Goal: Information Seeking & Learning: Compare options

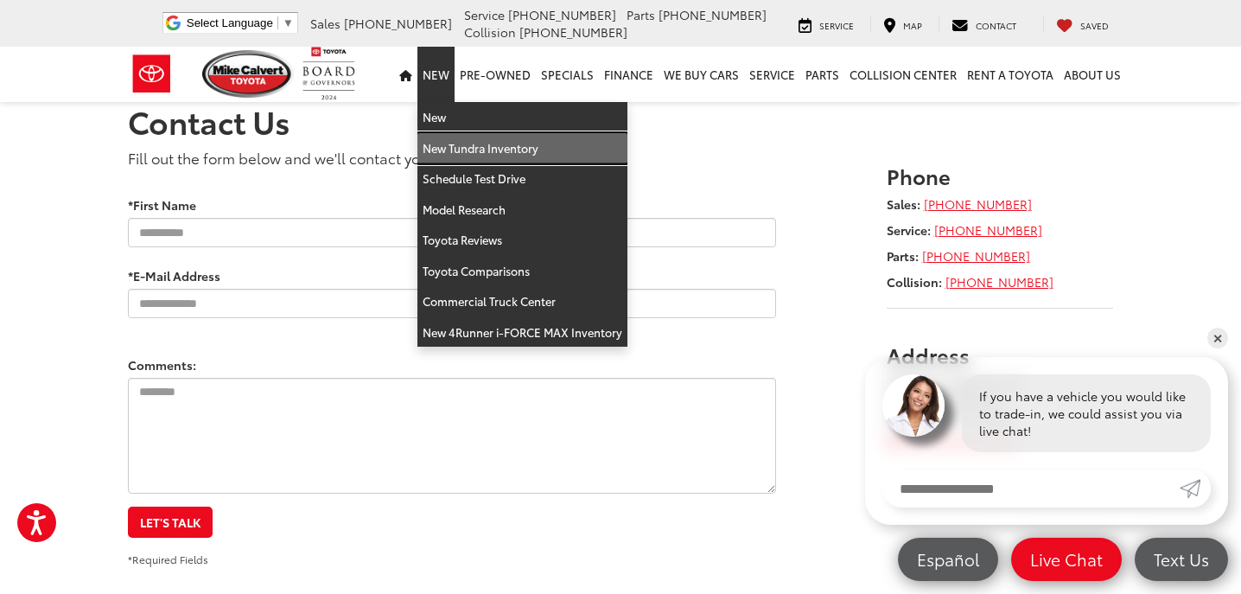
click at [465, 137] on link "New Tundra Inventory" at bounding box center [523, 148] width 210 height 31
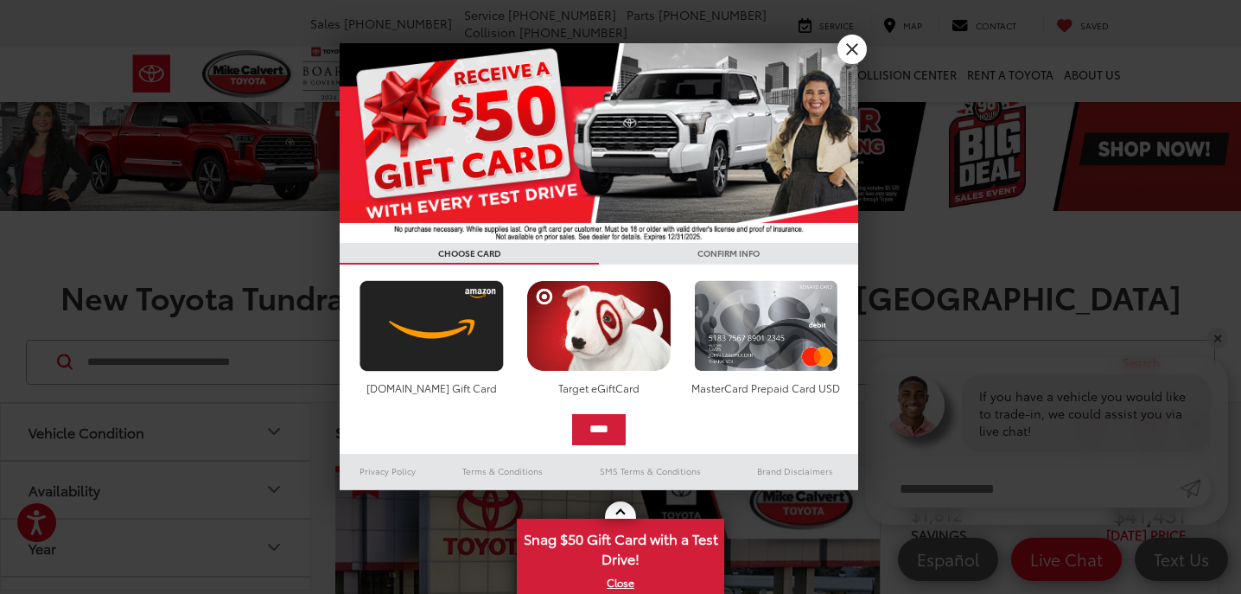
click at [845, 46] on link "X" at bounding box center [852, 49] width 29 height 29
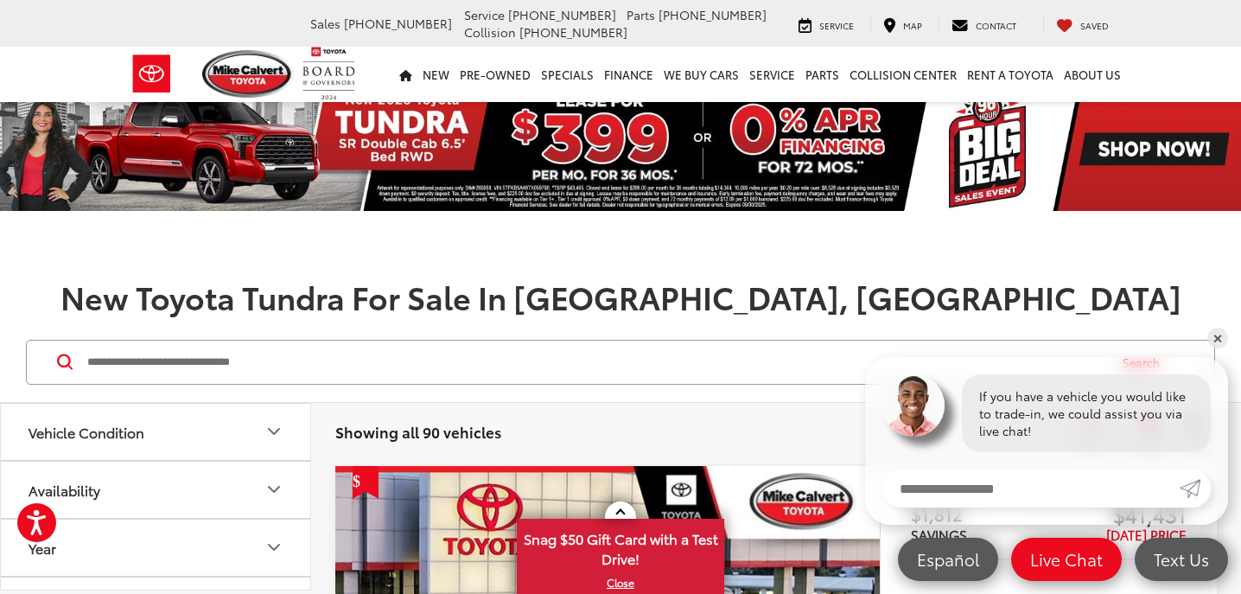
click at [436, 189] on img at bounding box center [620, 148] width 1241 height 124
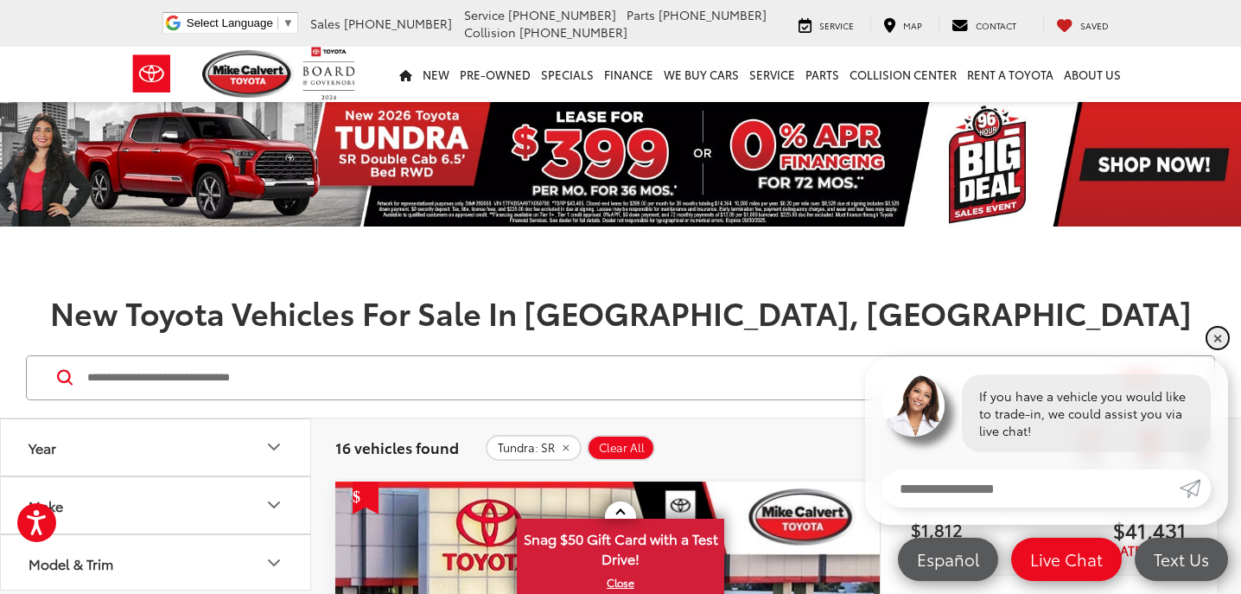
click at [1217, 335] on link "✕" at bounding box center [1218, 338] width 21 height 21
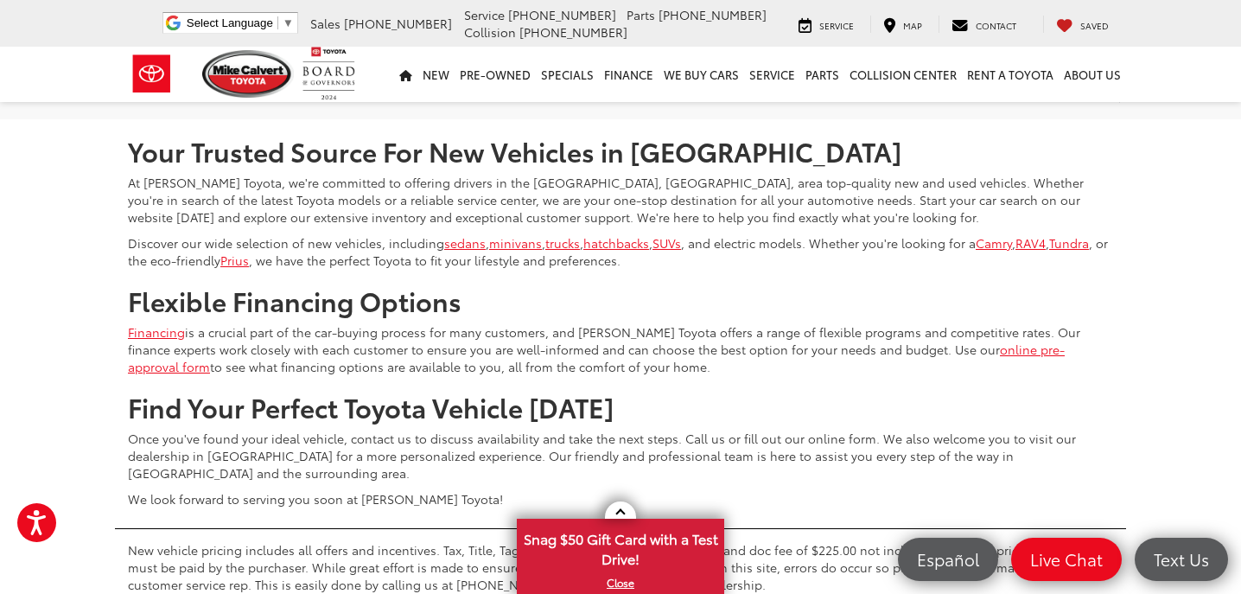
scroll to position [8430, 0]
click at [973, 84] on link "2" at bounding box center [986, 68] width 27 height 31
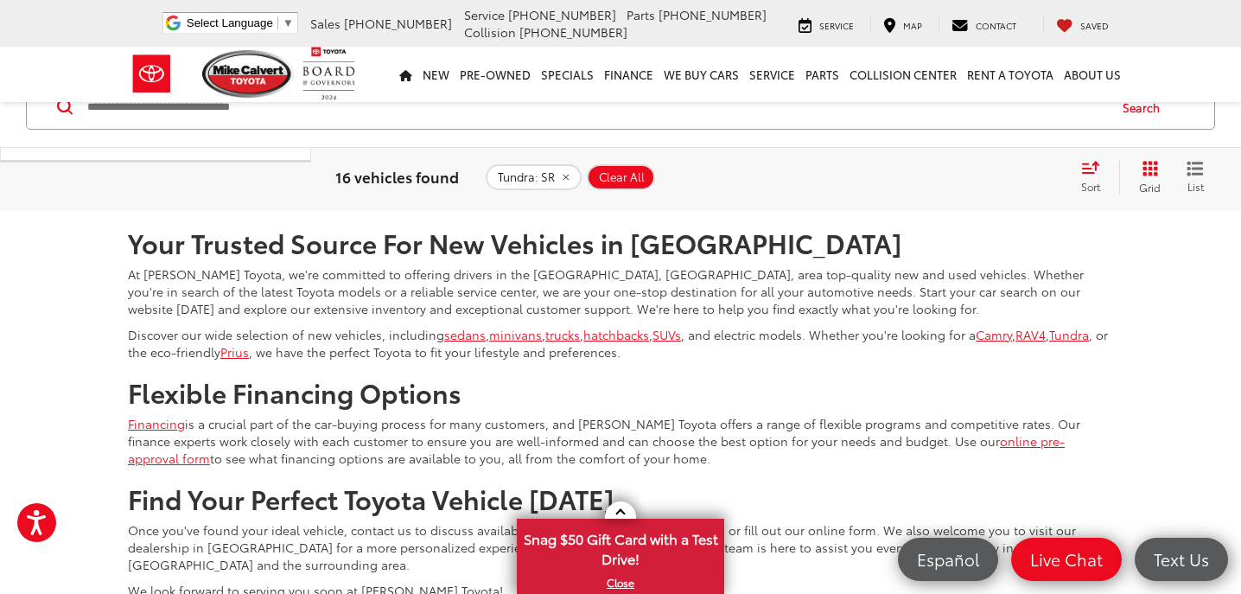
scroll to position [2954, 0]
click at [1000, 175] on link "Next" at bounding box center [1027, 159] width 58 height 31
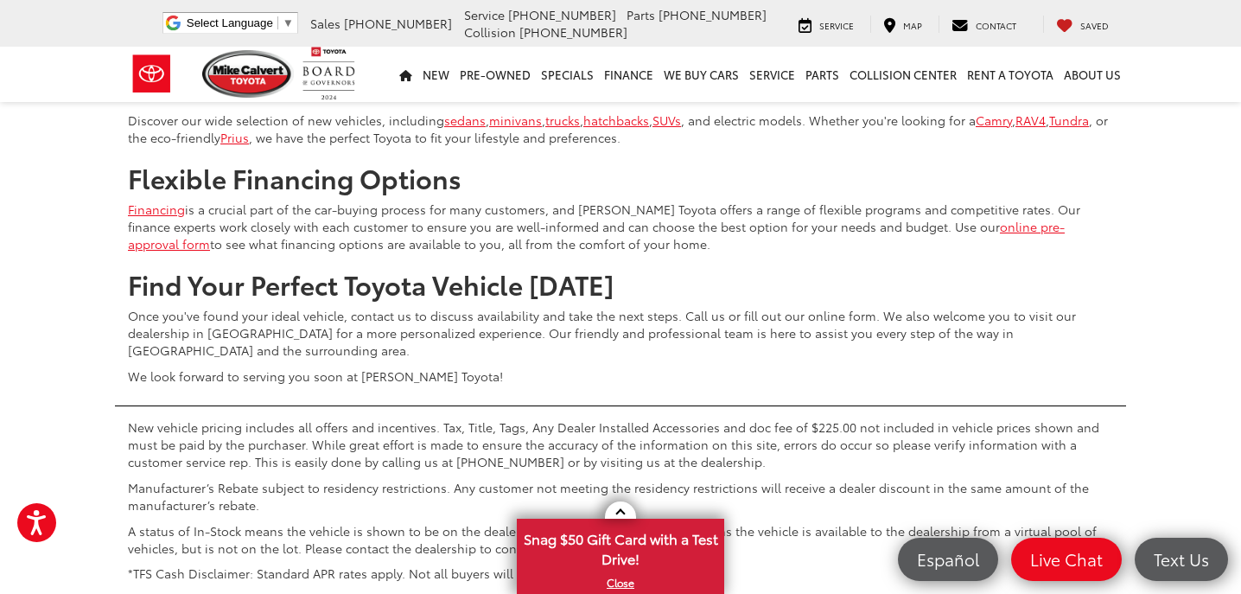
scroll to position [3173, 0]
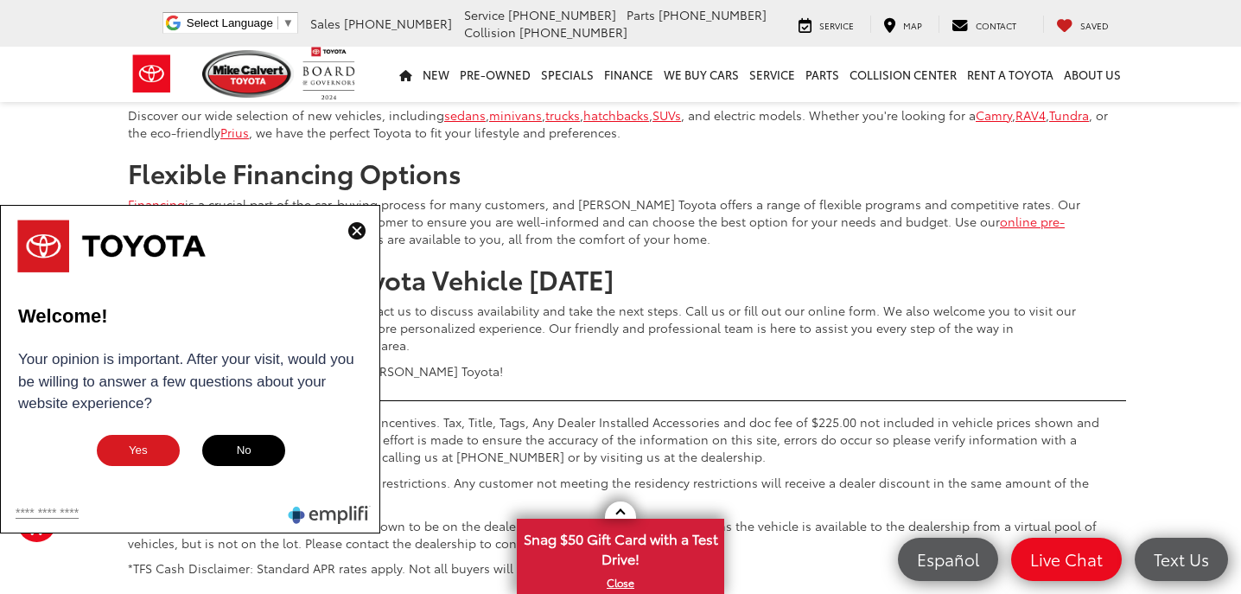
click at [350, 223] on img at bounding box center [356, 230] width 17 height 17
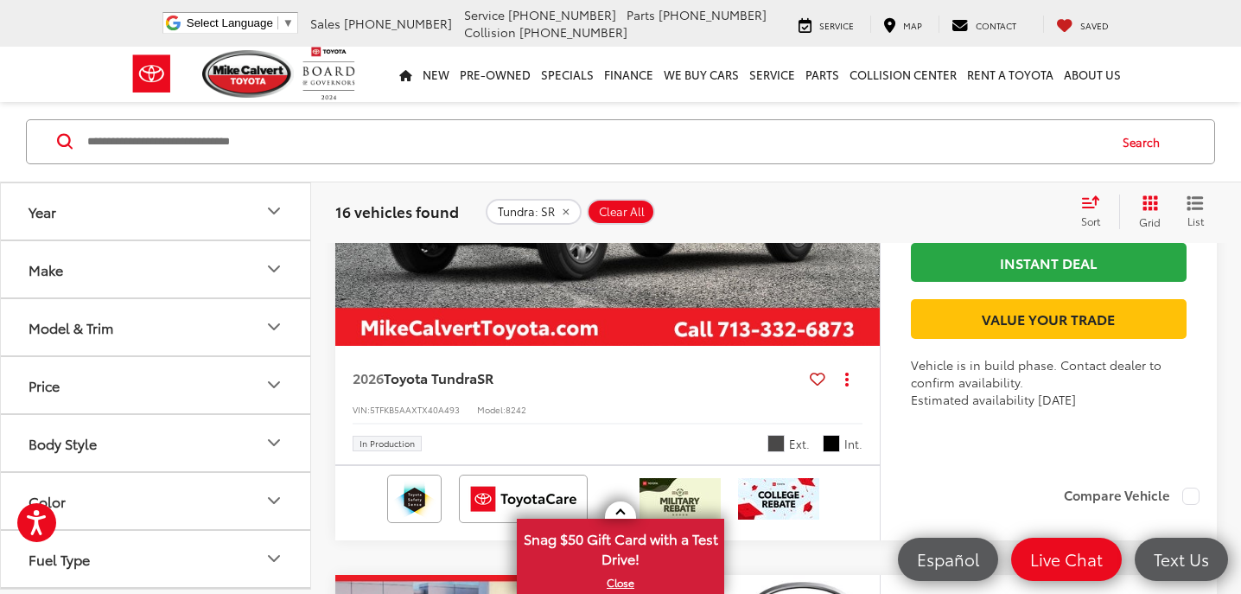
scroll to position [1198, 0]
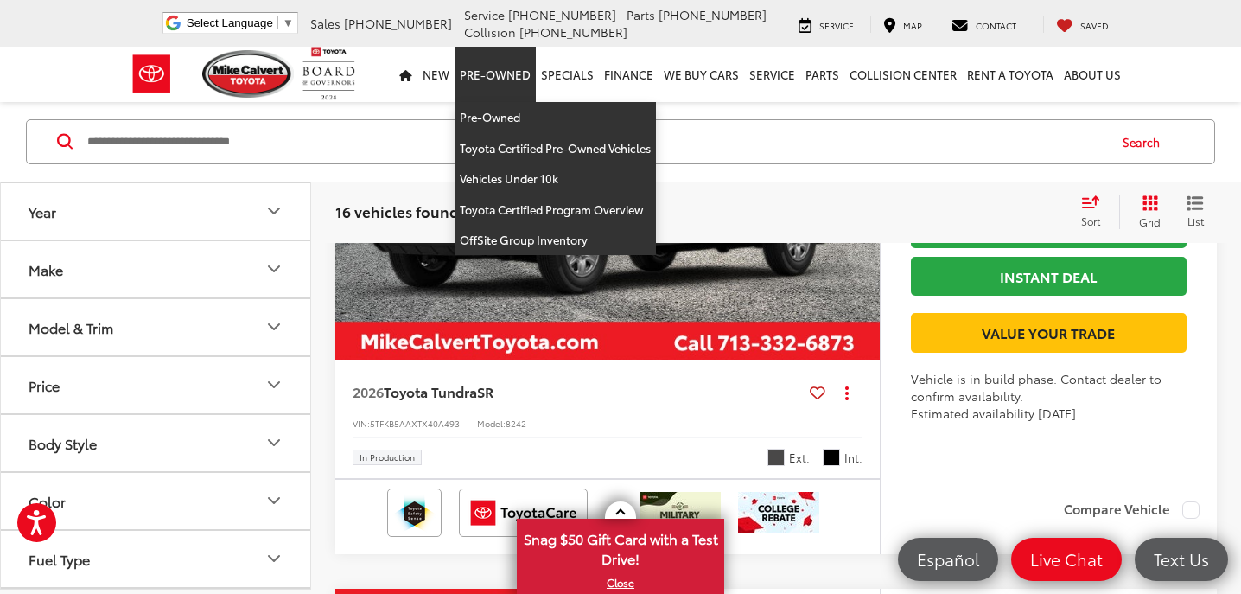
click at [484, 80] on link "Pre-Owned" at bounding box center [495, 74] width 81 height 55
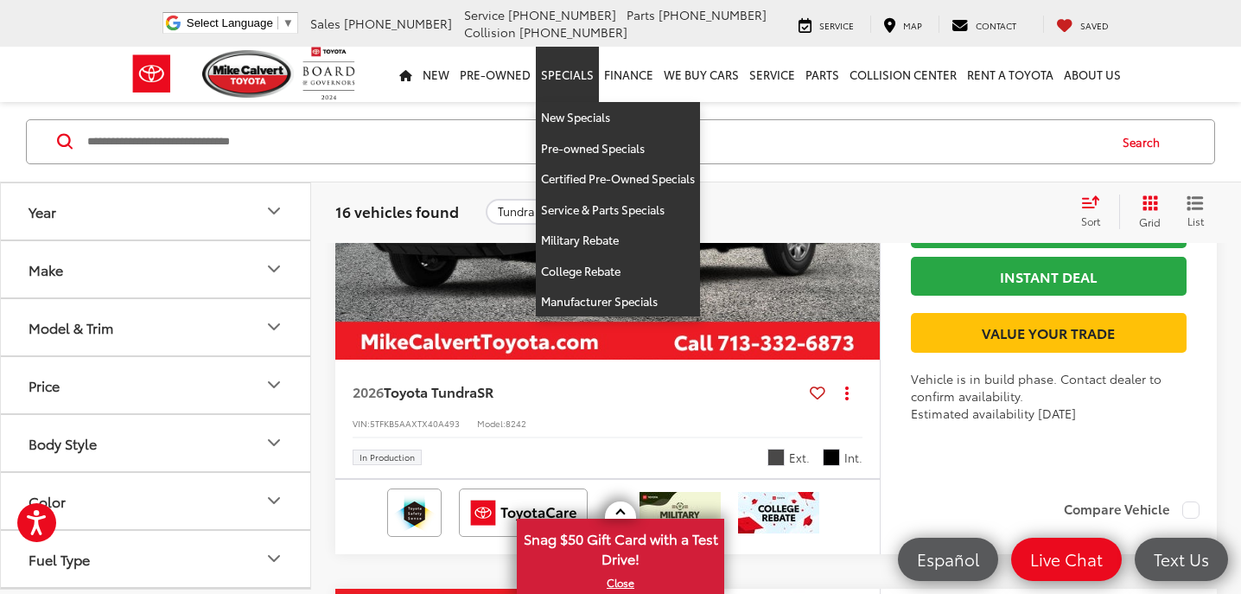
click at [567, 69] on link "Specials" at bounding box center [567, 74] width 63 height 55
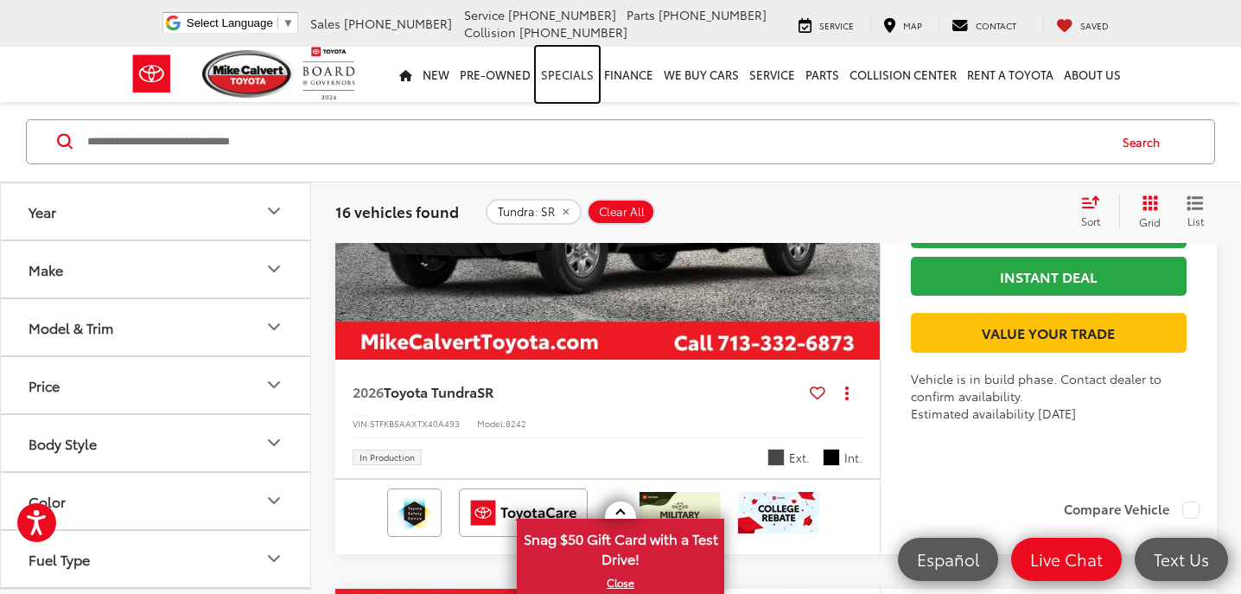
click at [567, 69] on link "Specials" at bounding box center [567, 74] width 63 height 55
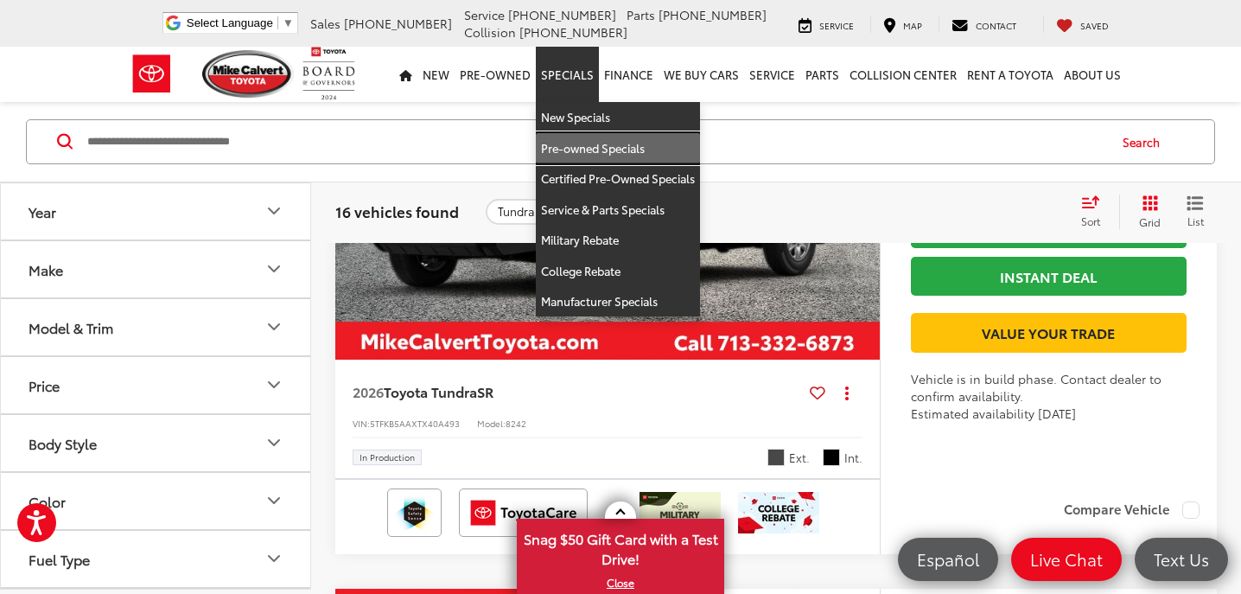
click at [593, 146] on link "Pre-owned Specials" at bounding box center [618, 148] width 164 height 31
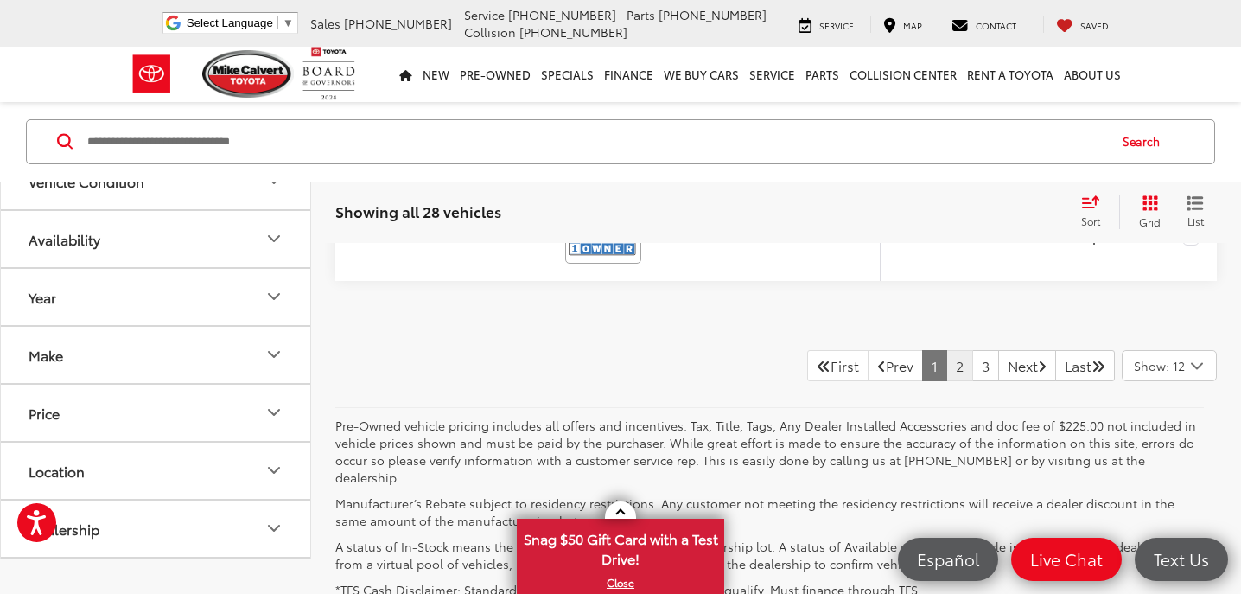
click at [947, 357] on link "2" at bounding box center [960, 365] width 27 height 31
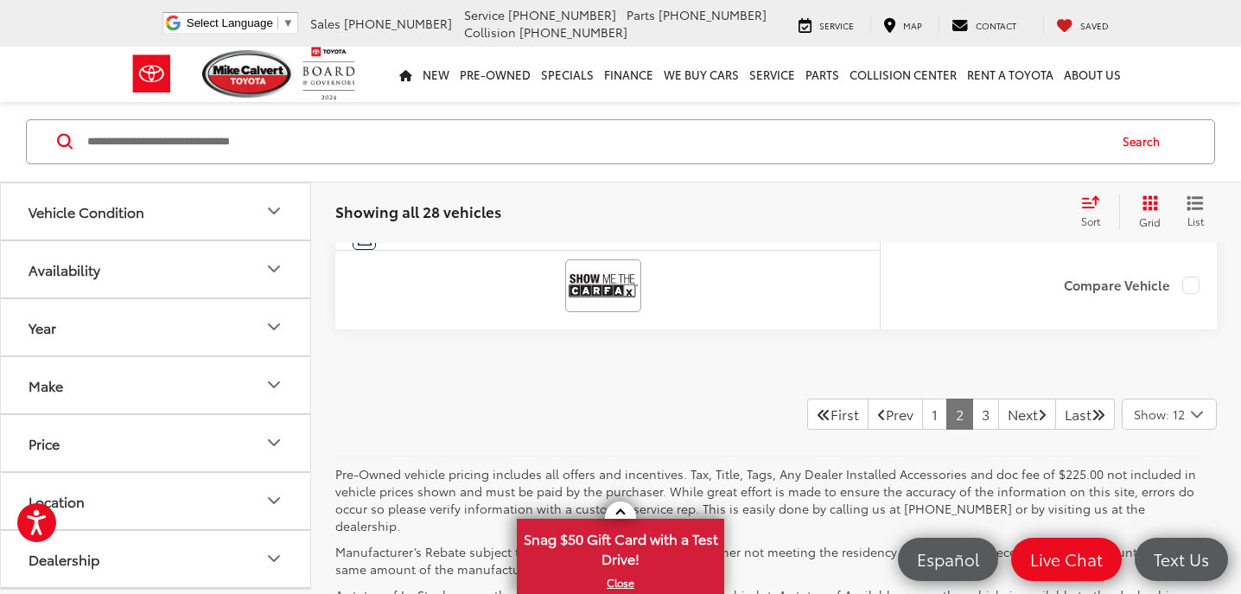
scroll to position [7989, 0]
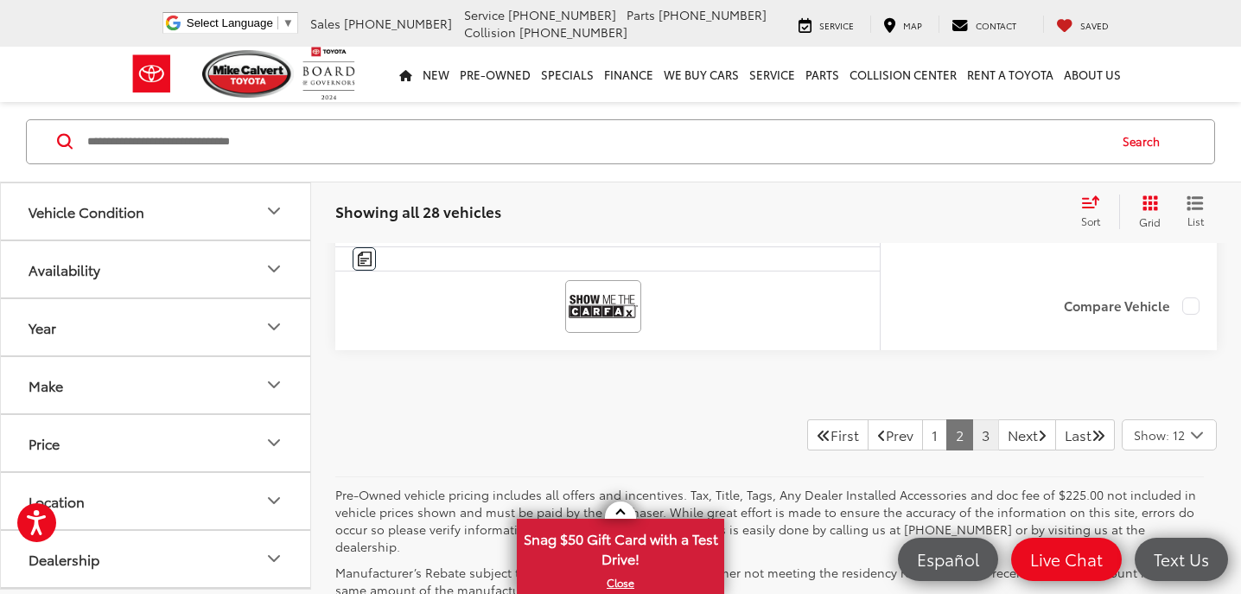
click at [973, 431] on link "3" at bounding box center [986, 434] width 27 height 31
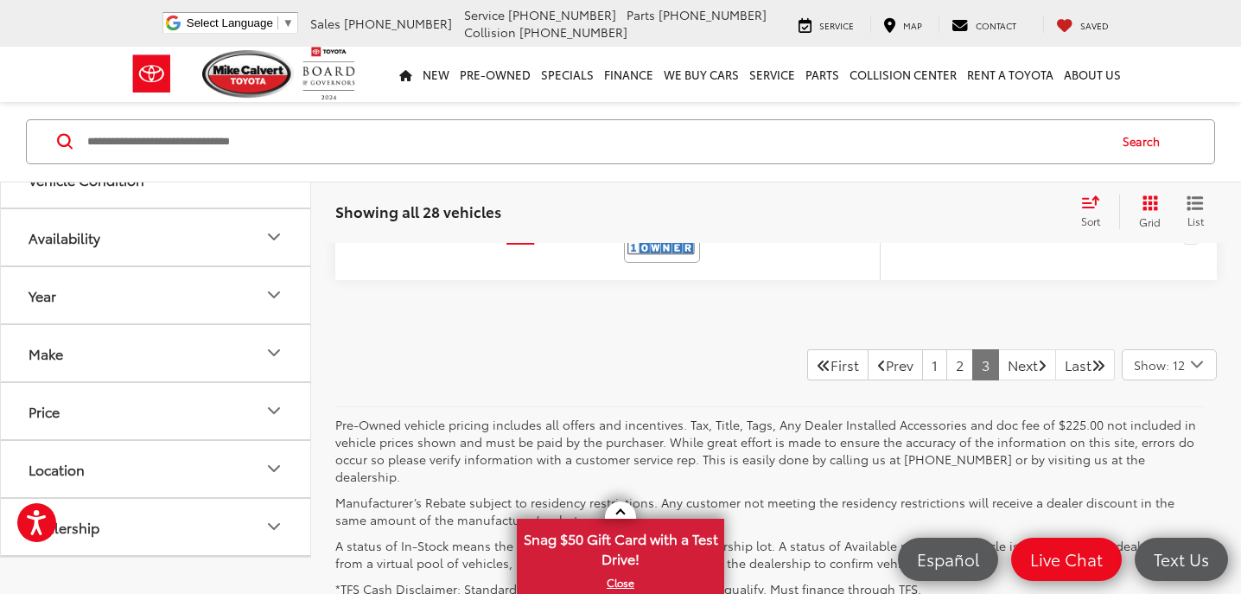
scroll to position [2706, 0]
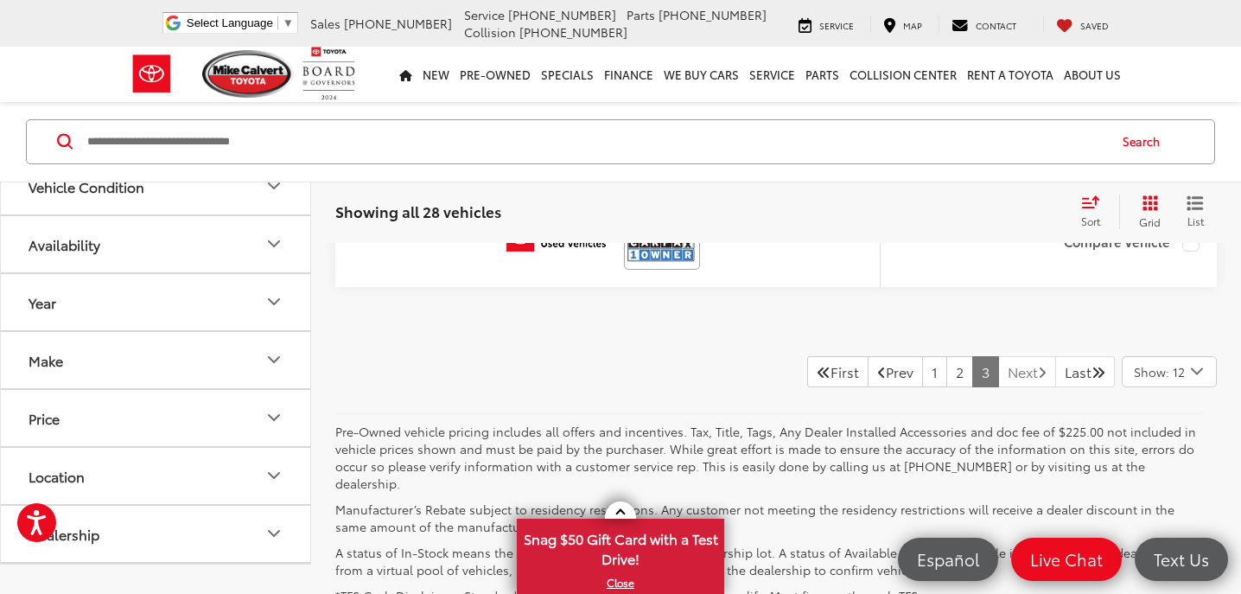
click at [1030, 358] on link "Next" at bounding box center [1027, 371] width 58 height 31
click at [1000, 365] on link "Next" at bounding box center [1027, 371] width 58 height 31
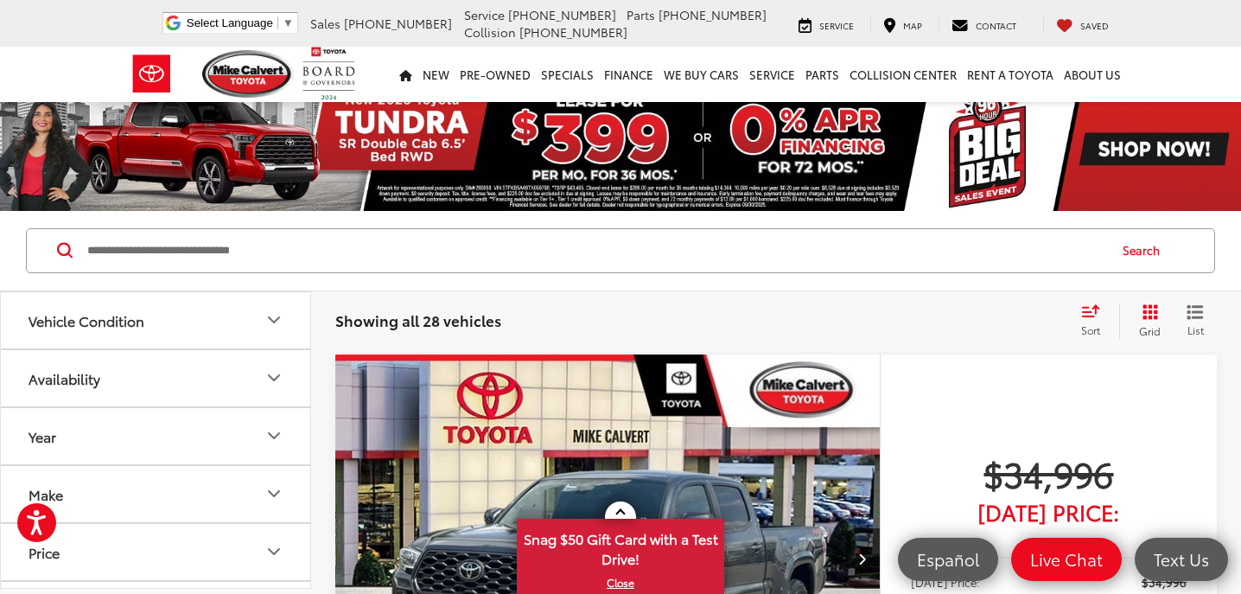
scroll to position [0, 0]
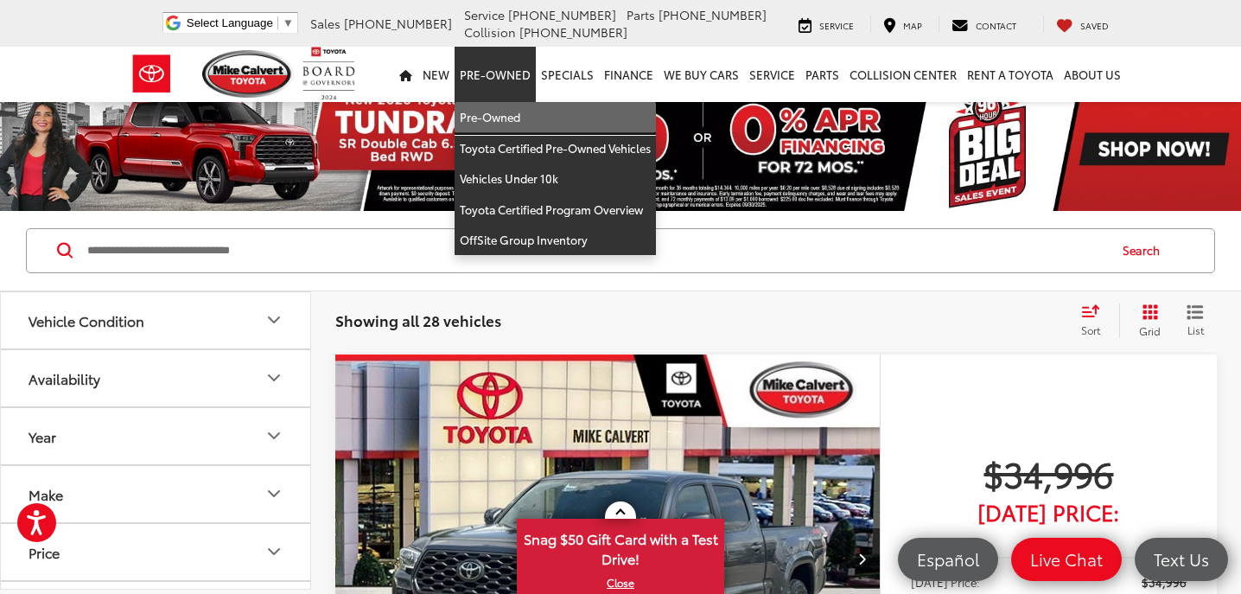
click at [558, 119] on link "Pre-Owned" at bounding box center [555, 117] width 201 height 31
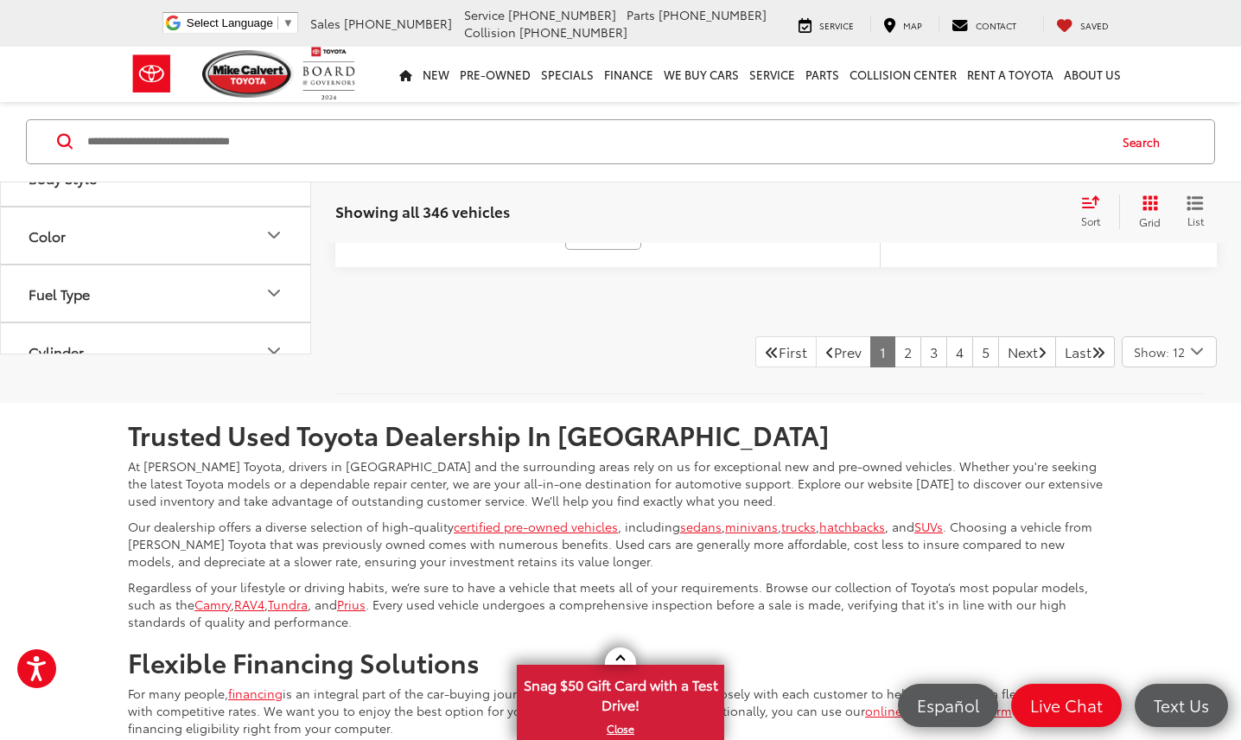
scroll to position [8041, 0]
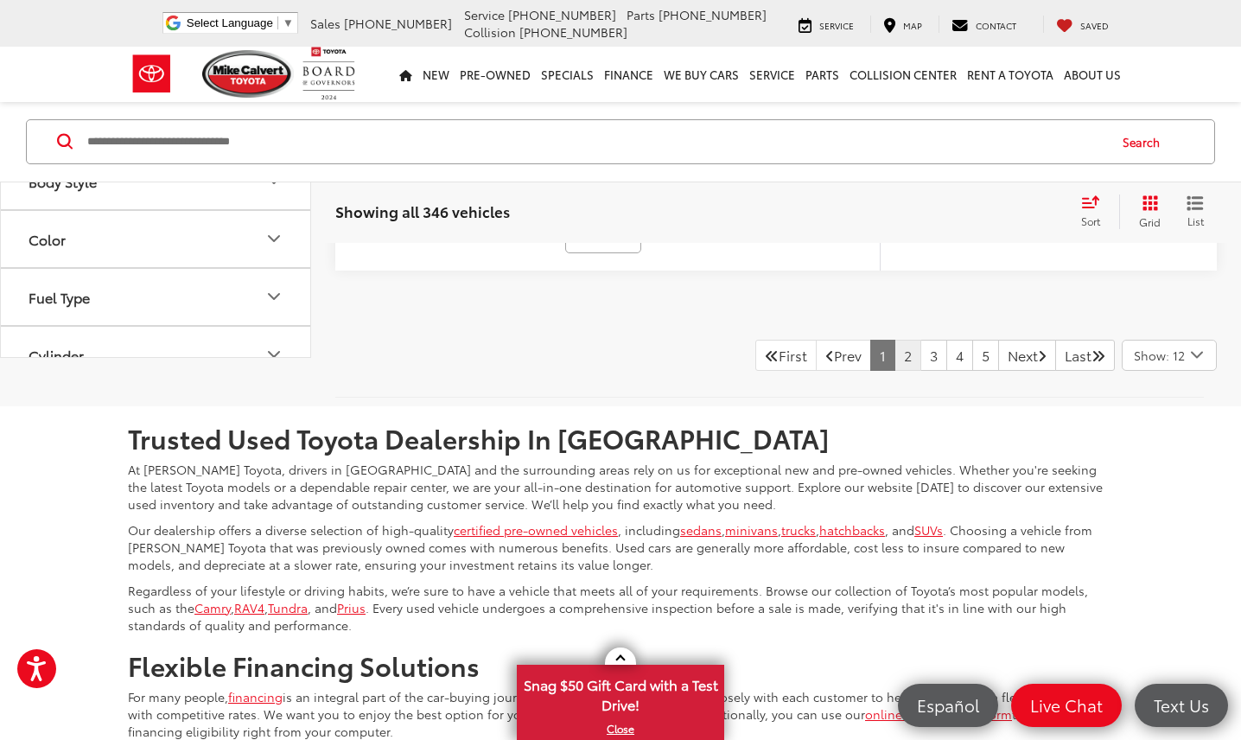
click at [895, 371] on link "2" at bounding box center [908, 355] width 27 height 31
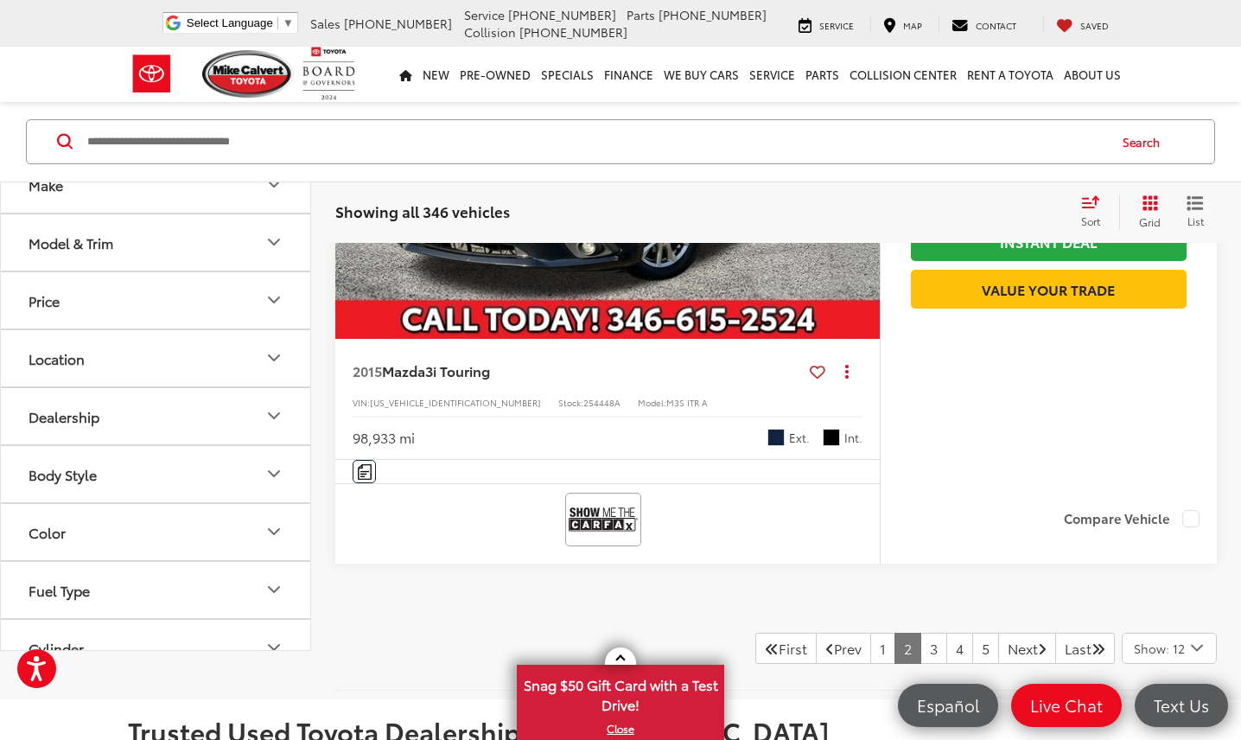
scroll to position [7905, 0]
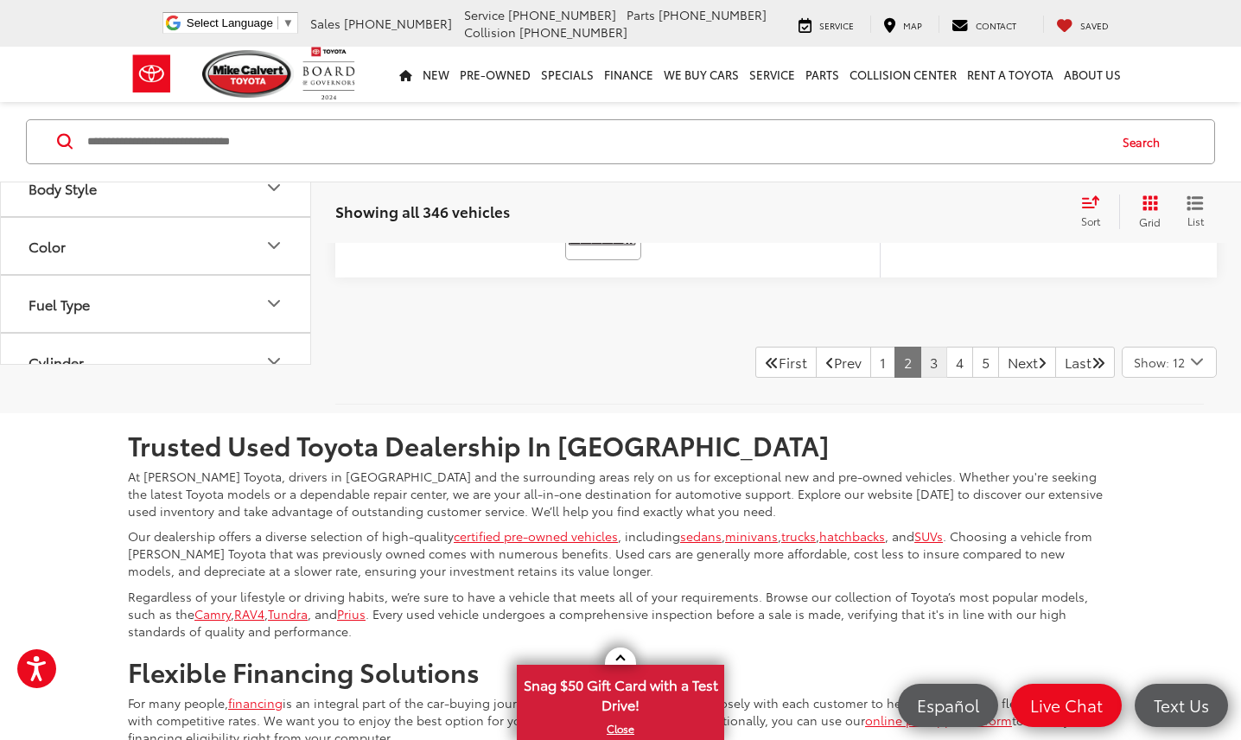
click at [921, 347] on link "3" at bounding box center [934, 362] width 27 height 31
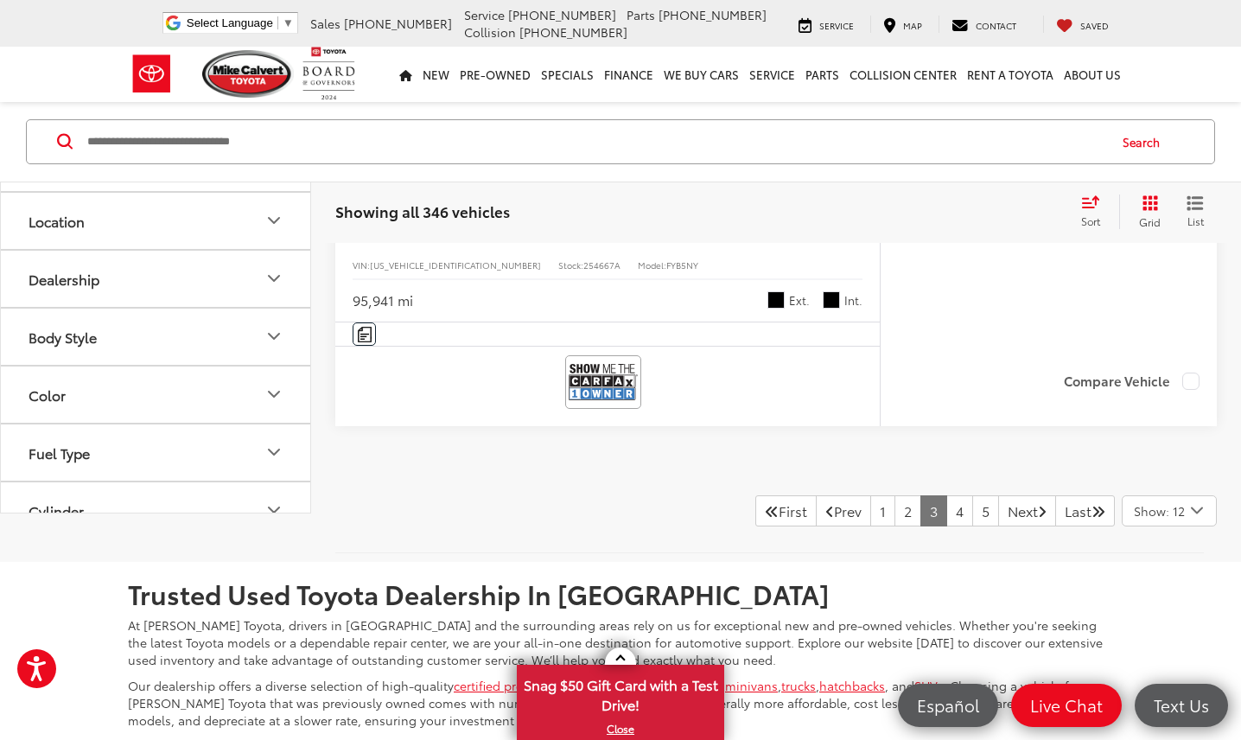
scroll to position [8004, 0]
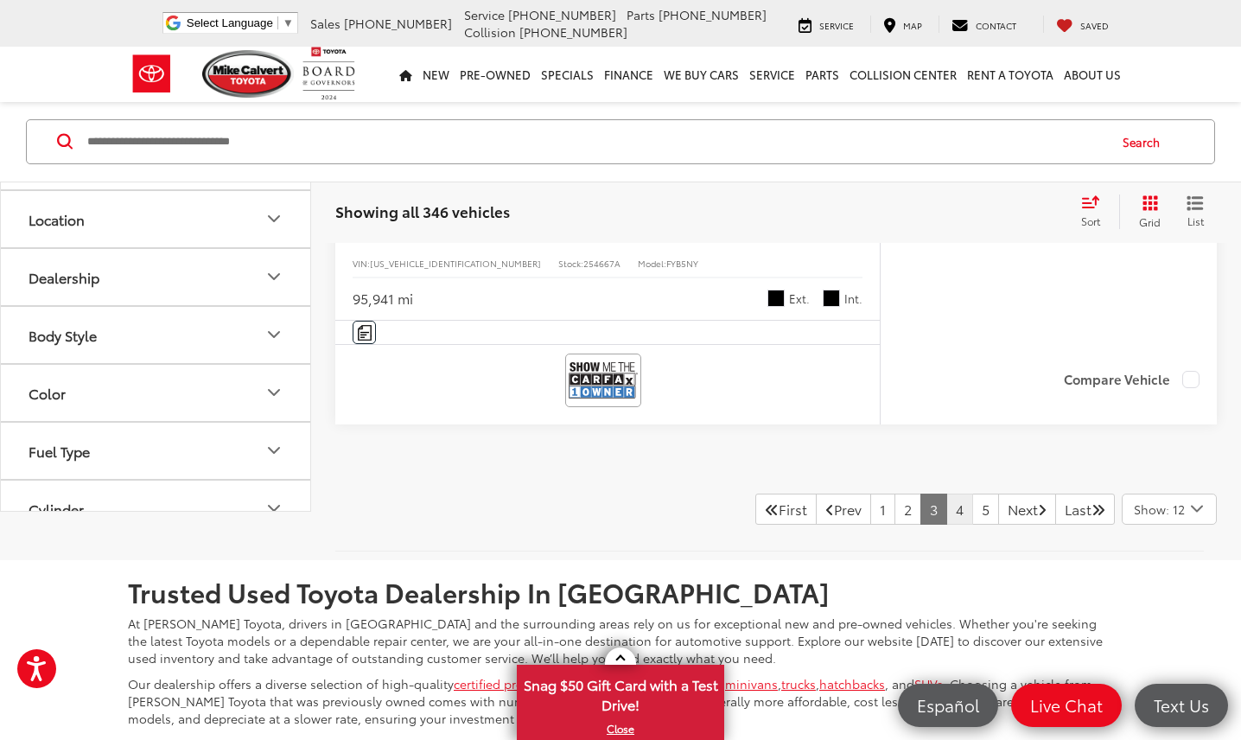
click at [947, 496] on link "4" at bounding box center [960, 509] width 27 height 31
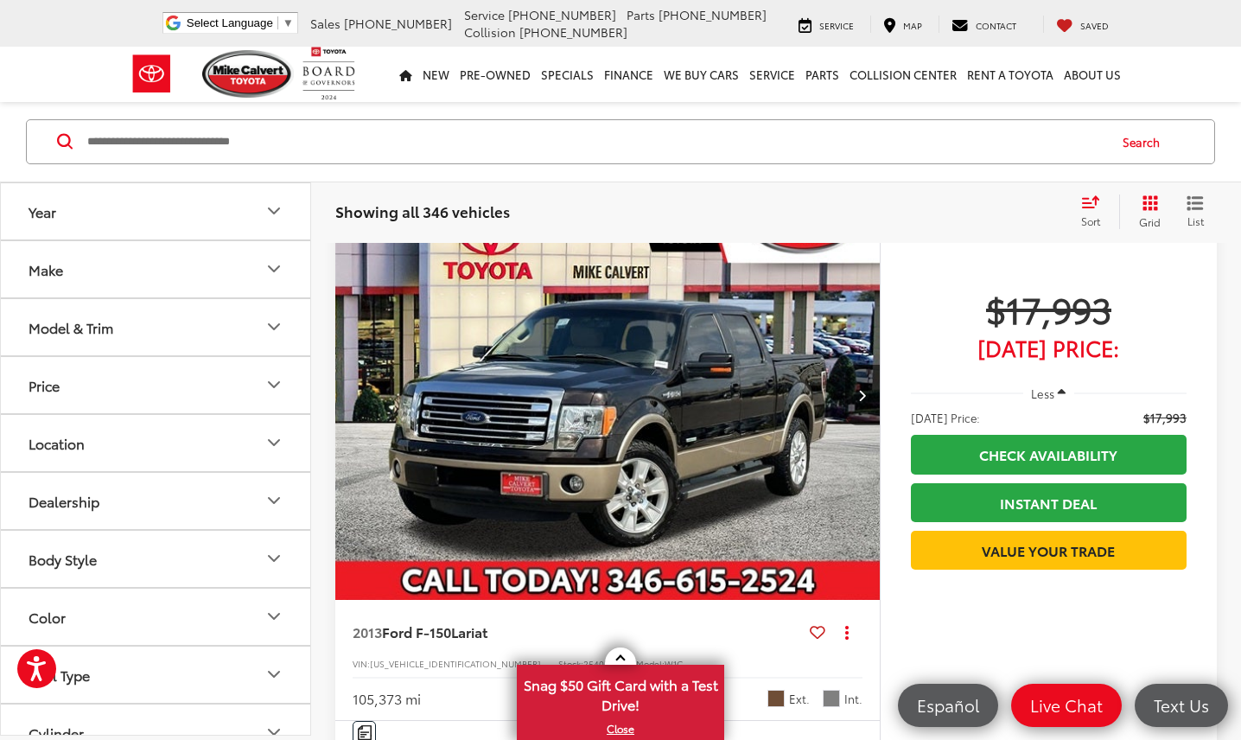
scroll to position [6976, 0]
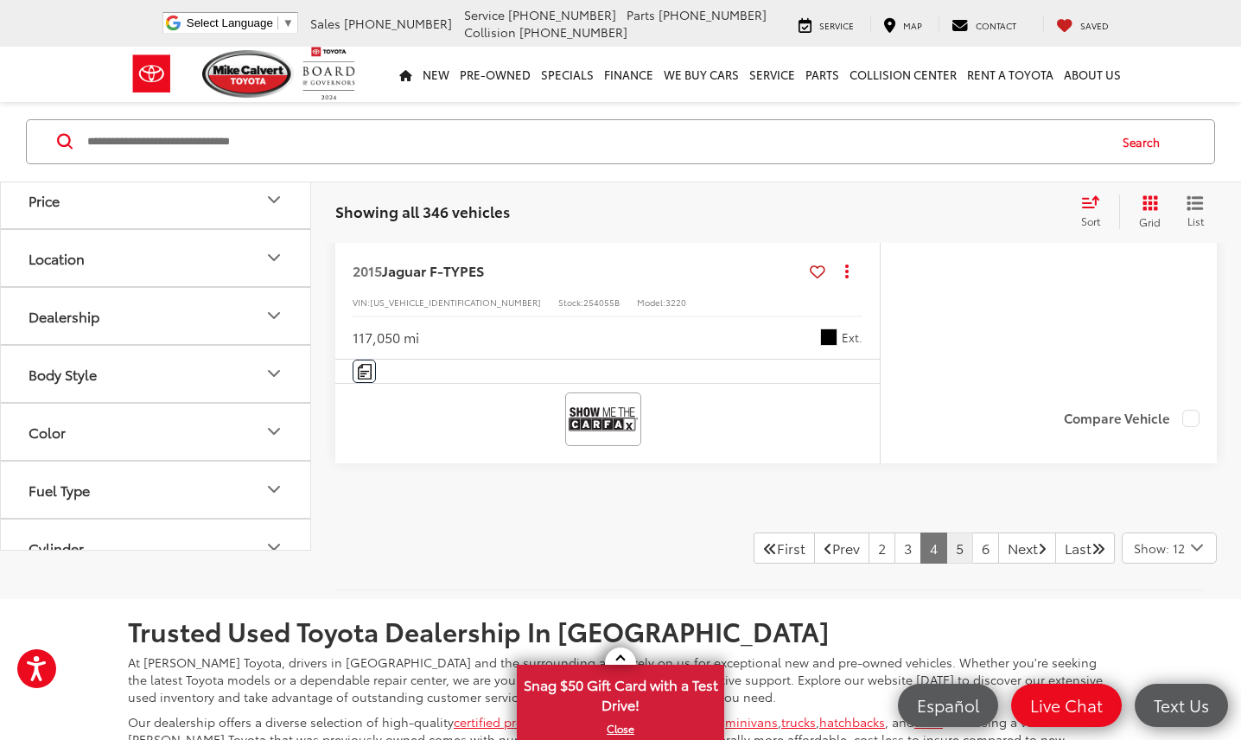
click at [947, 544] on link "5" at bounding box center [960, 548] width 27 height 31
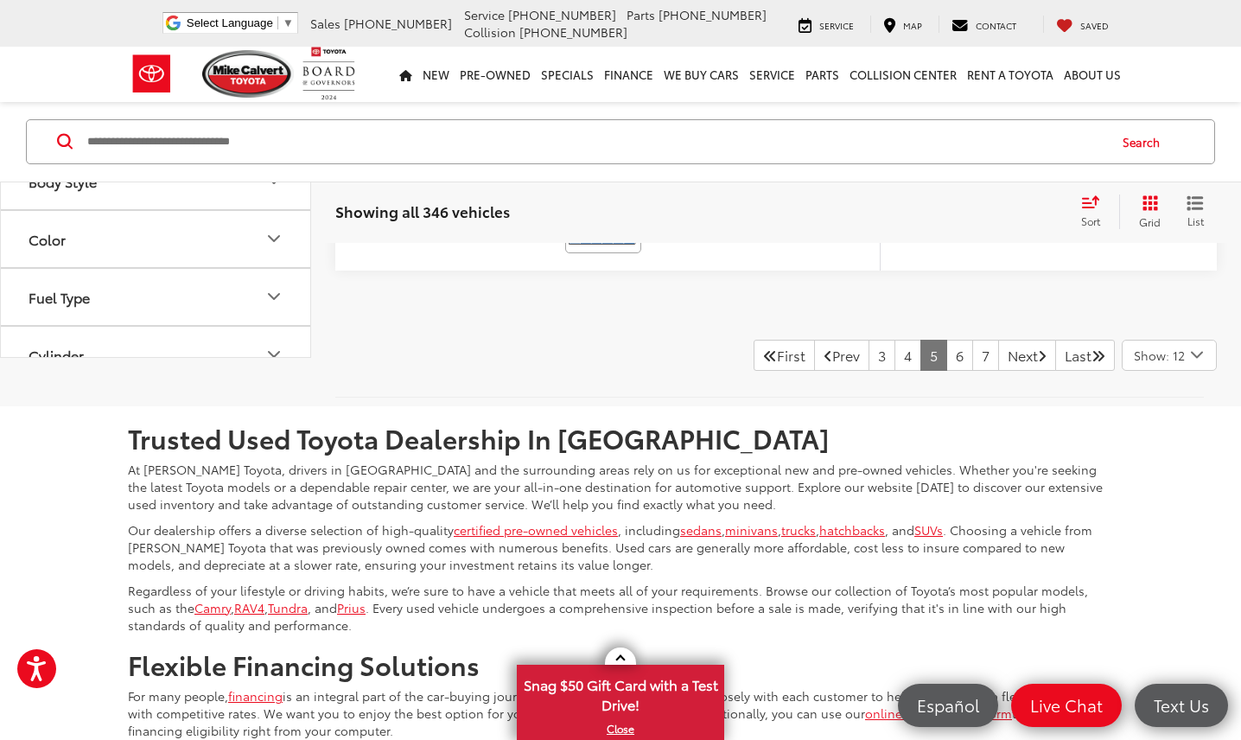
scroll to position [8160, 0]
click at [947, 342] on link "6" at bounding box center [960, 353] width 27 height 31
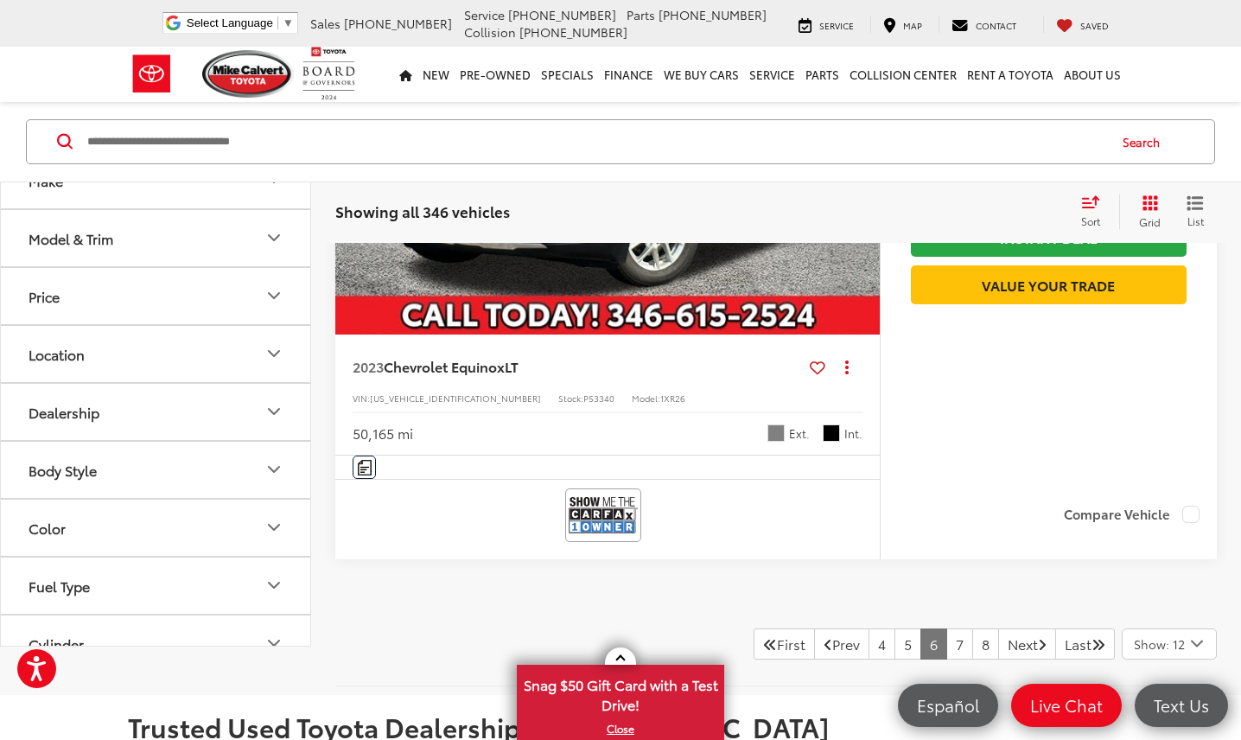
scroll to position [7849, 0]
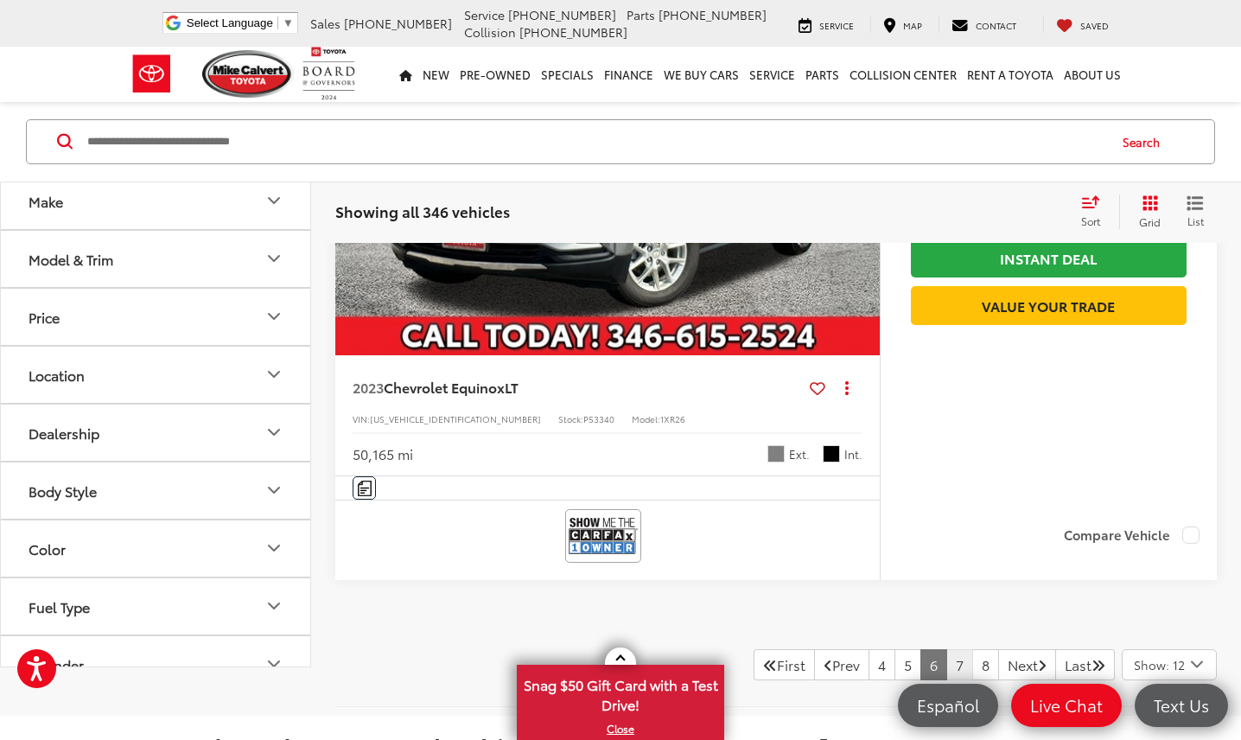
click at [947, 593] on link "7" at bounding box center [960, 664] width 27 height 31
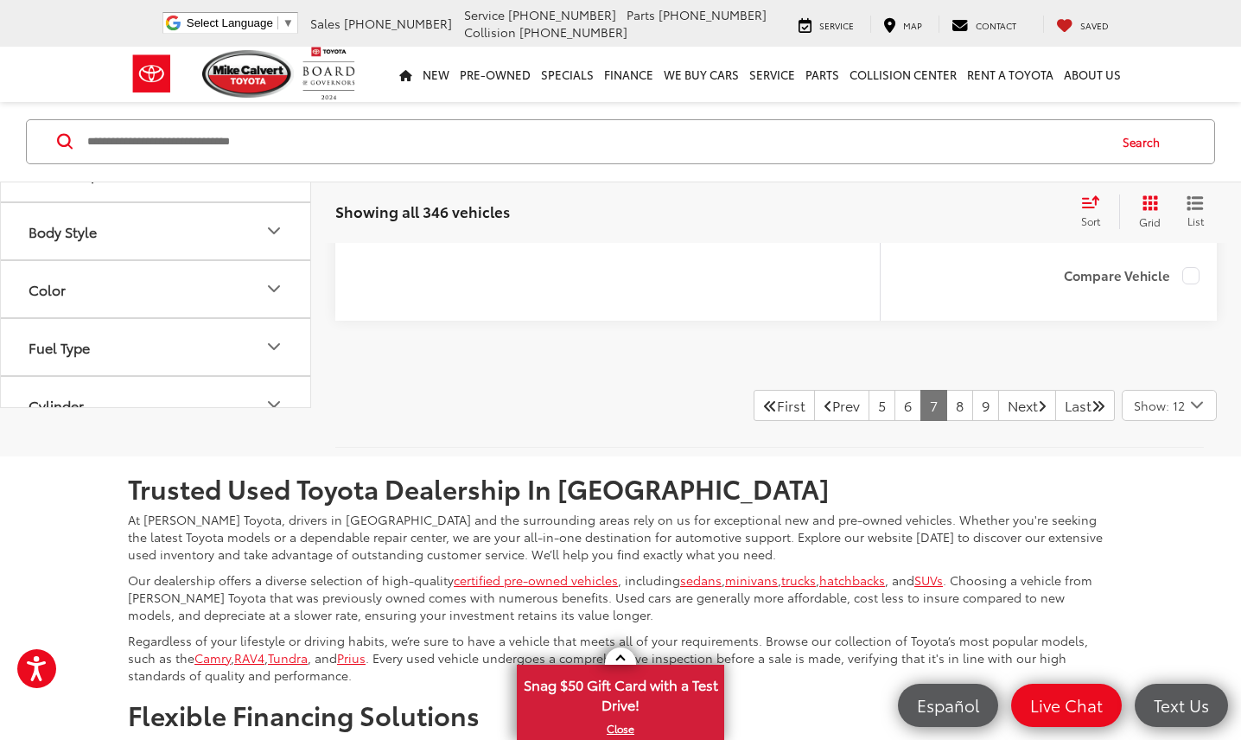
scroll to position [8029, 0]
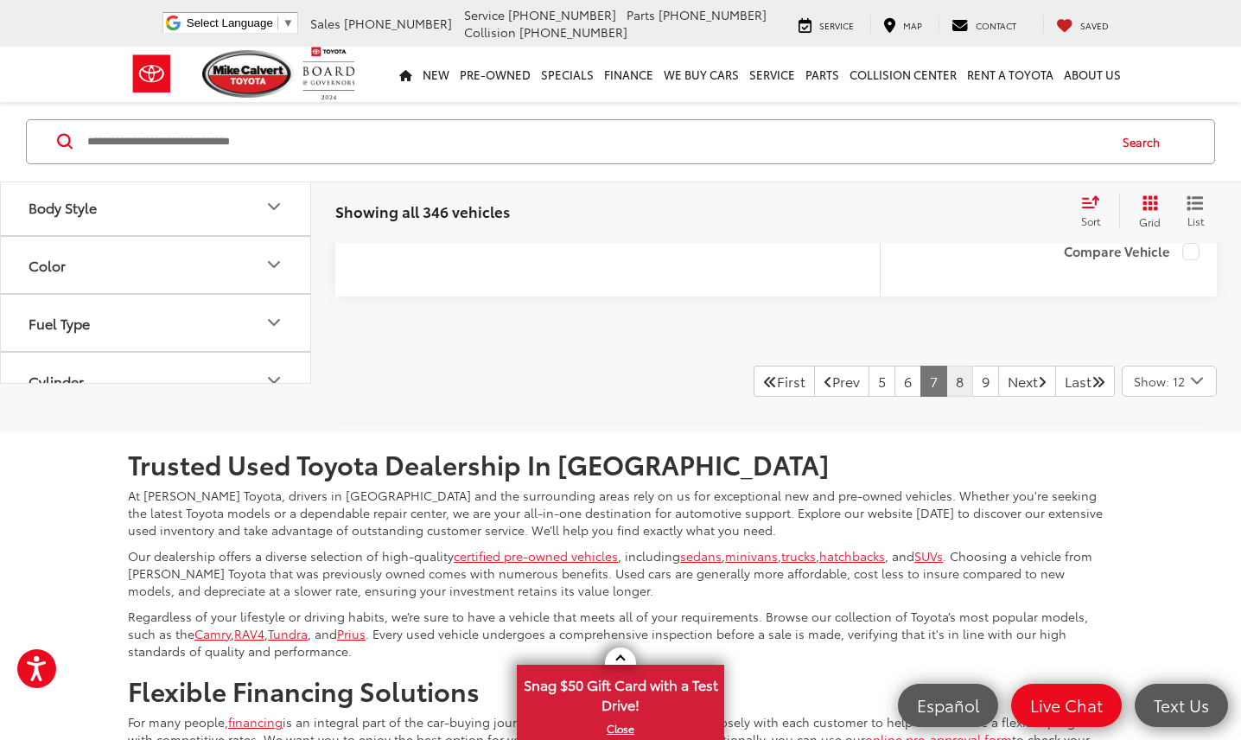
click at [947, 397] on link "8" at bounding box center [960, 381] width 27 height 31
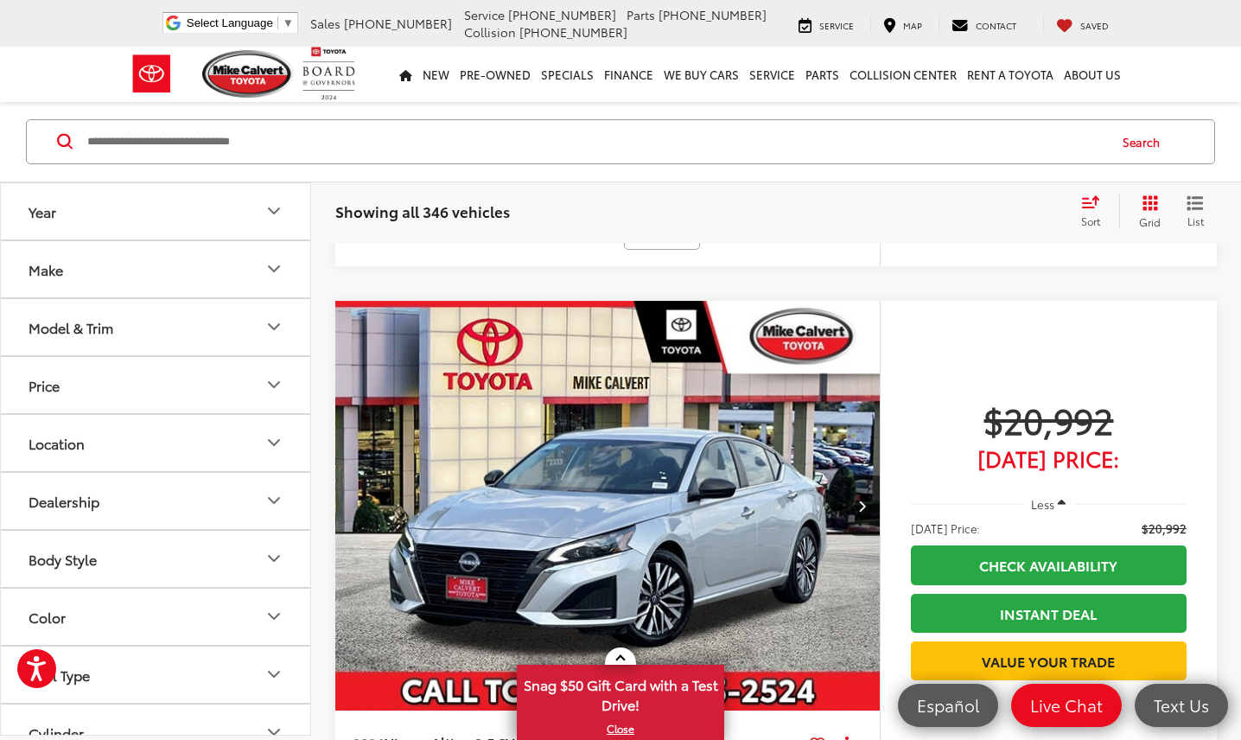
scroll to position [7535, 0]
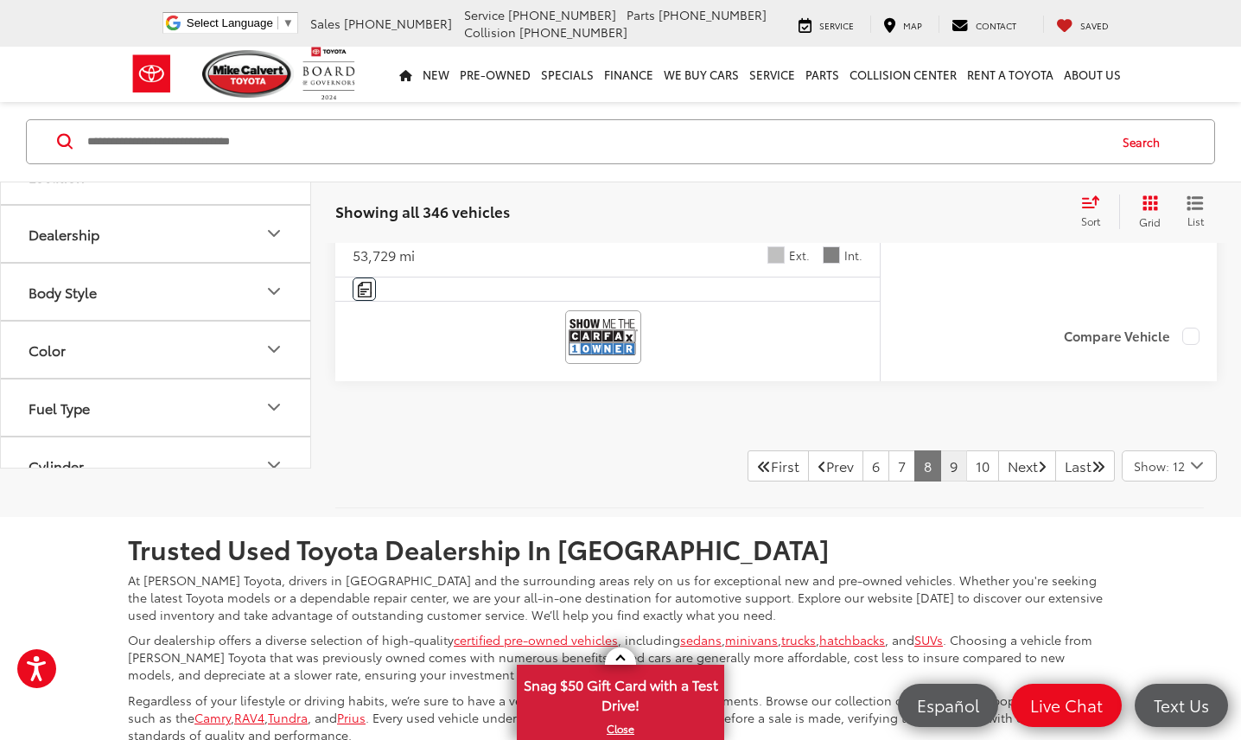
click at [941, 450] on link "9" at bounding box center [954, 465] width 27 height 31
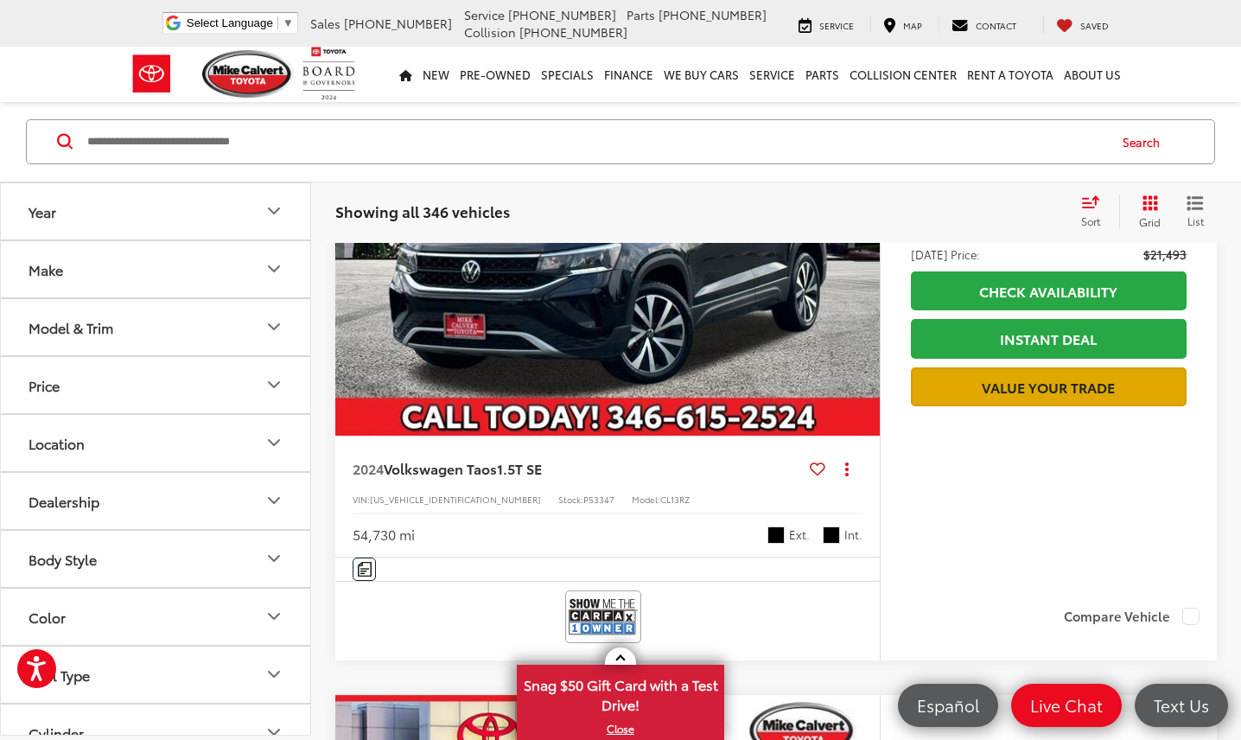
scroll to position [5232, 1]
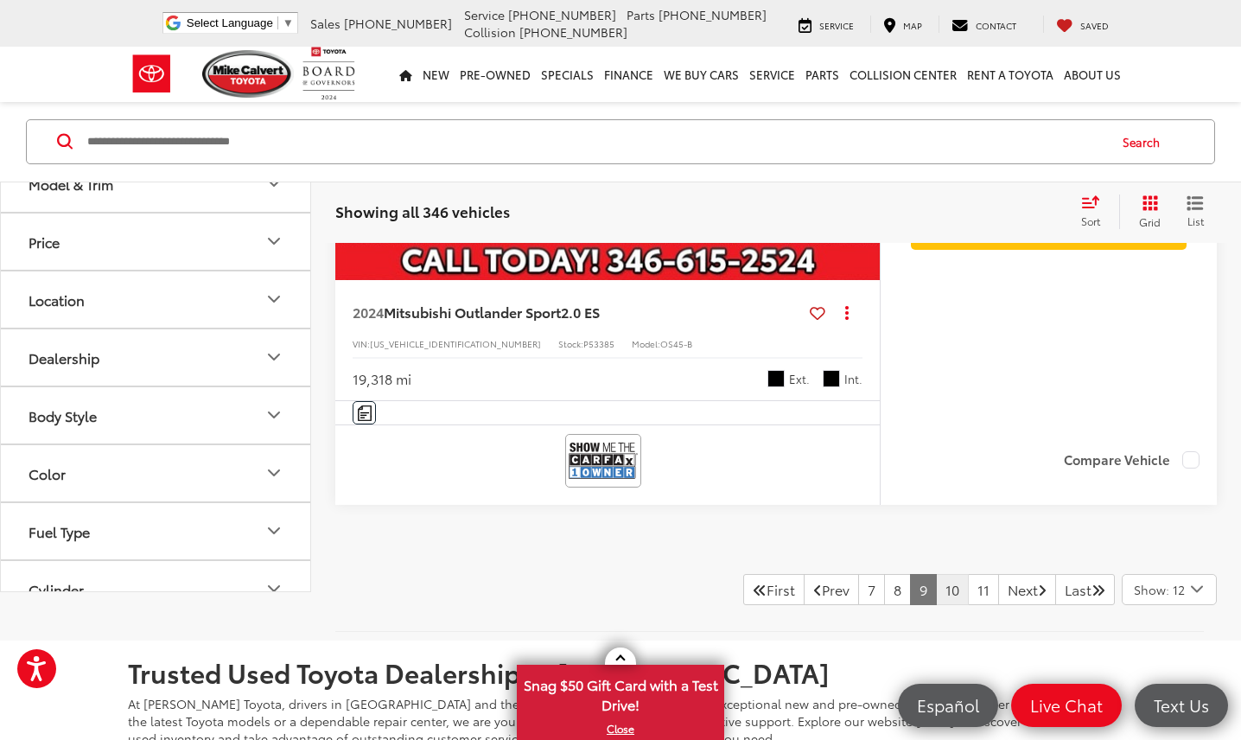
click at [936, 574] on link "10" at bounding box center [952, 589] width 33 height 31
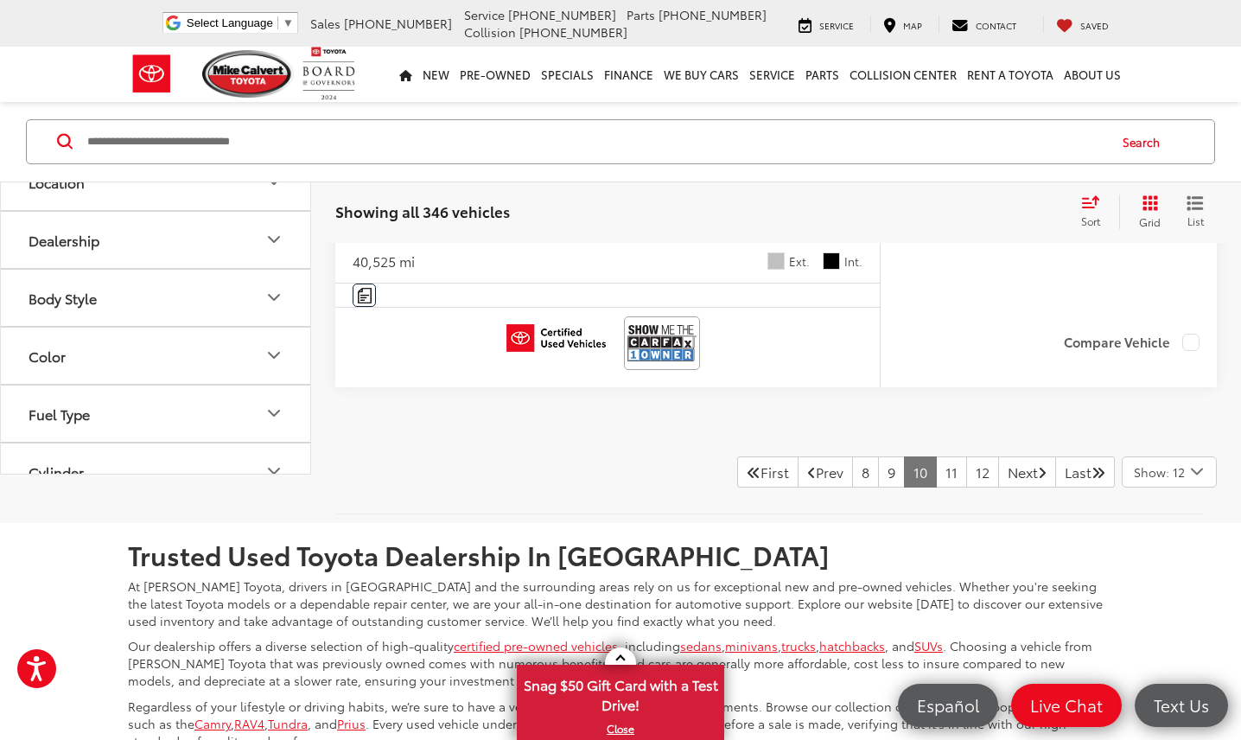
scroll to position [8064, 0]
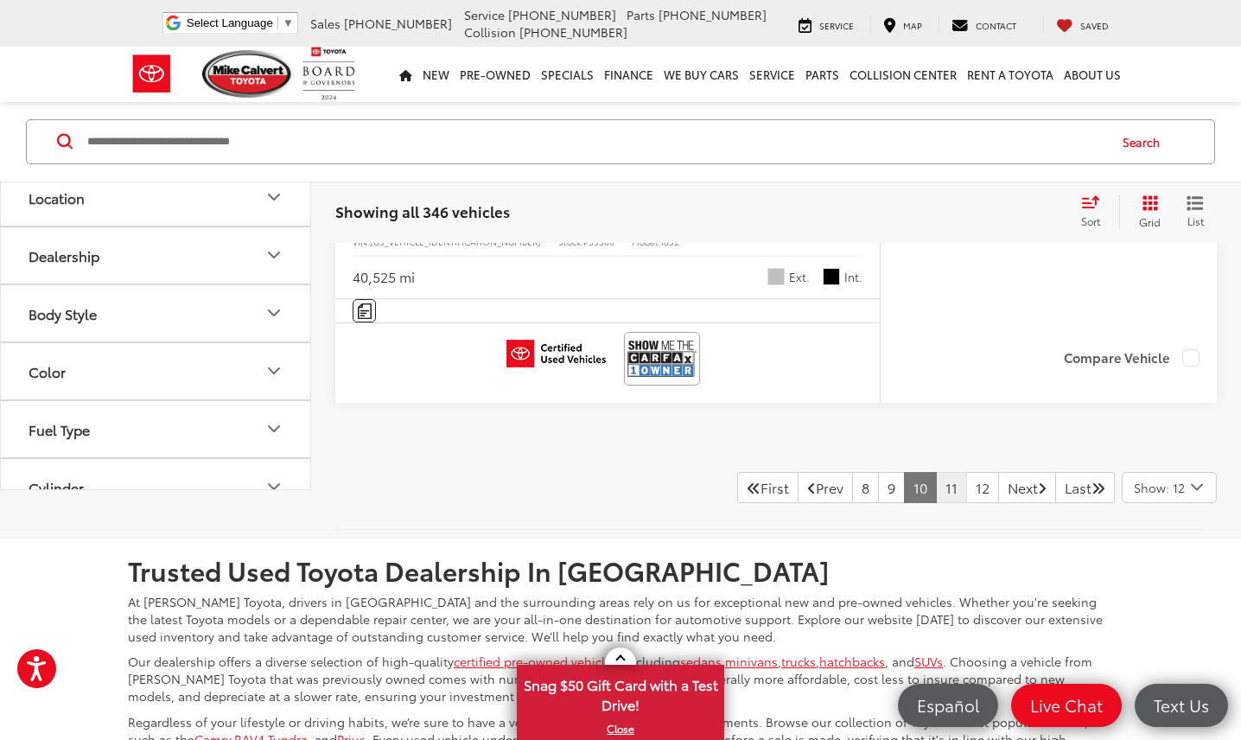
click at [936, 475] on link "11" at bounding box center [951, 487] width 31 height 31
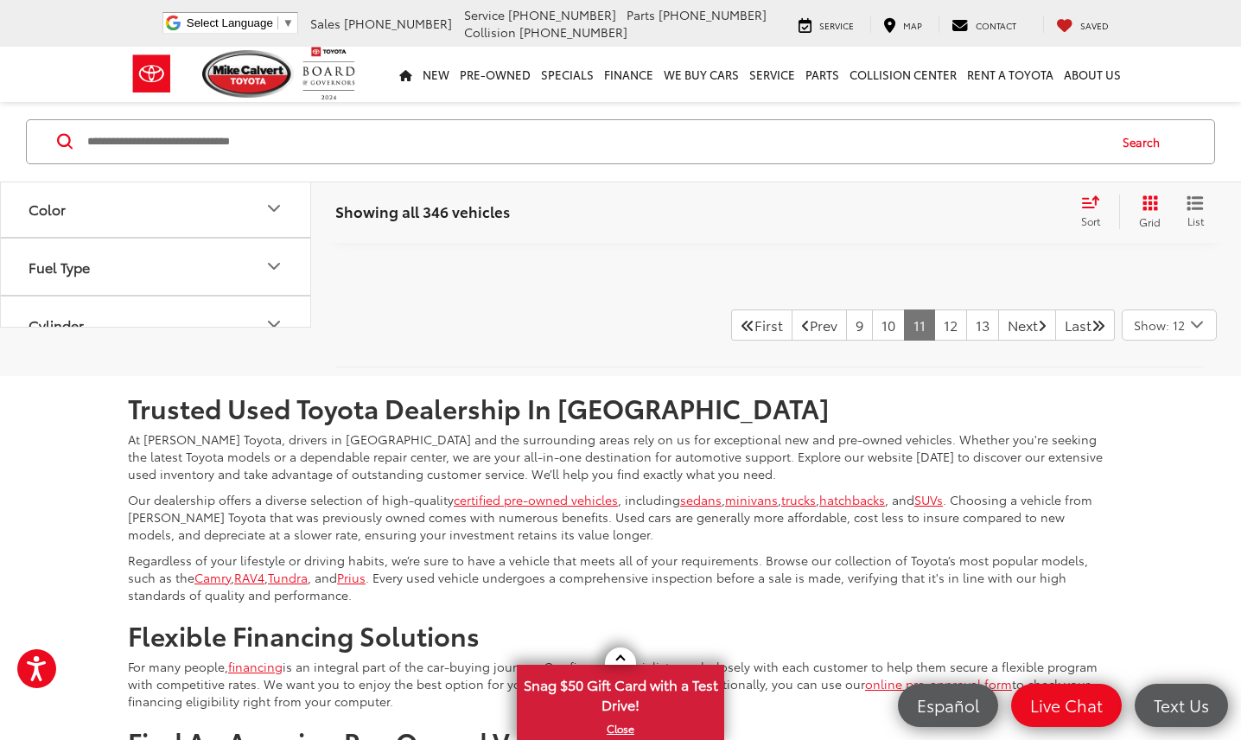
scroll to position [8154, 0]
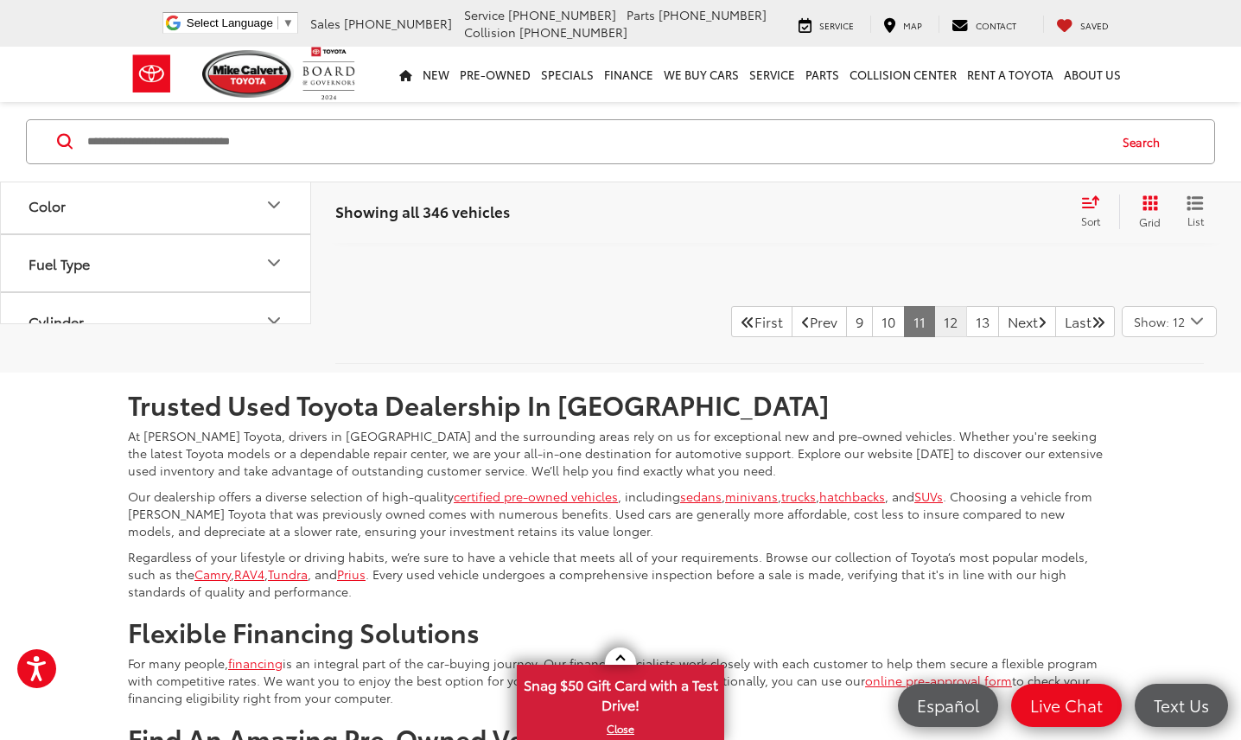
click at [935, 306] on link "12" at bounding box center [951, 321] width 33 height 31
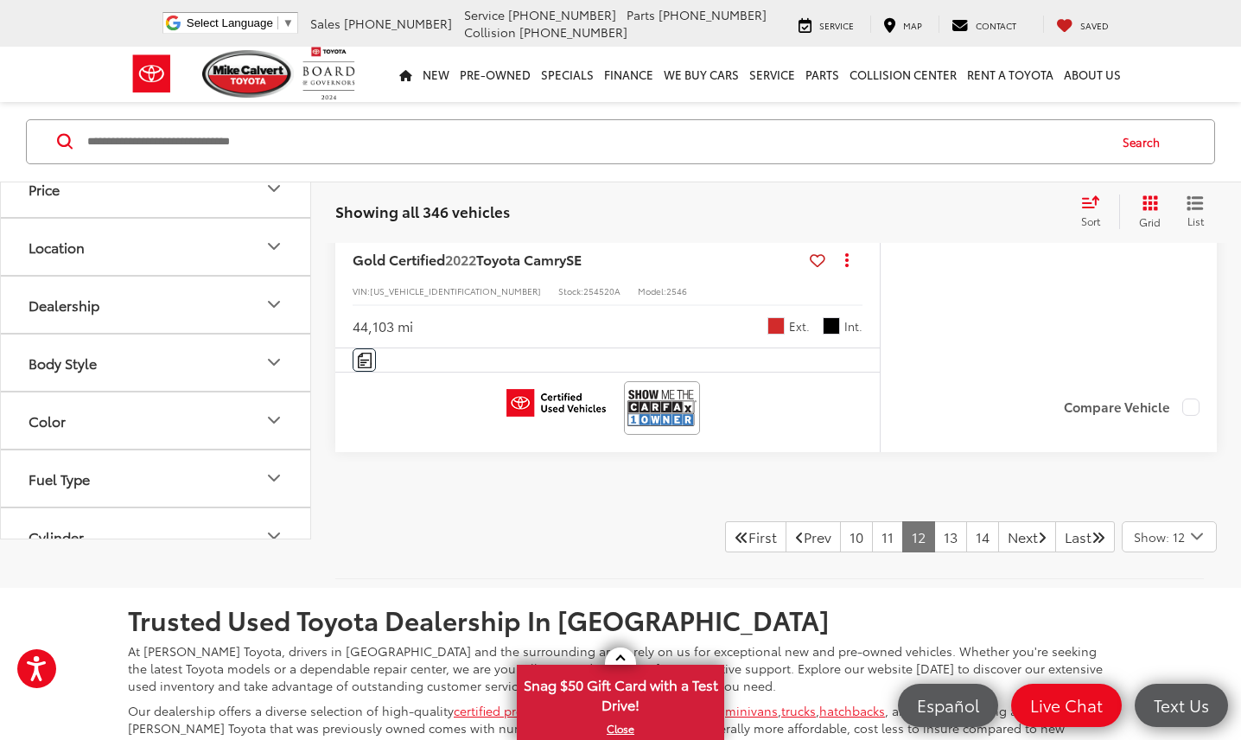
scroll to position [8022, 0]
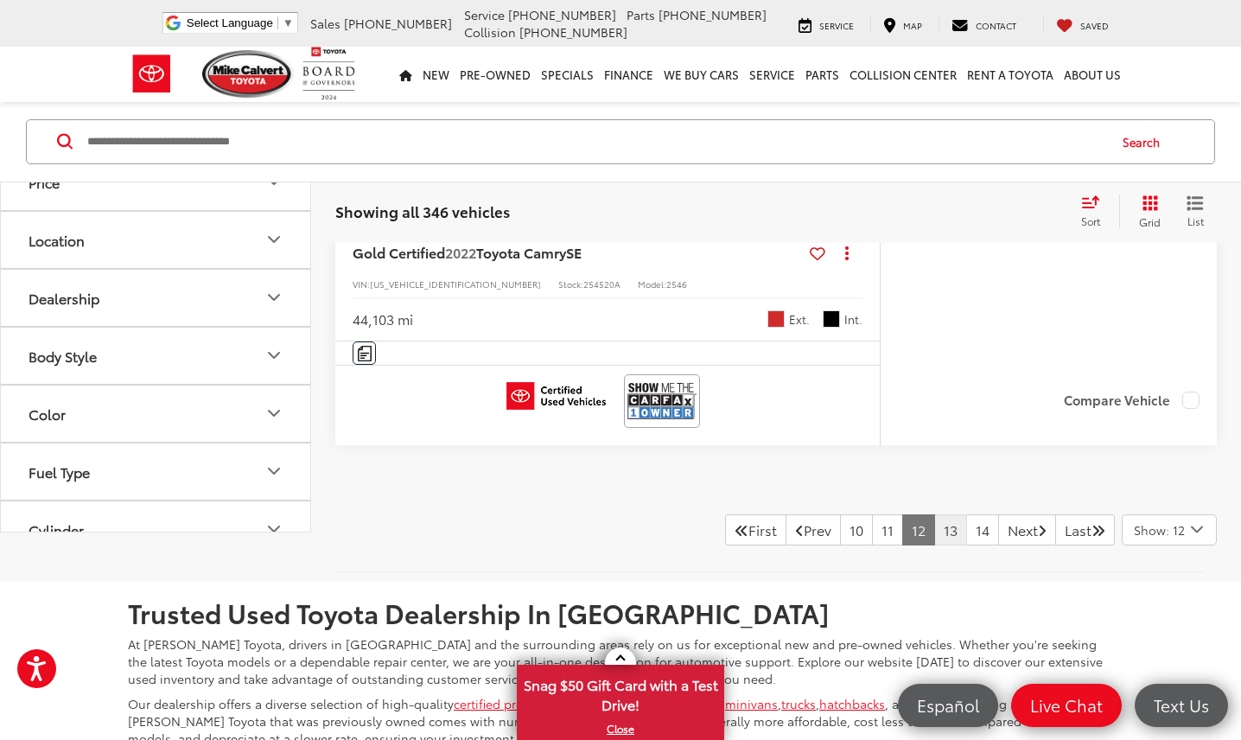
click at [935, 519] on link "13" at bounding box center [951, 529] width 33 height 31
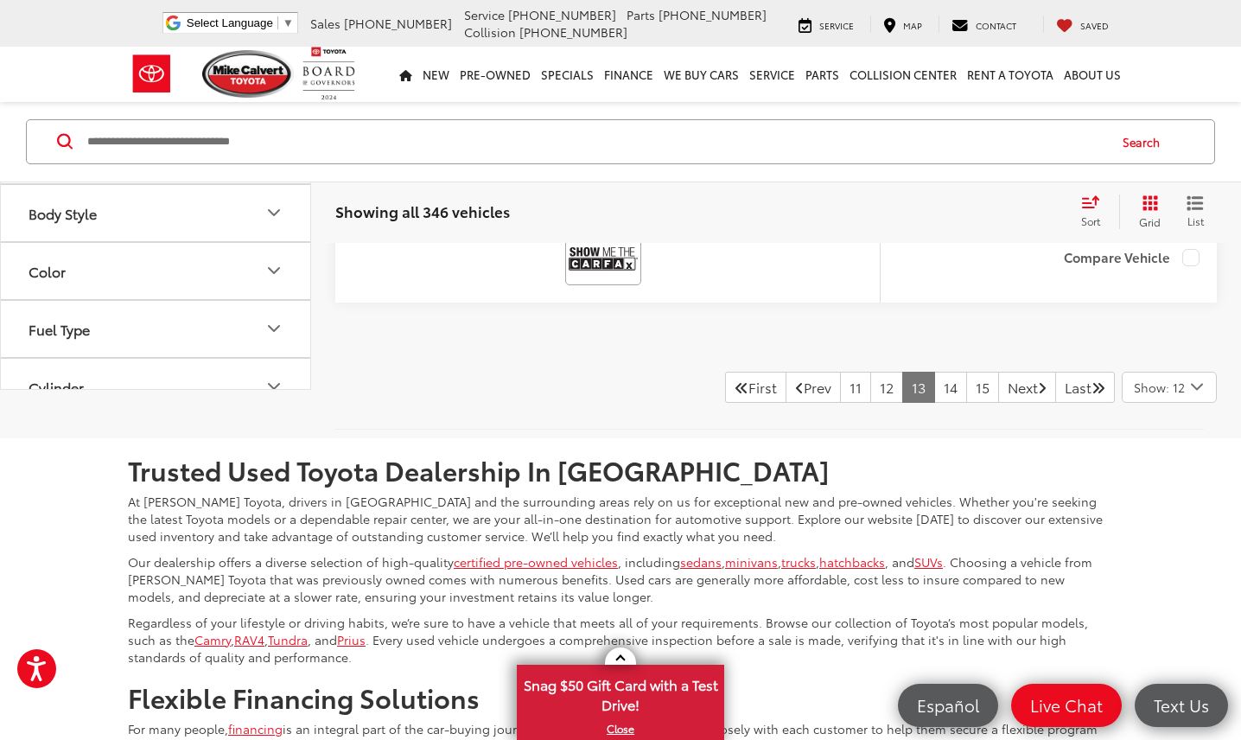
scroll to position [8124, 0]
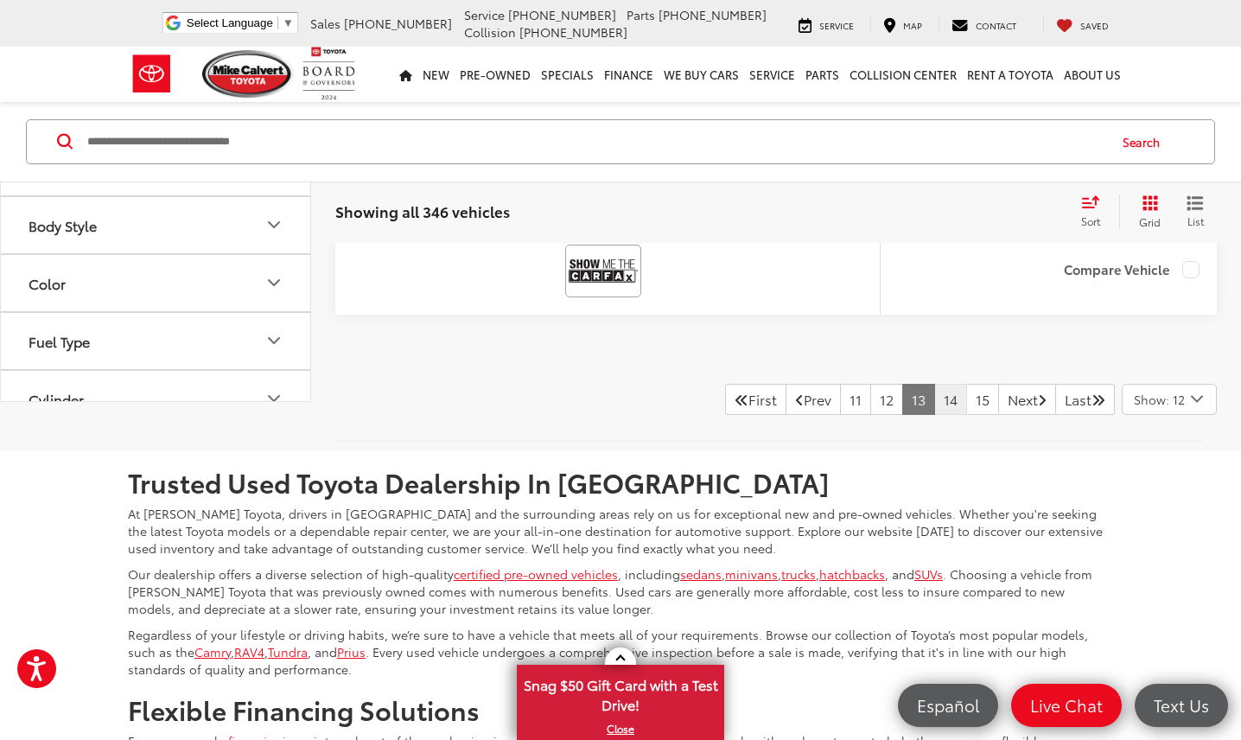
click at [935, 384] on link "14" at bounding box center [951, 399] width 33 height 31
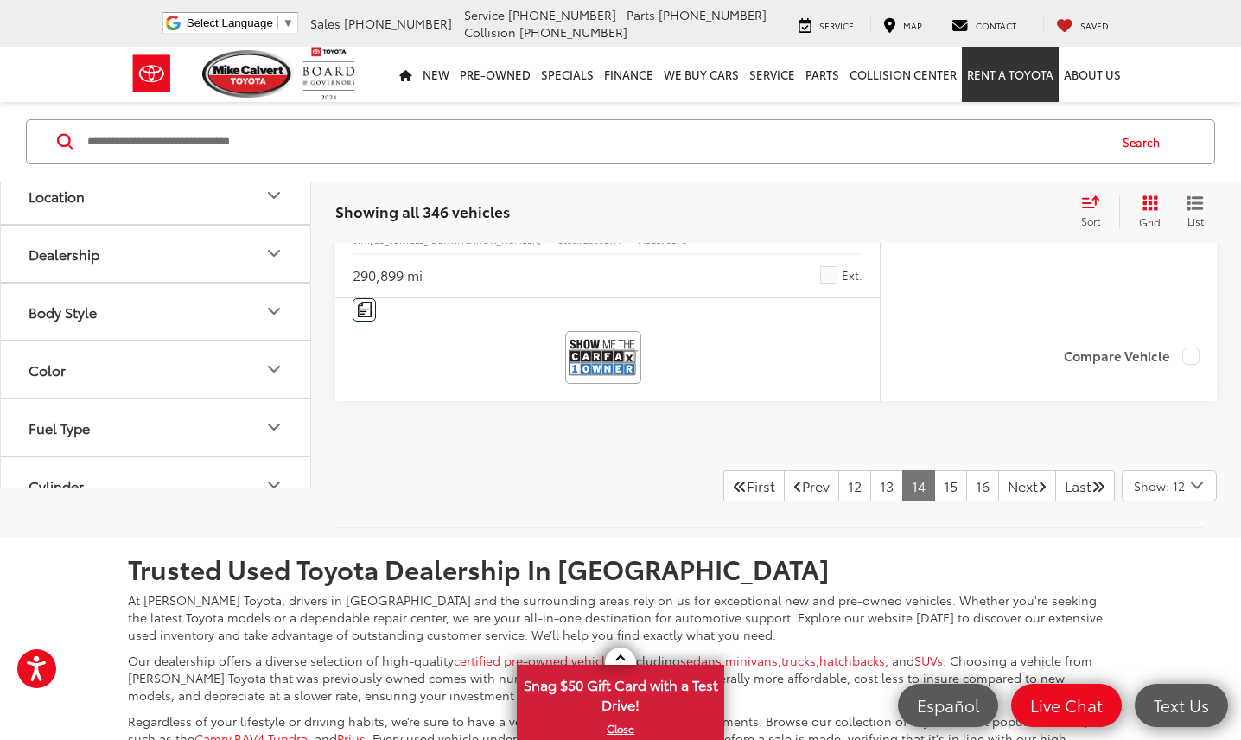
scroll to position [8036, 0]
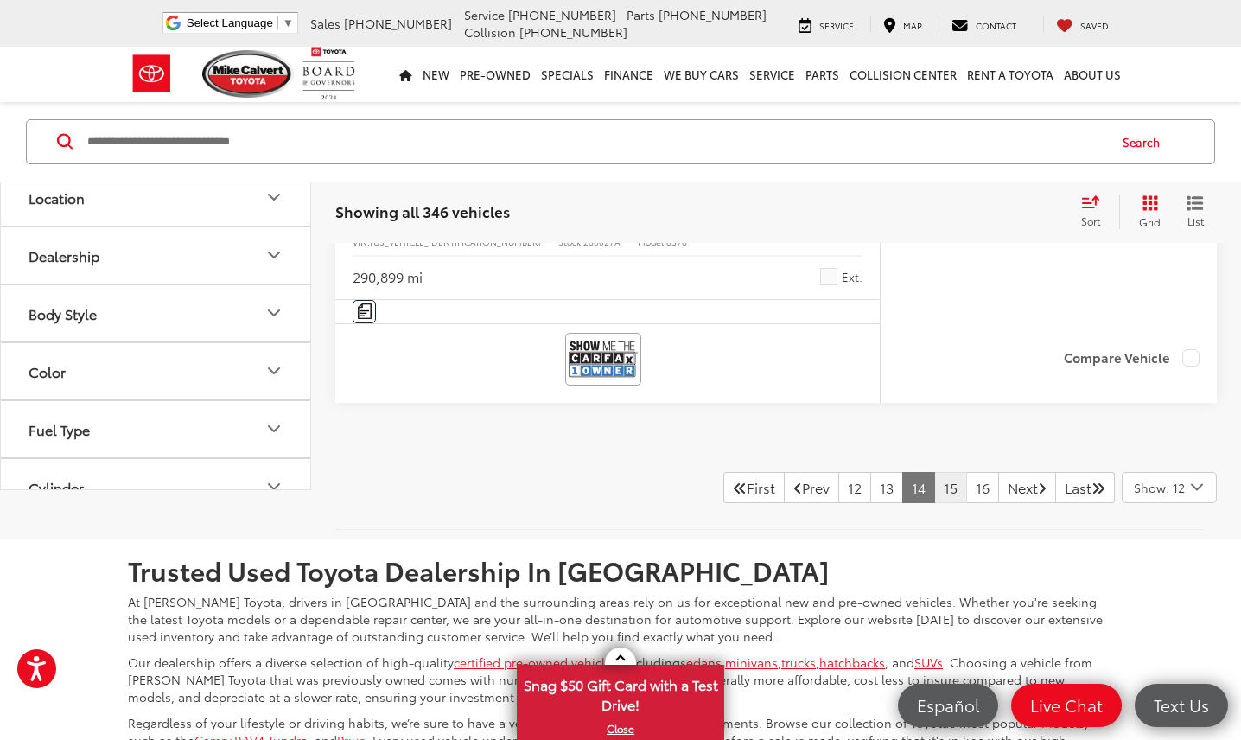
click at [935, 487] on link "15" at bounding box center [951, 487] width 33 height 31
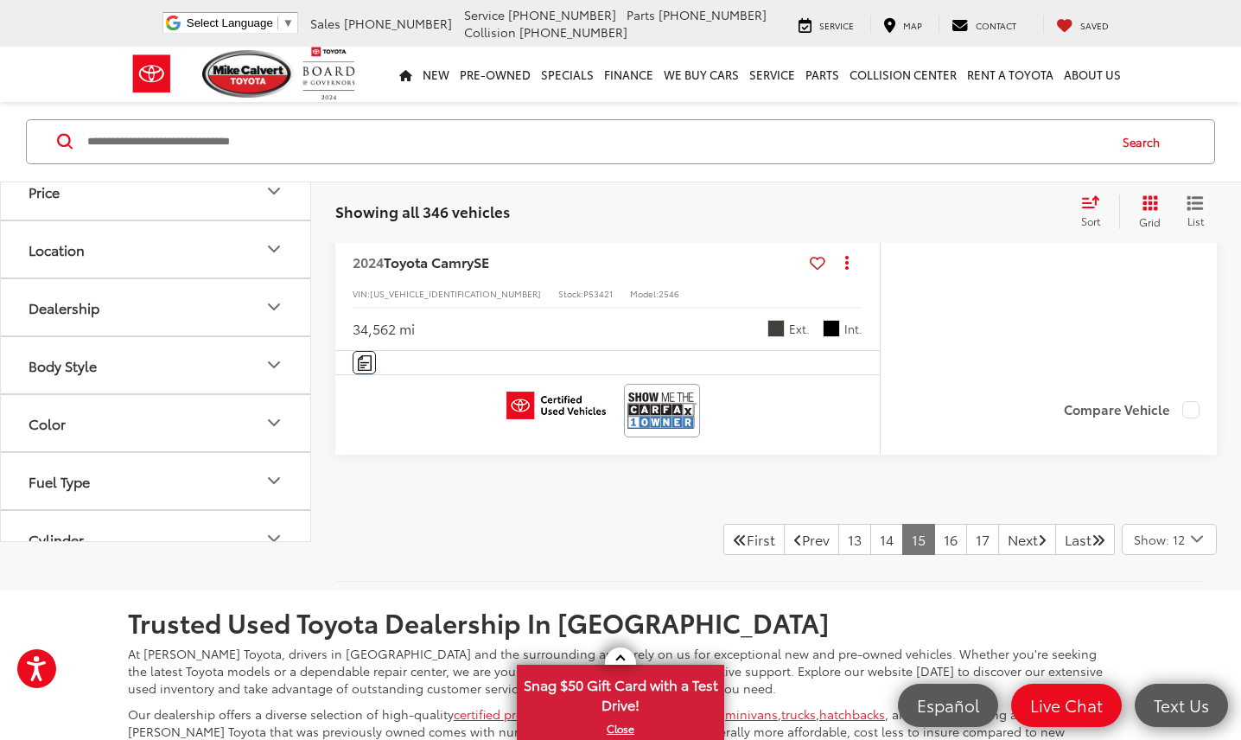
scroll to position [7988, 0]
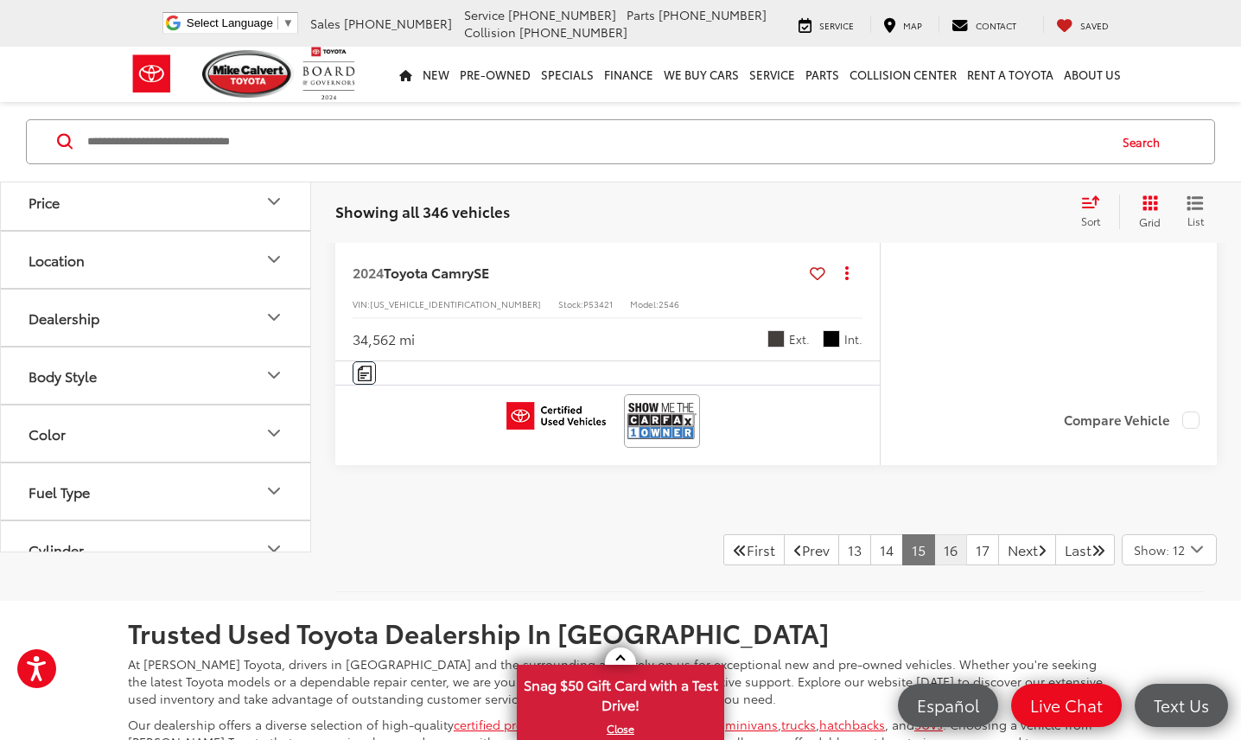
click at [935, 546] on link "16" at bounding box center [951, 549] width 33 height 31
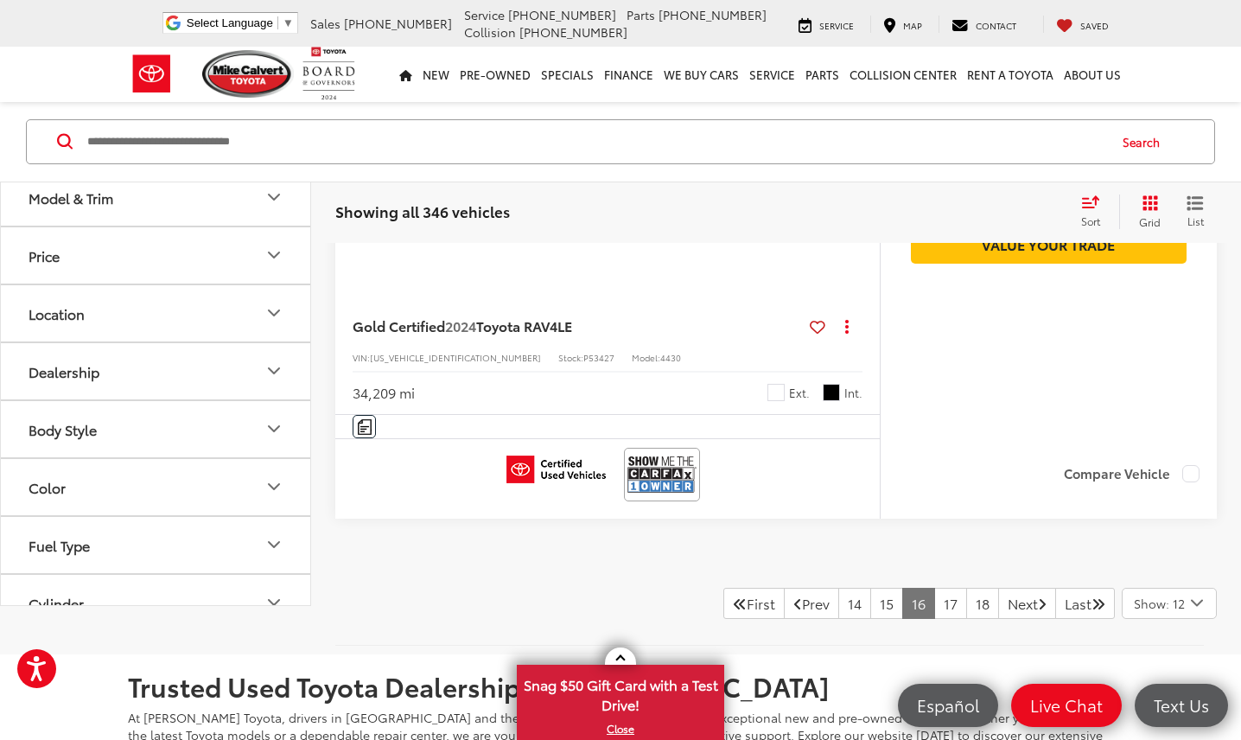
scroll to position [7934, 0]
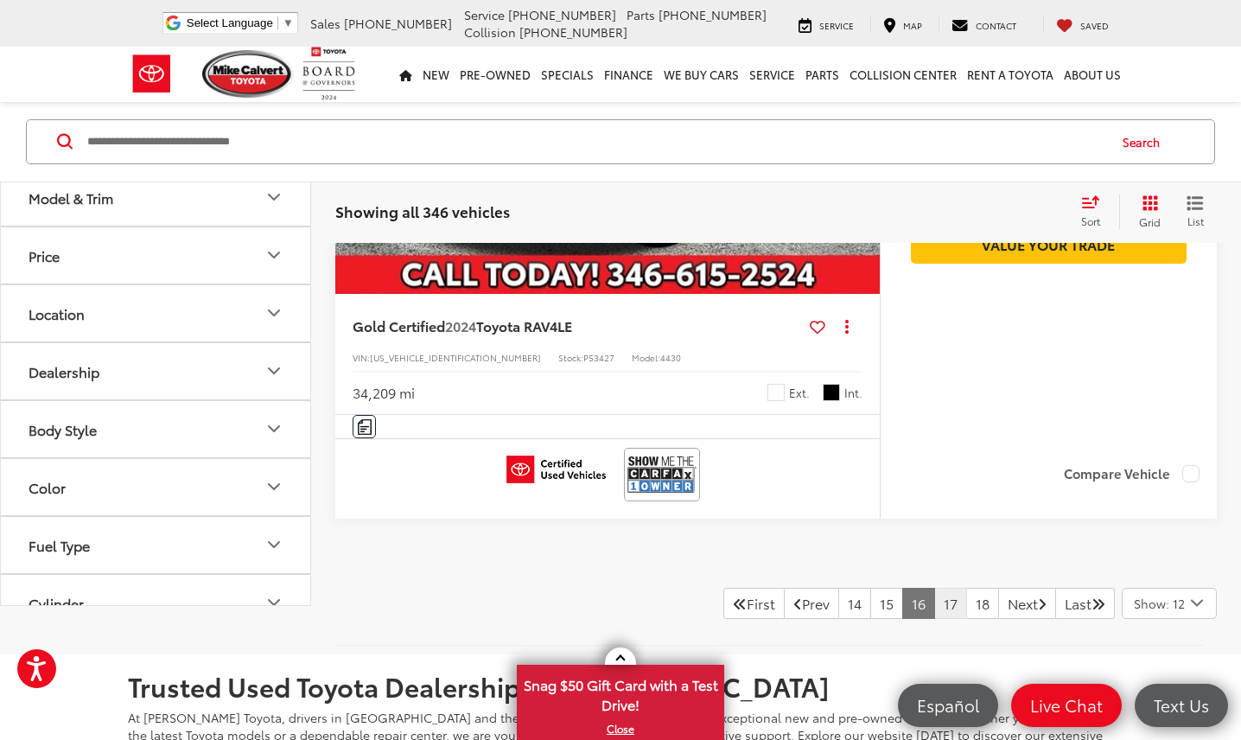
click at [935, 593] on link "17" at bounding box center [951, 603] width 33 height 31
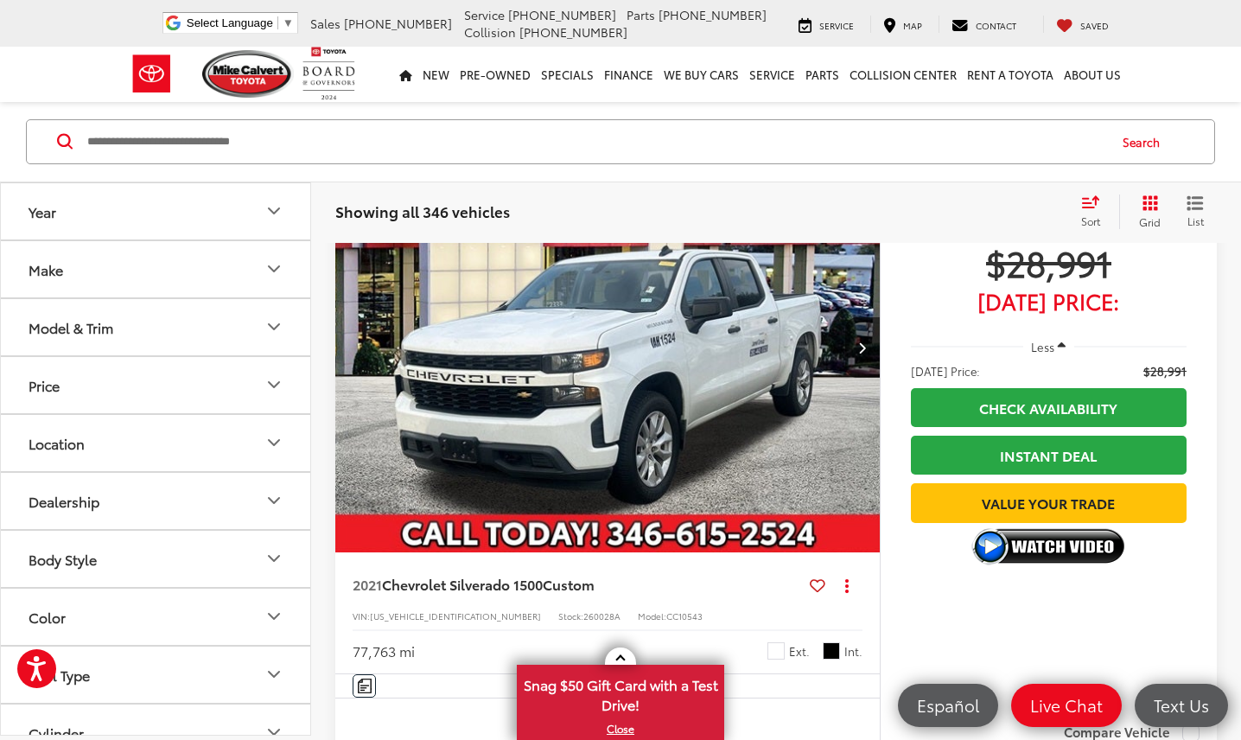
scroll to position [348, 0]
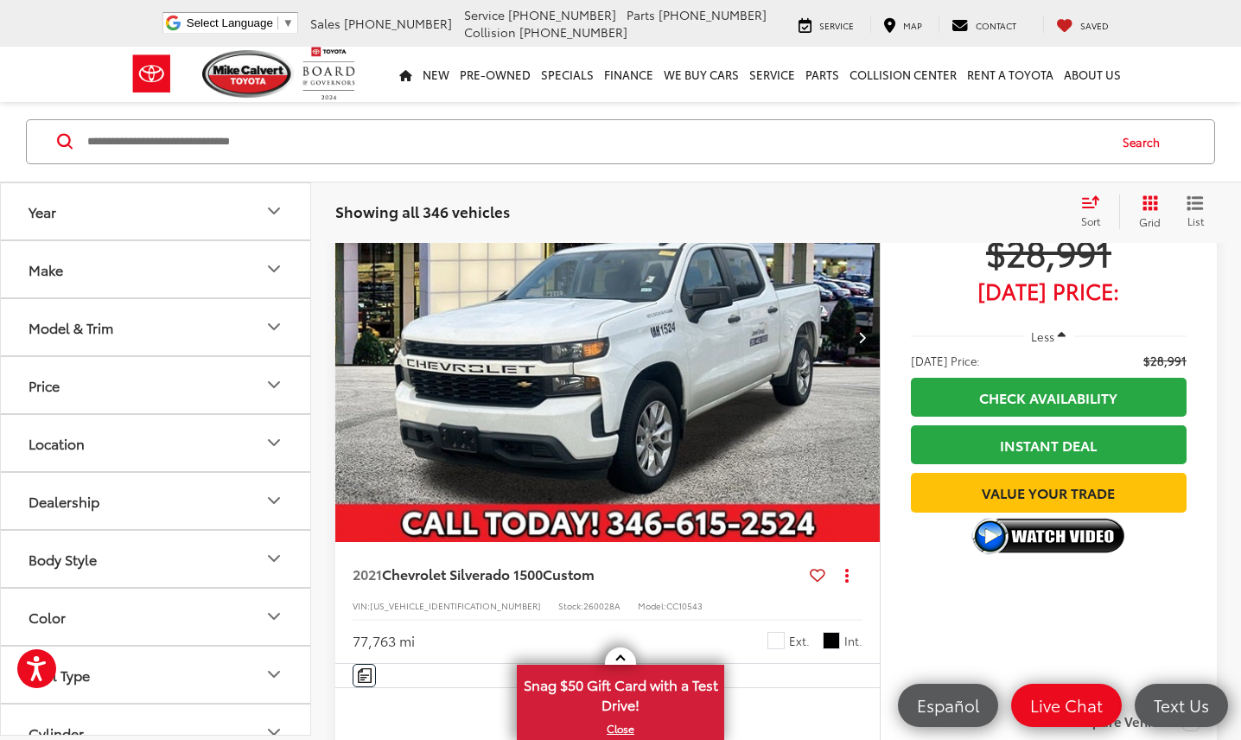
click at [669, 392] on img "2021 Chevrolet Silverado 1500 Custom 0" at bounding box center [608, 338] width 547 height 411
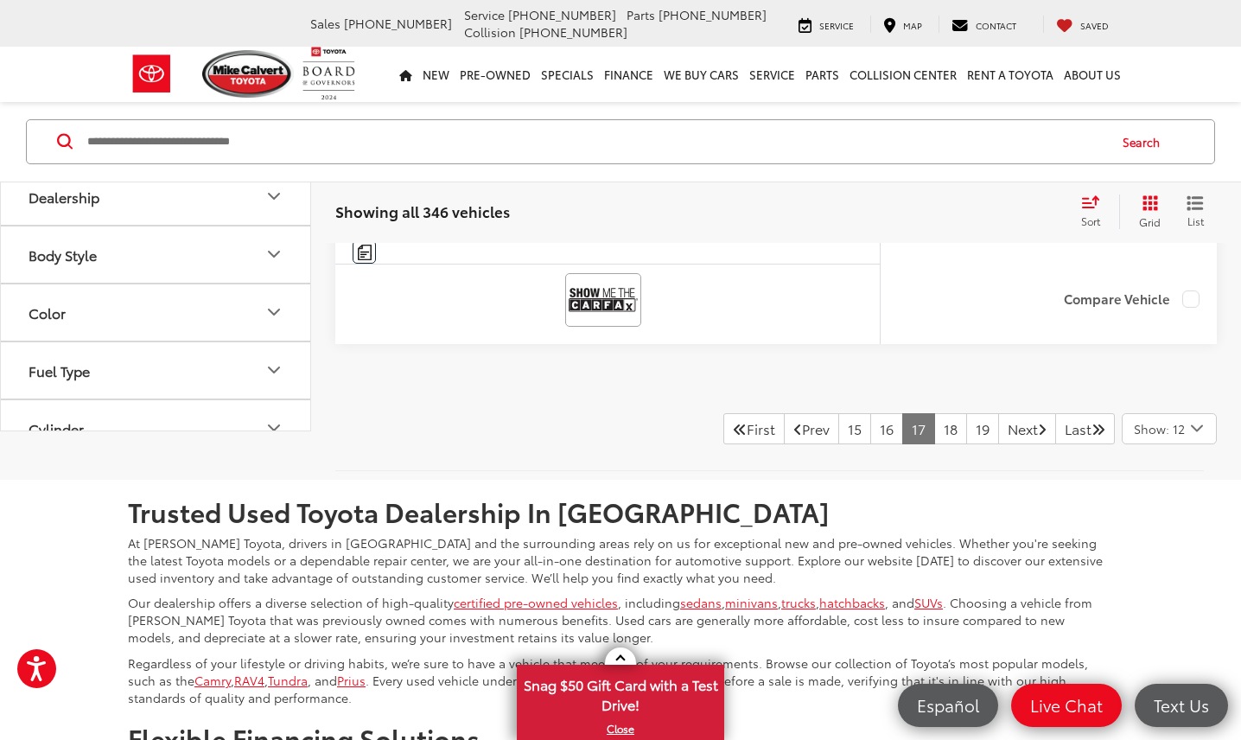
scroll to position [8124, 0]
click at [935, 424] on link "18" at bounding box center [951, 427] width 33 height 31
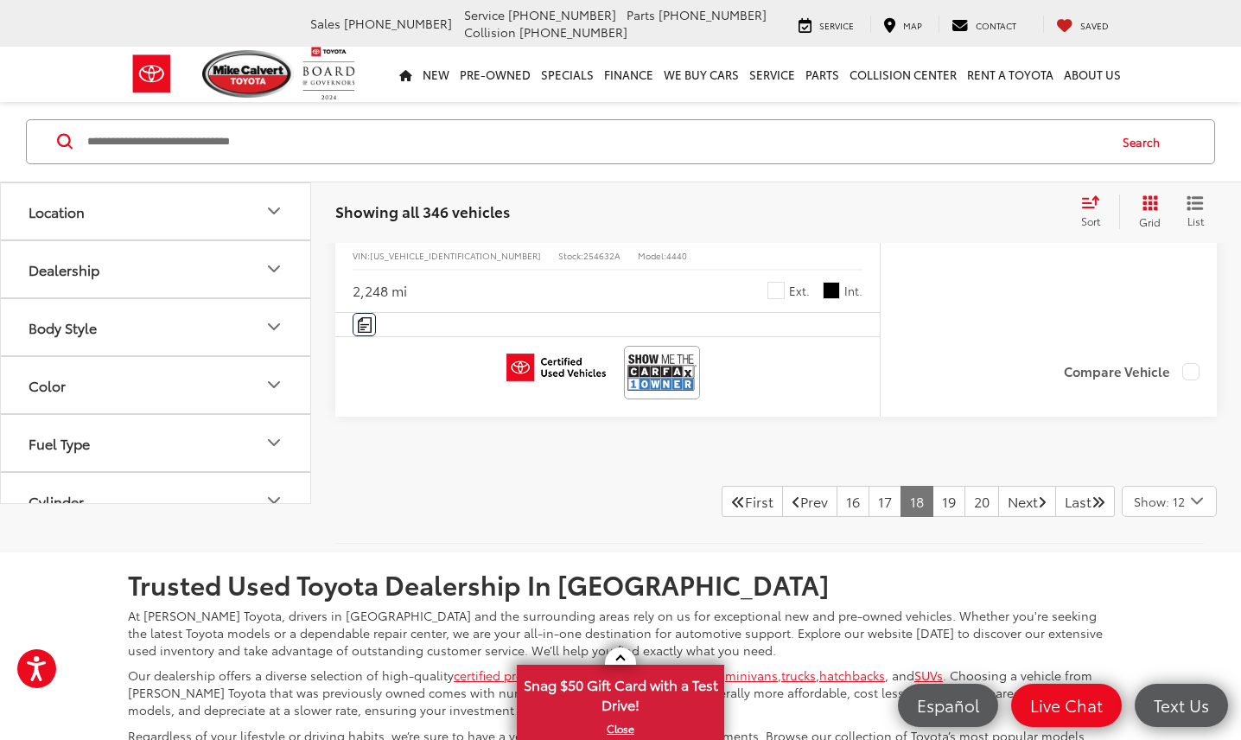
scroll to position [8047, 0]
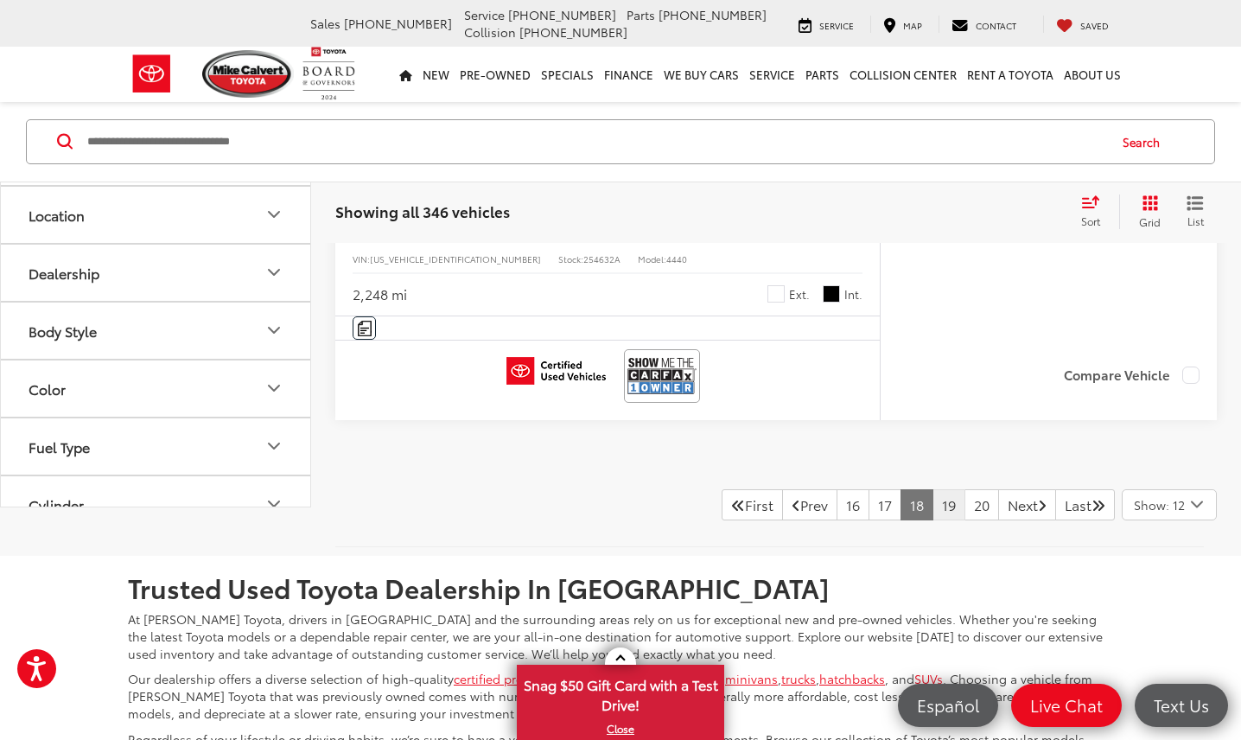
click at [933, 489] on link "19" at bounding box center [949, 504] width 33 height 31
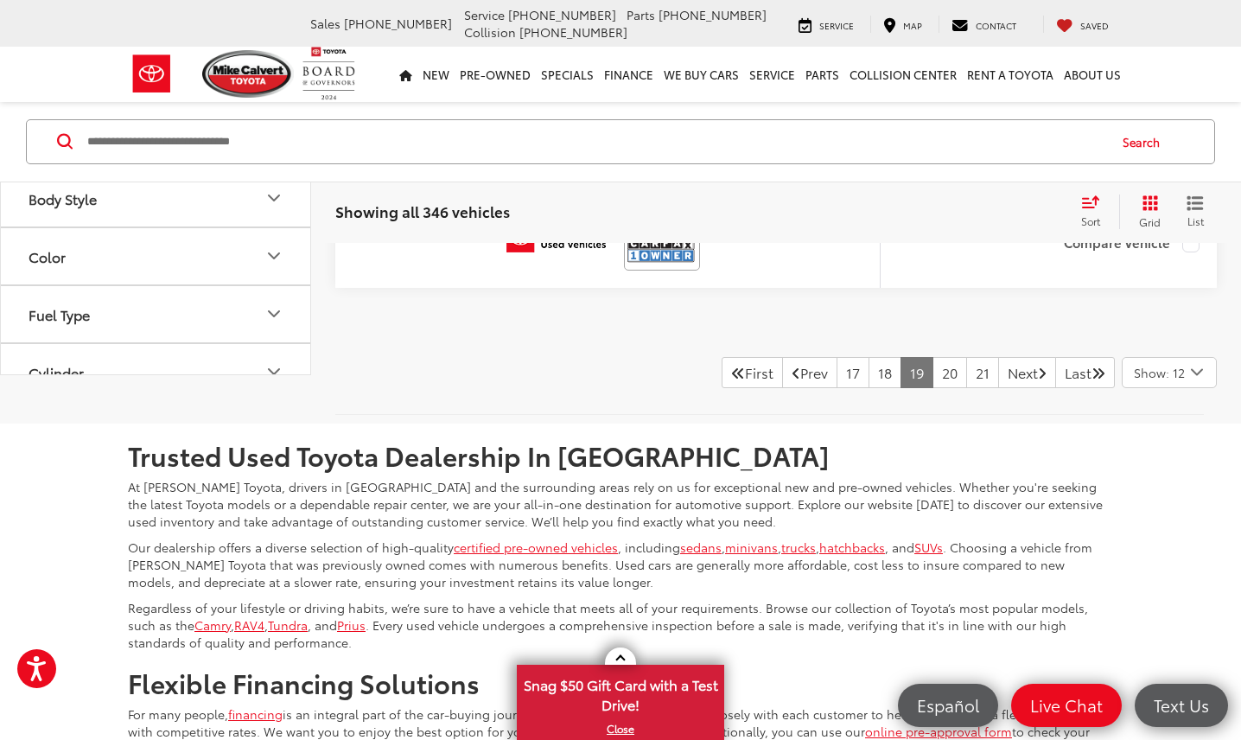
scroll to position [8140, 0]
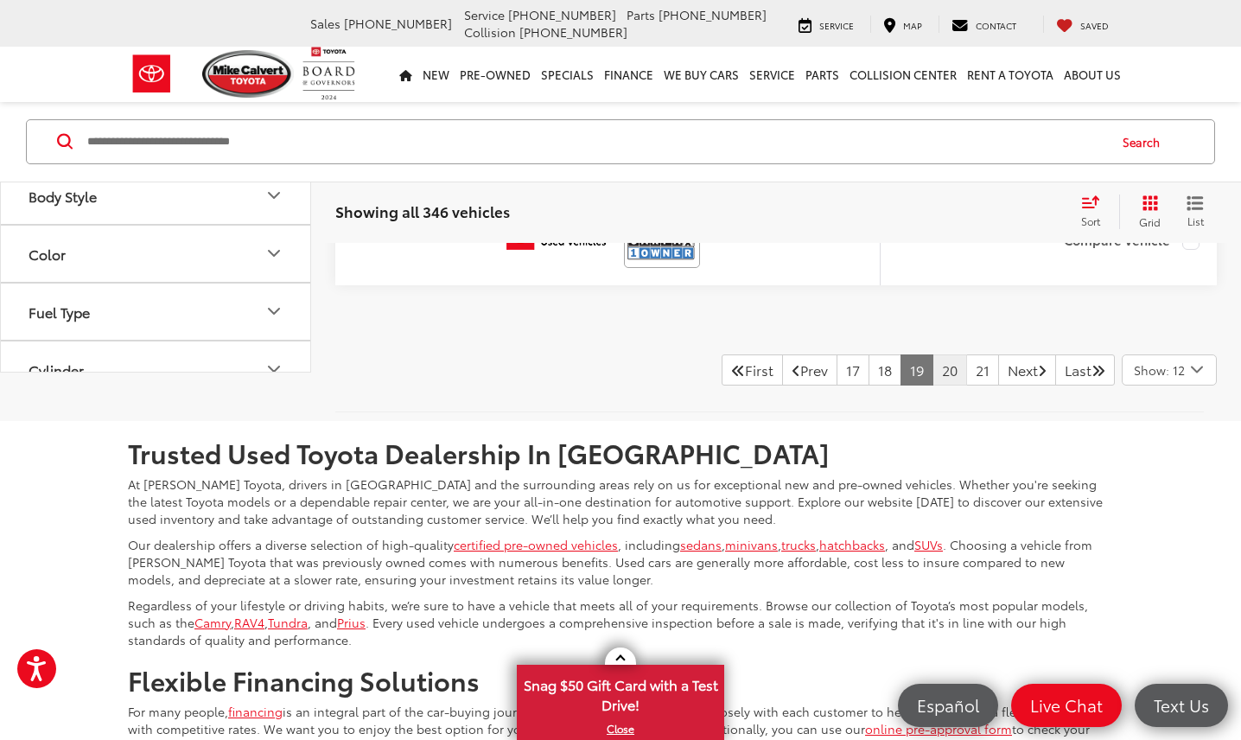
click at [933, 360] on link "20" at bounding box center [950, 369] width 35 height 31
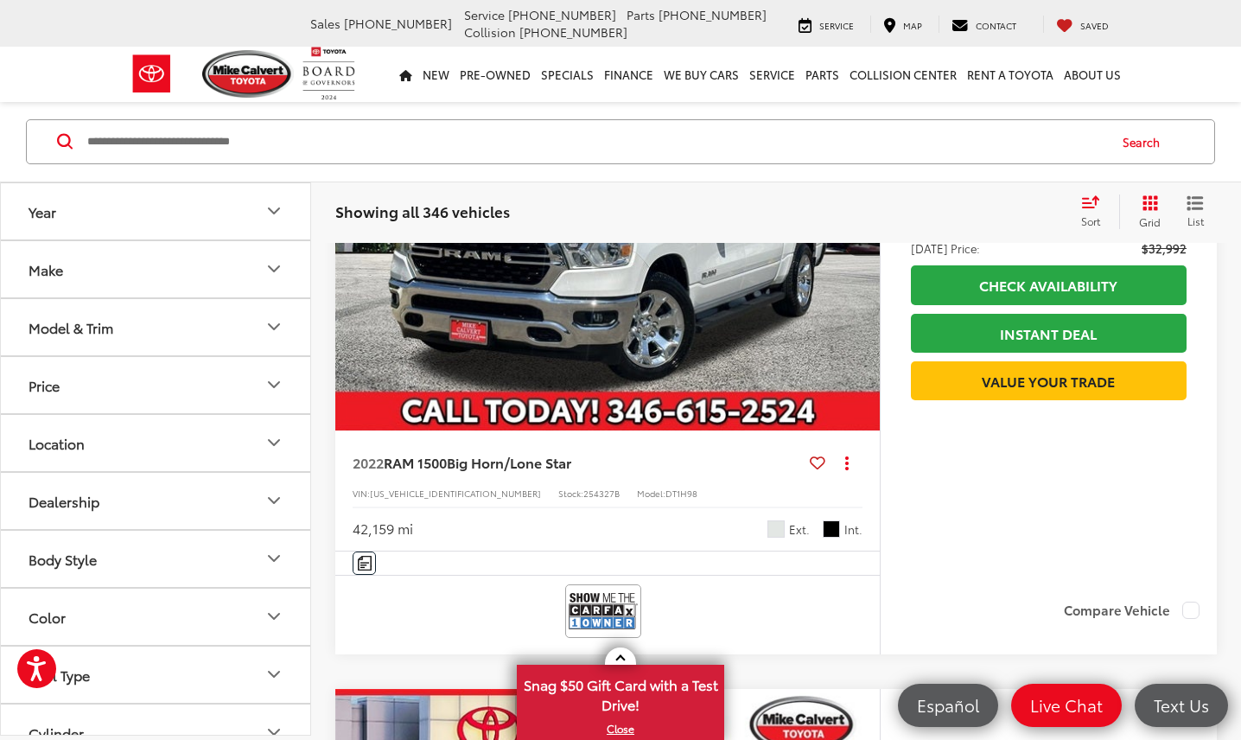
scroll to position [5129, 0]
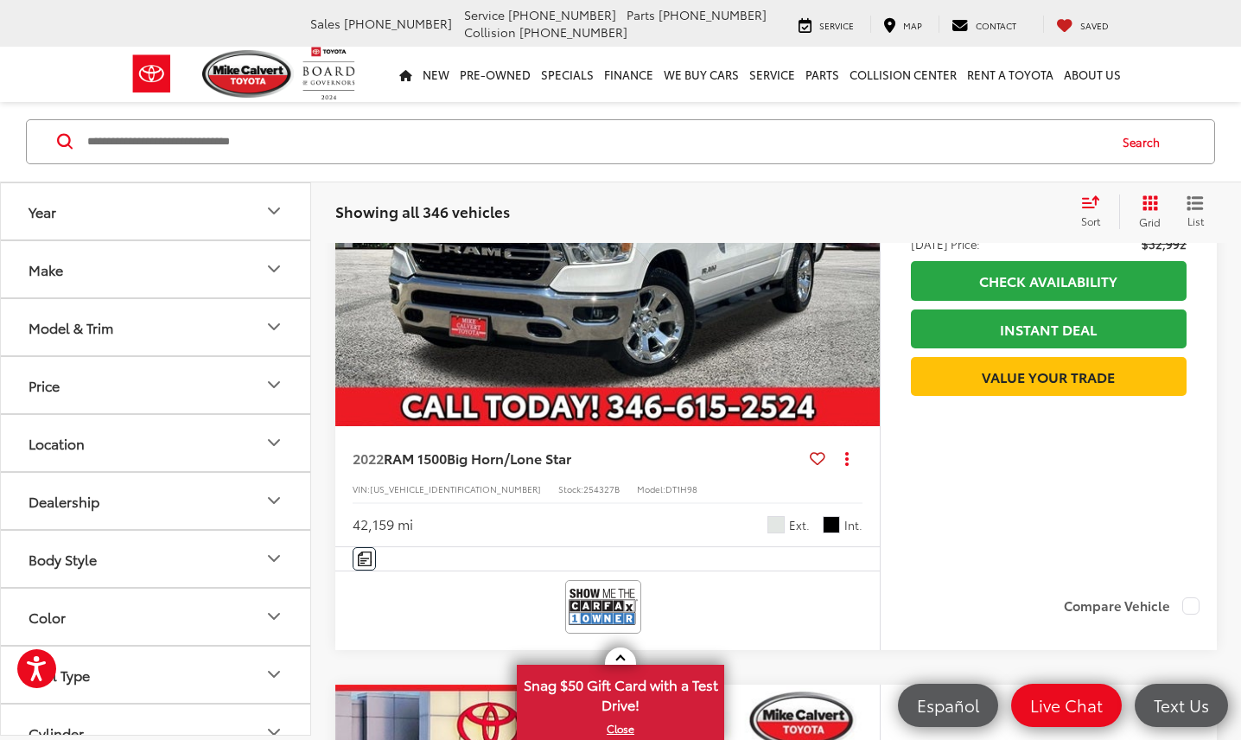
click at [612, 312] on img "2022 RAM 1500 Big Horn/Lone Star 0" at bounding box center [608, 221] width 547 height 411
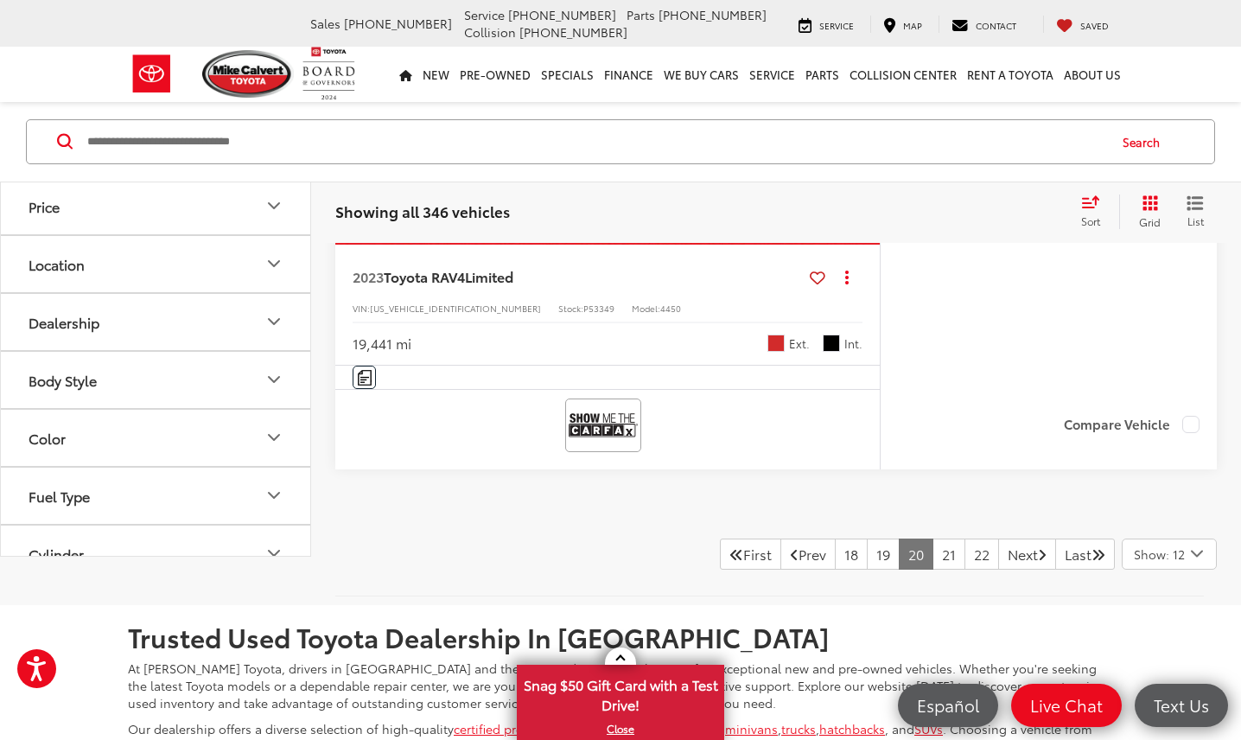
scroll to position [7977, 0]
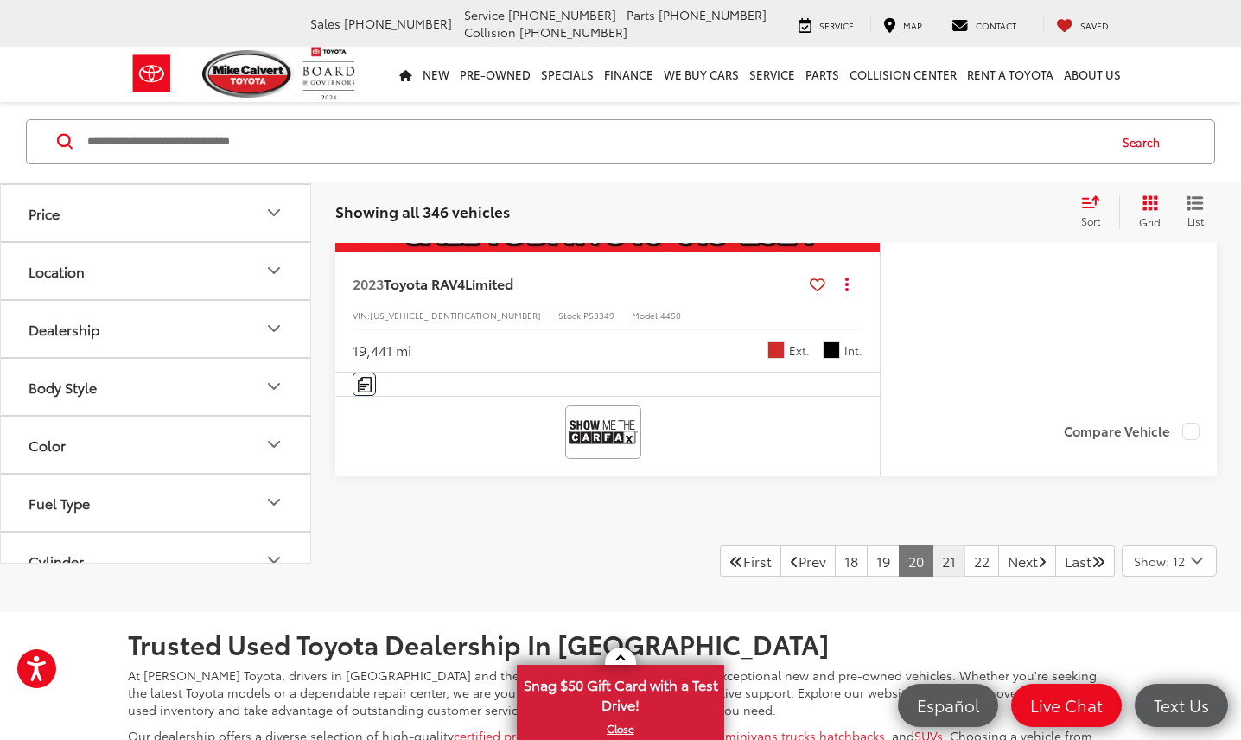
click at [933, 553] on link "21" at bounding box center [949, 560] width 33 height 31
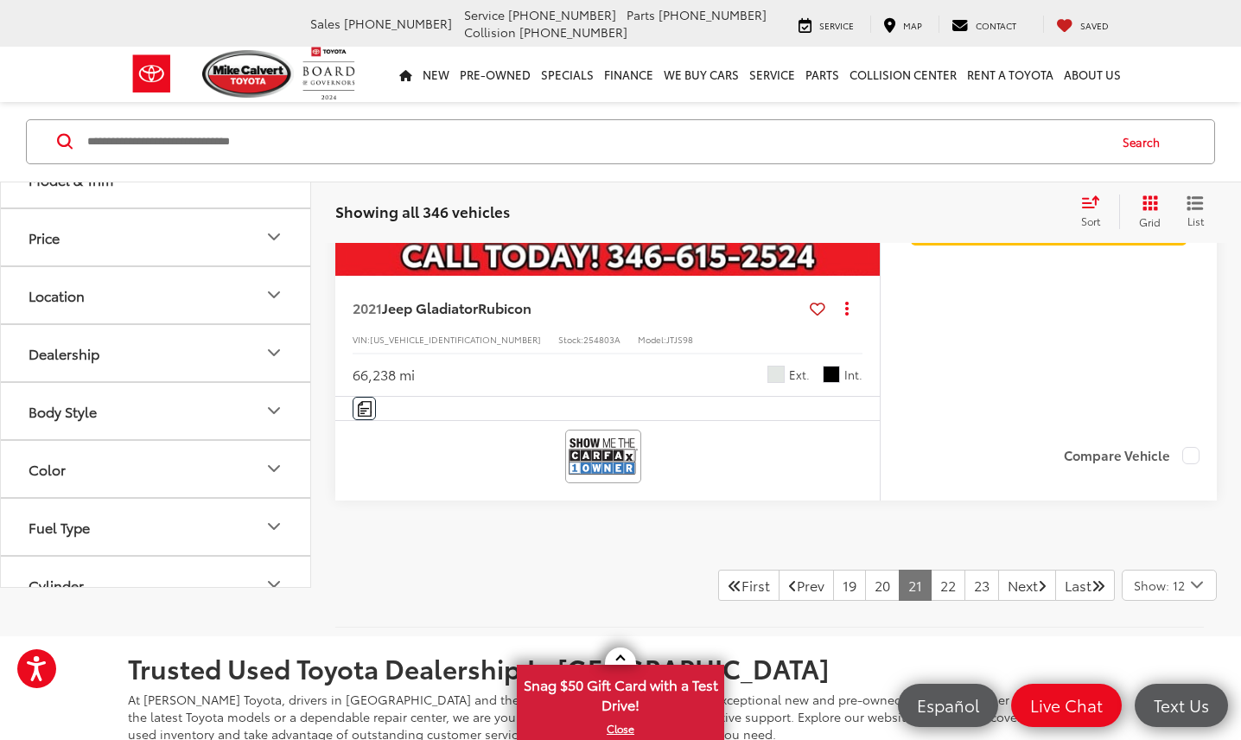
scroll to position [7964, 0]
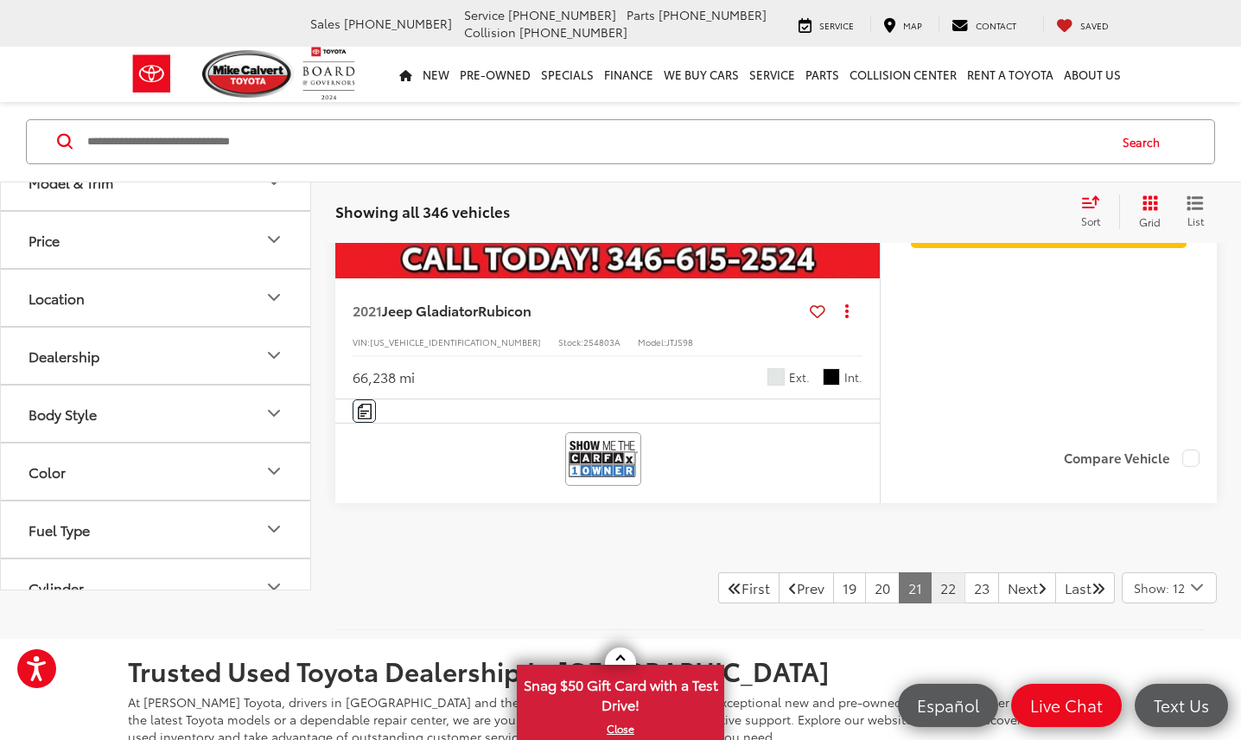
click at [931, 581] on link "22" at bounding box center [948, 587] width 35 height 31
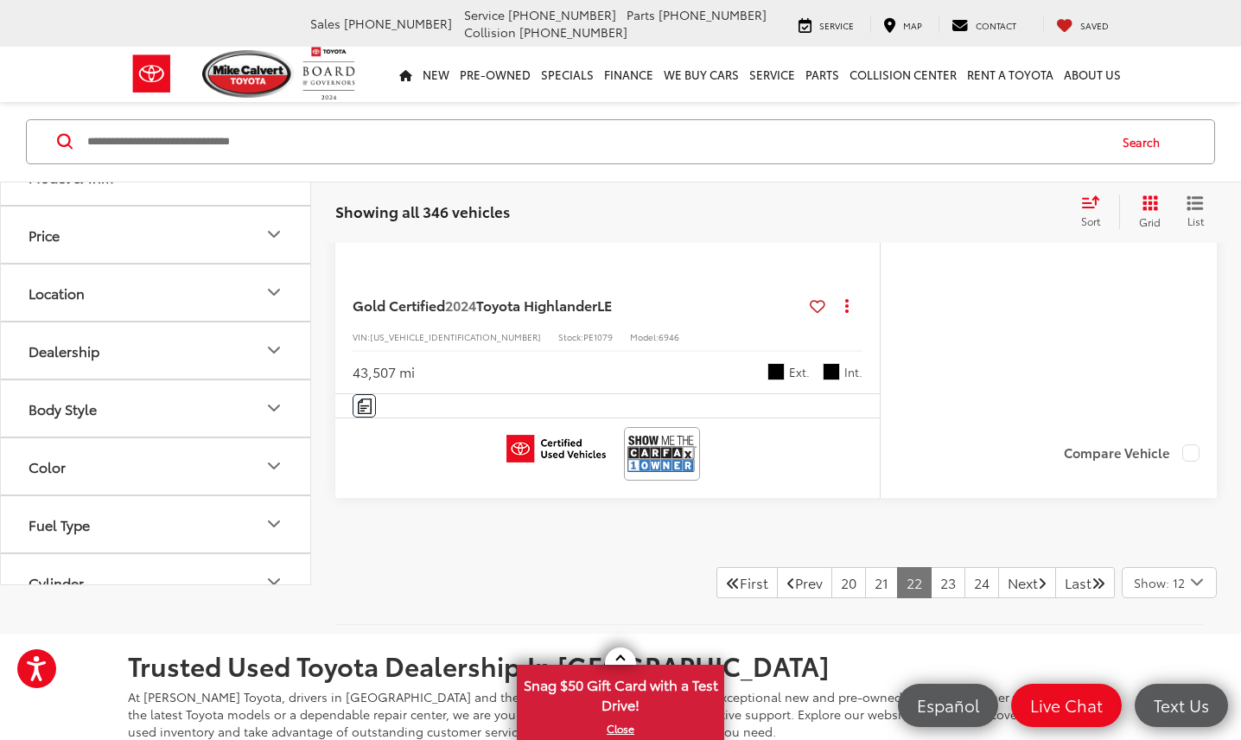
scroll to position [8047, 0]
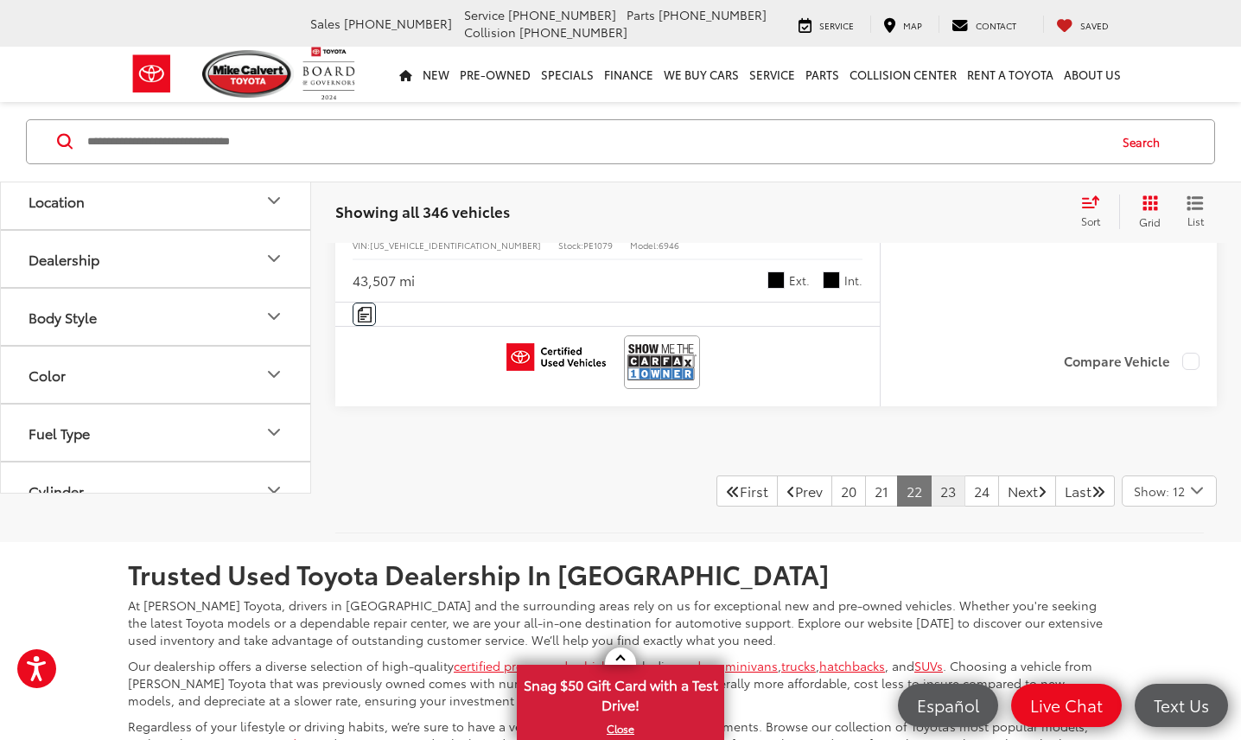
click at [931, 485] on link "23" at bounding box center [948, 490] width 35 height 31
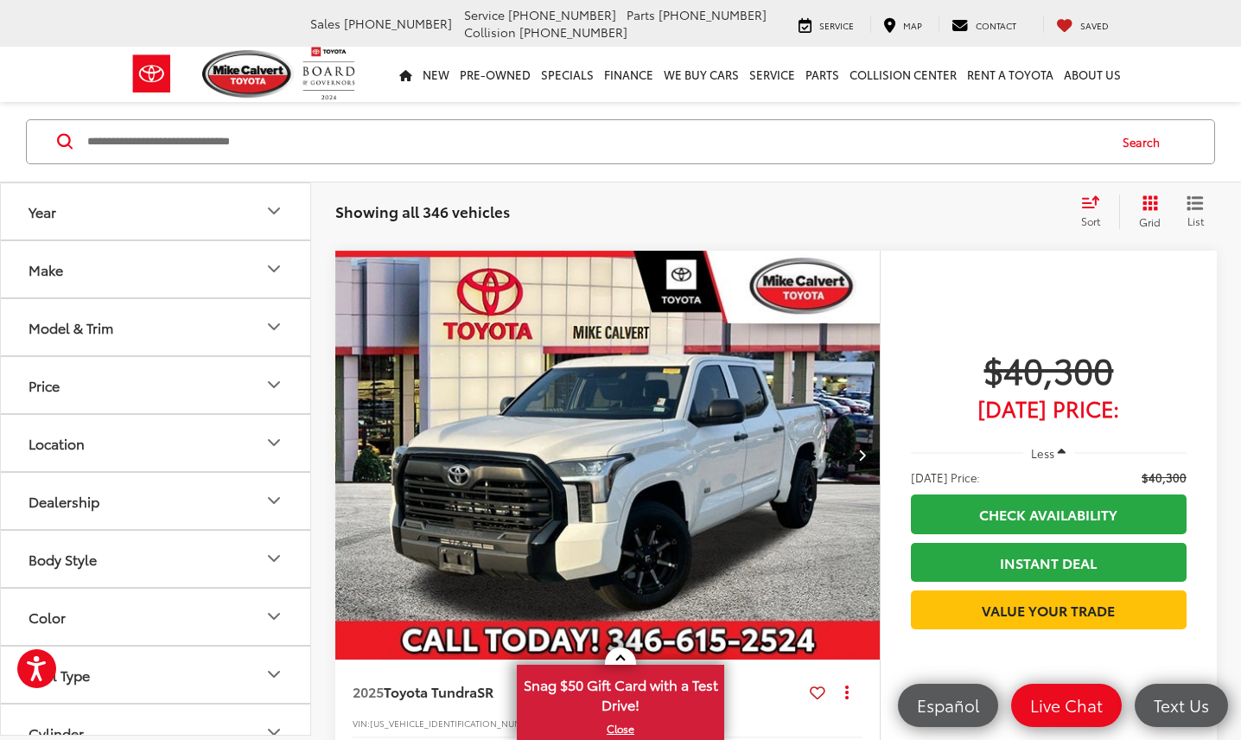
scroll to position [6901, 0]
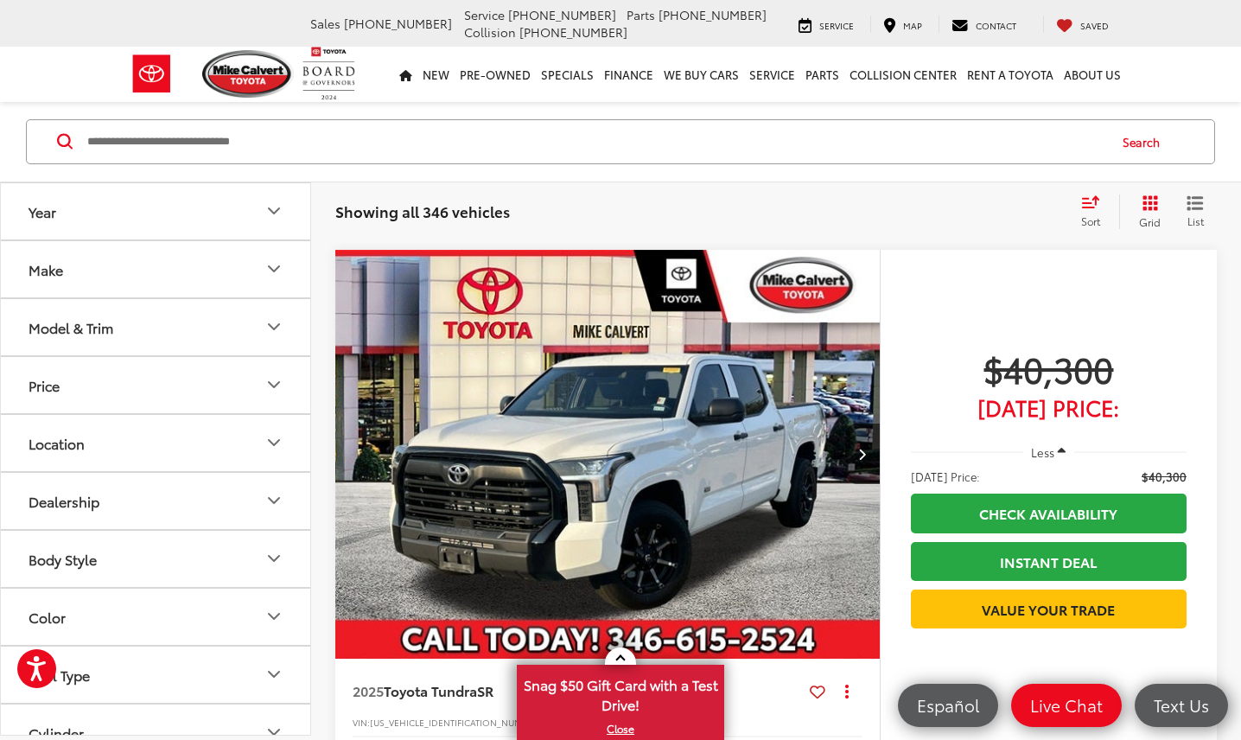
click at [701, 441] on img "2025 Toyota Tundra SR 0" at bounding box center [608, 455] width 547 height 411
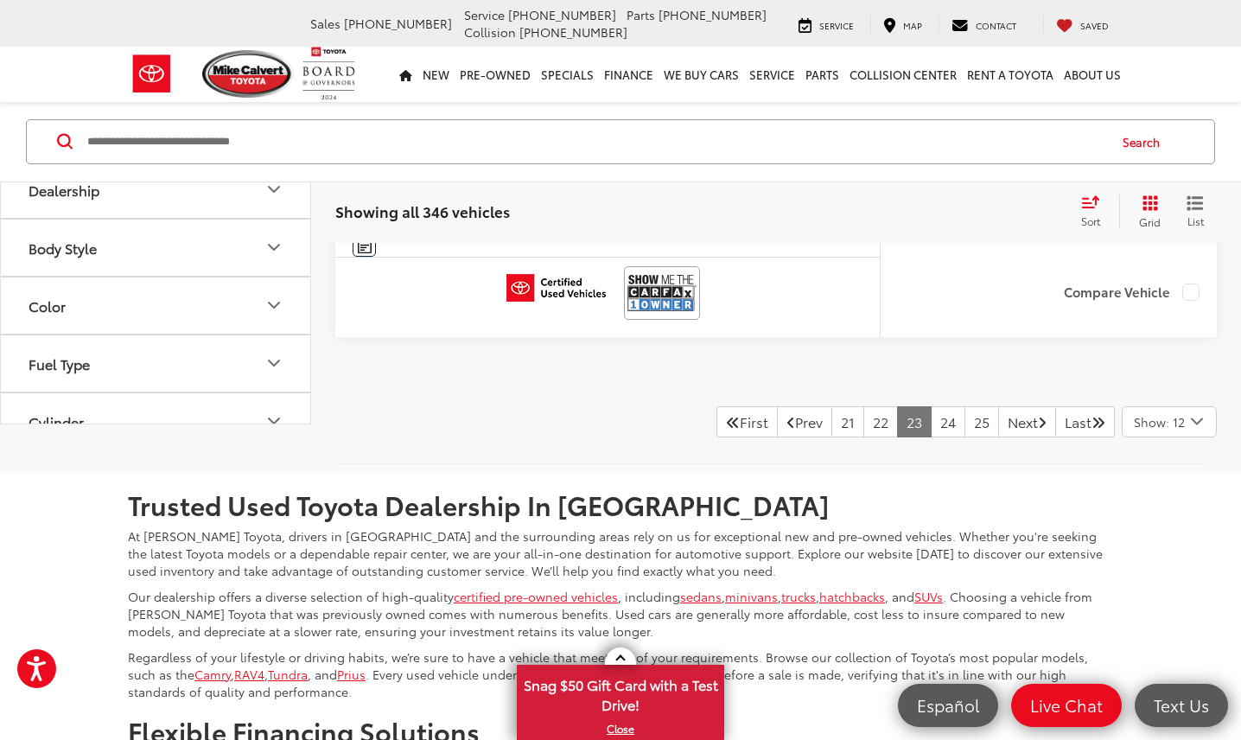
scroll to position [8134, 0]
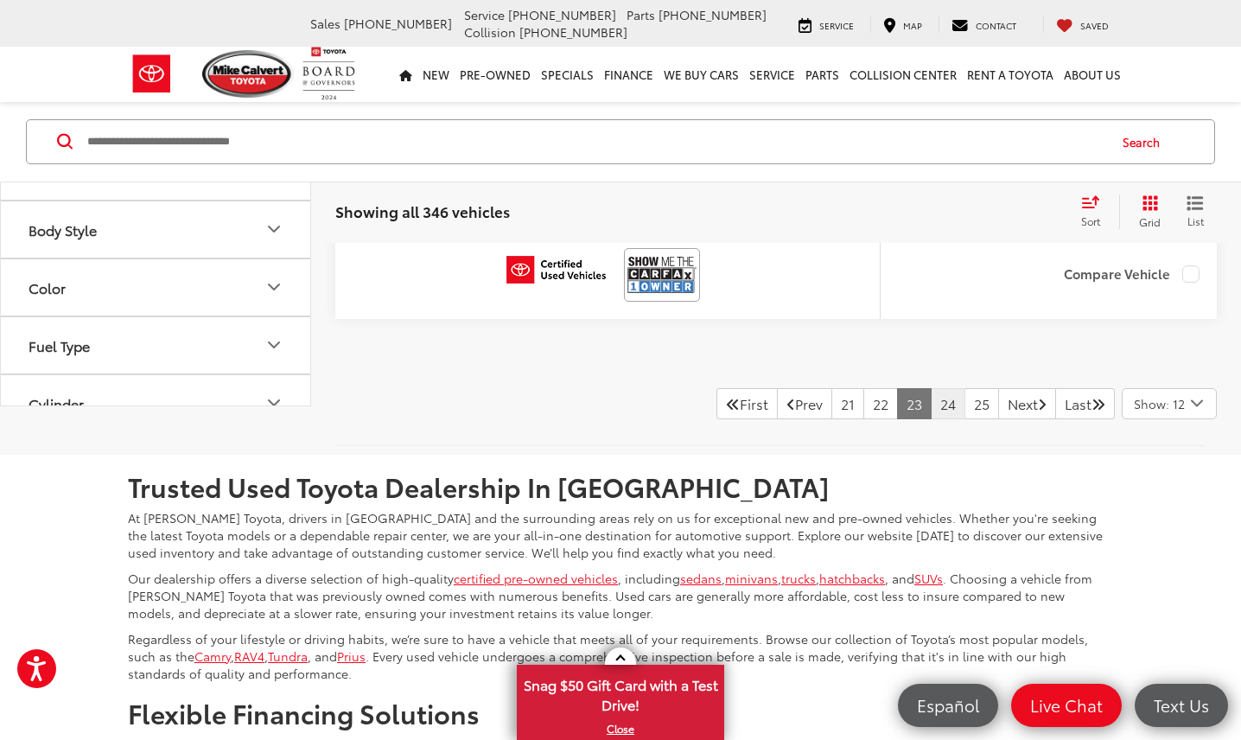
click at [931, 393] on link "24" at bounding box center [948, 403] width 35 height 31
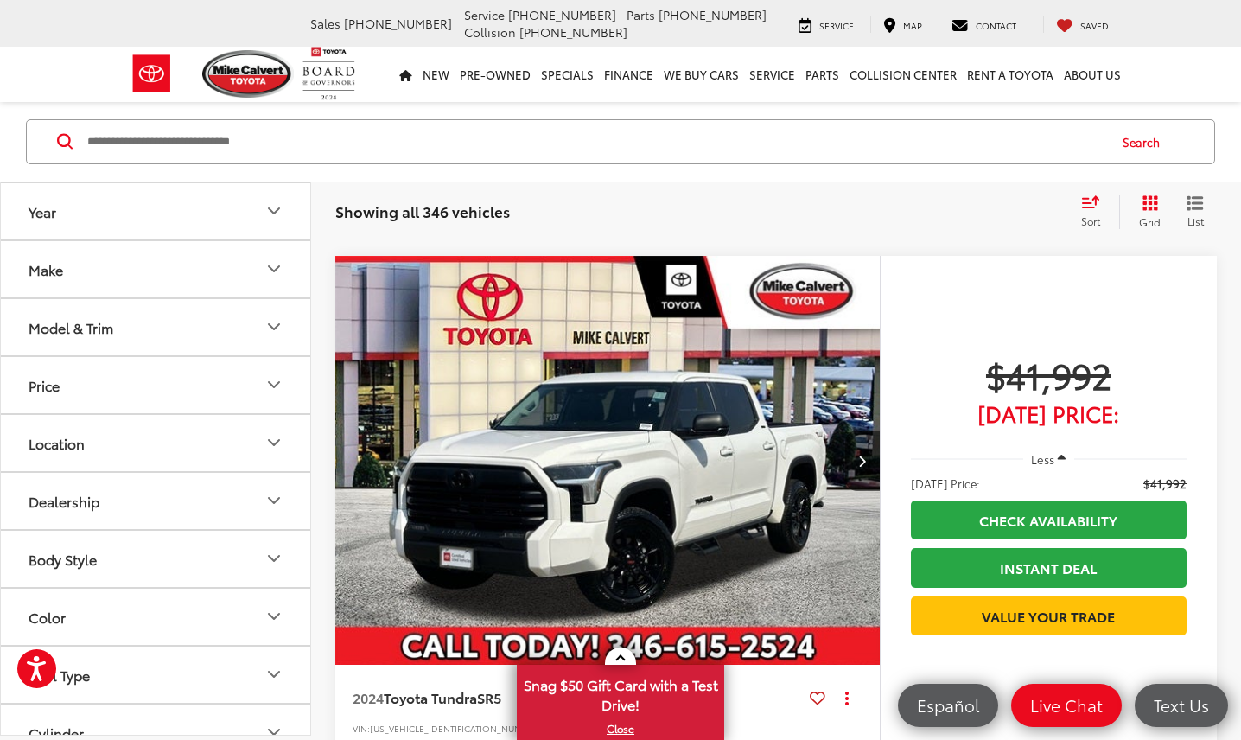
scroll to position [2899, 0]
click at [751, 412] on img "2024 Toyota Tundra SR5 0" at bounding box center [608, 461] width 547 height 411
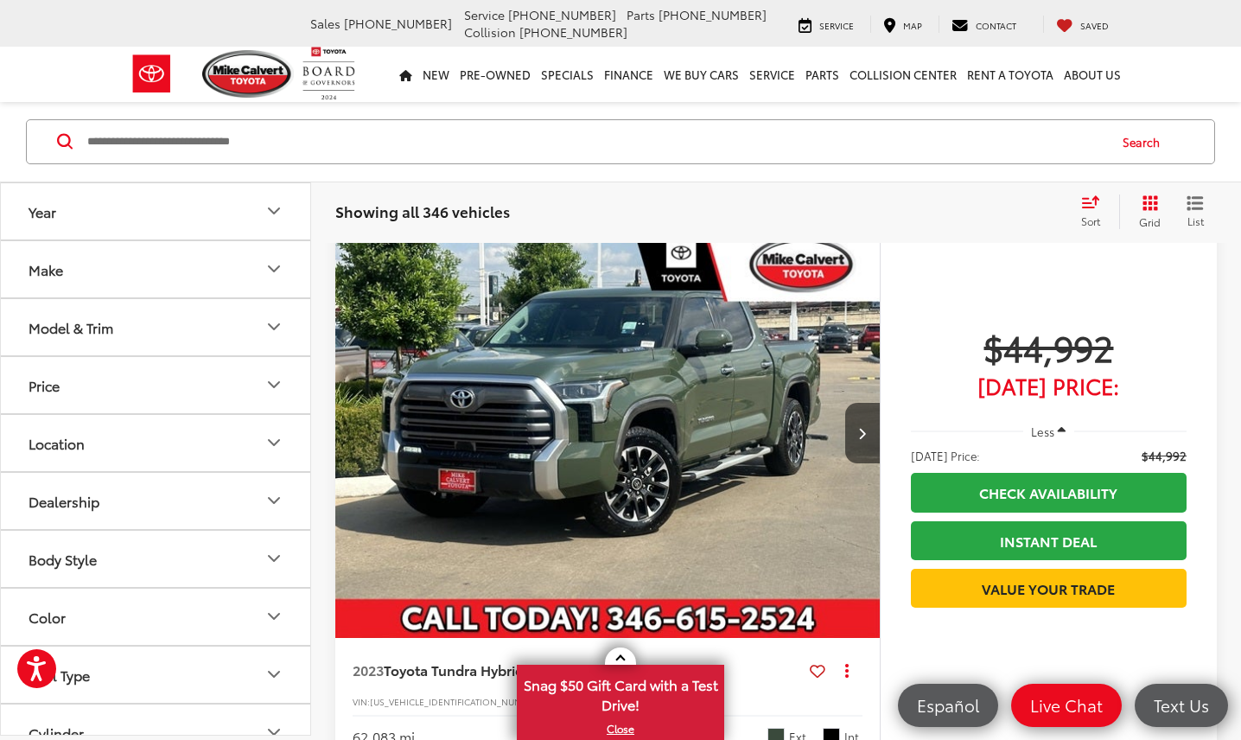
scroll to position [7578, 0]
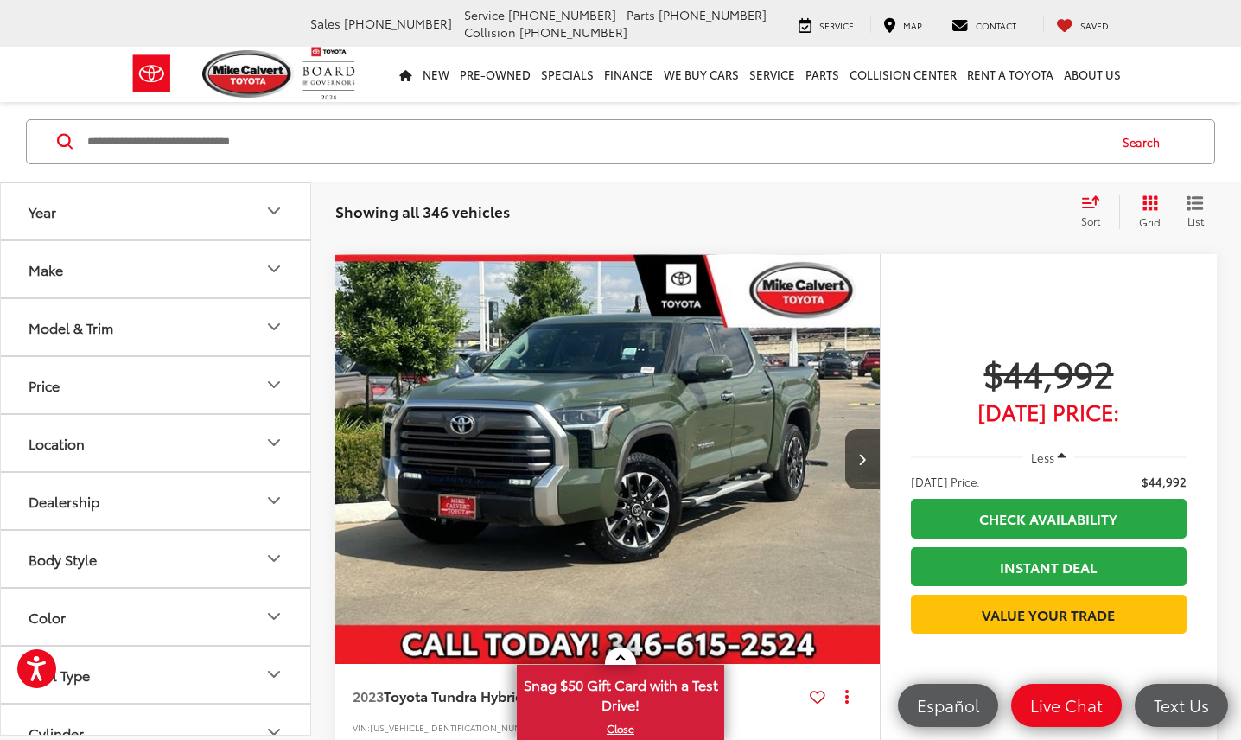
click at [438, 338] on img "2023 Toyota Tundra Hybrid Limited 0" at bounding box center [608, 459] width 547 height 411
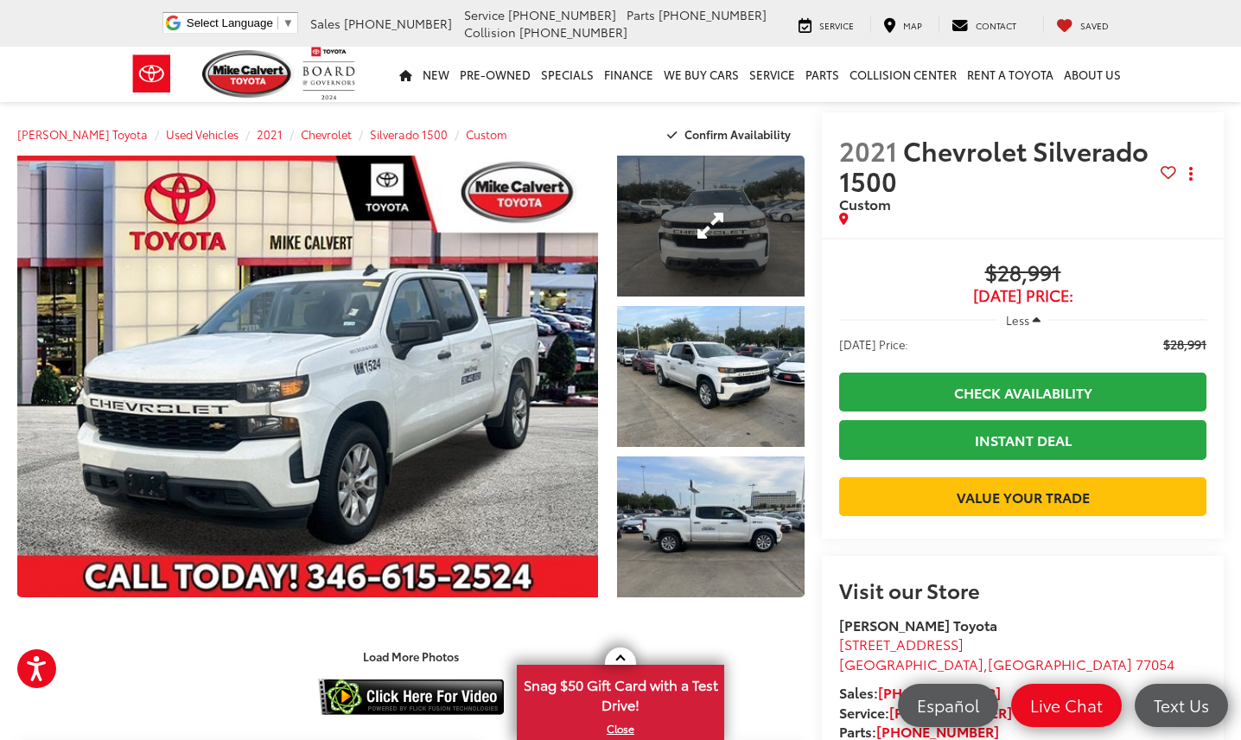
click at [705, 231] on link "Expand Photo 1" at bounding box center [711, 226] width 188 height 141
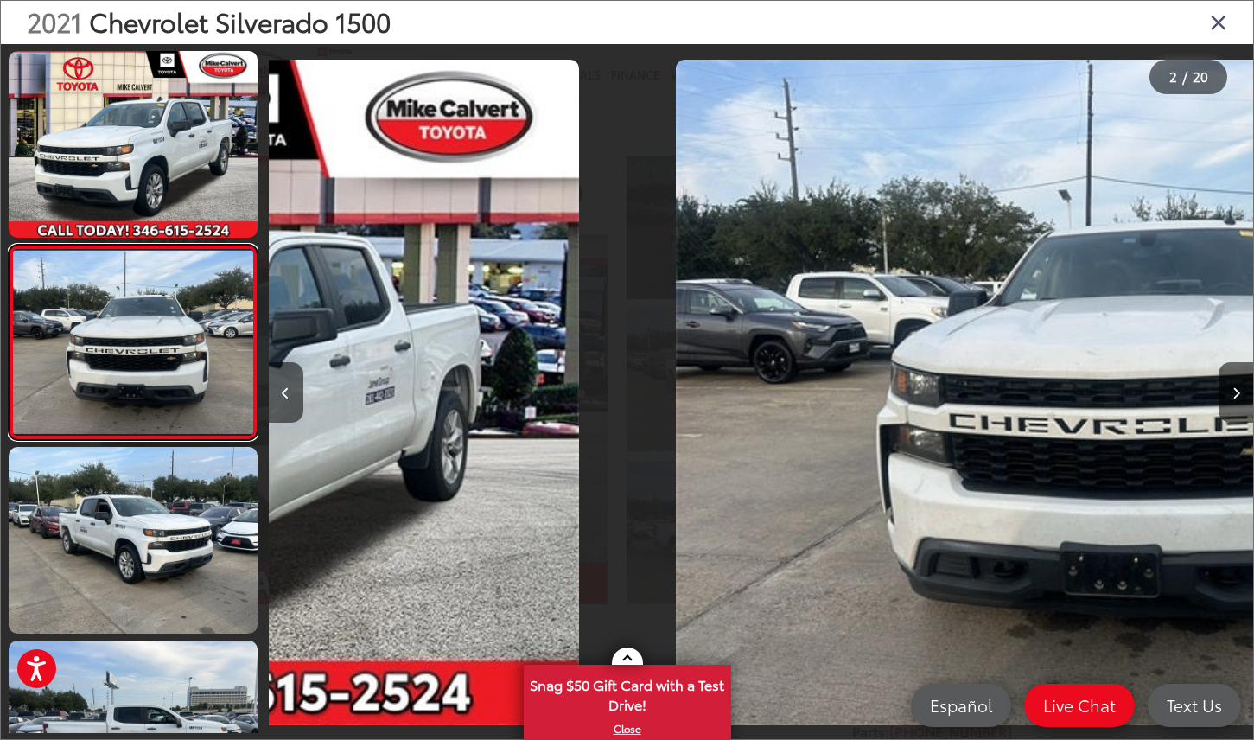
scroll to position [0, 985]
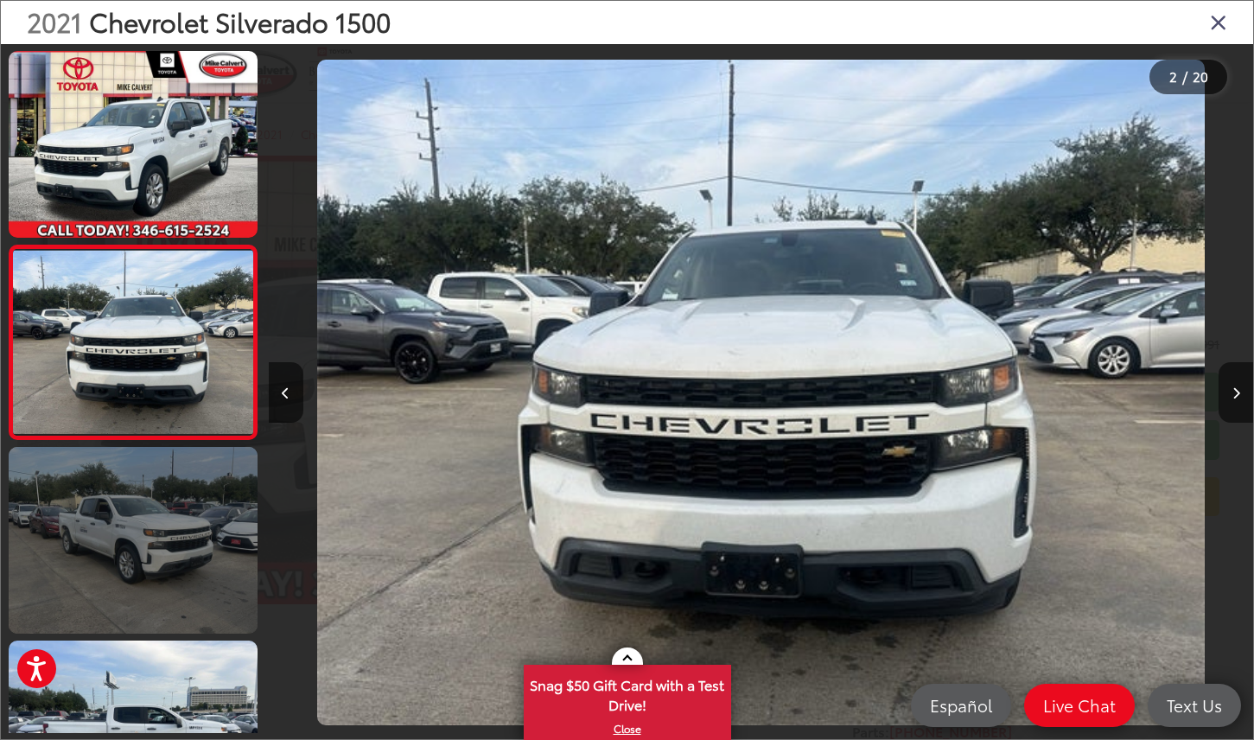
click at [175, 520] on link at bounding box center [133, 540] width 249 height 187
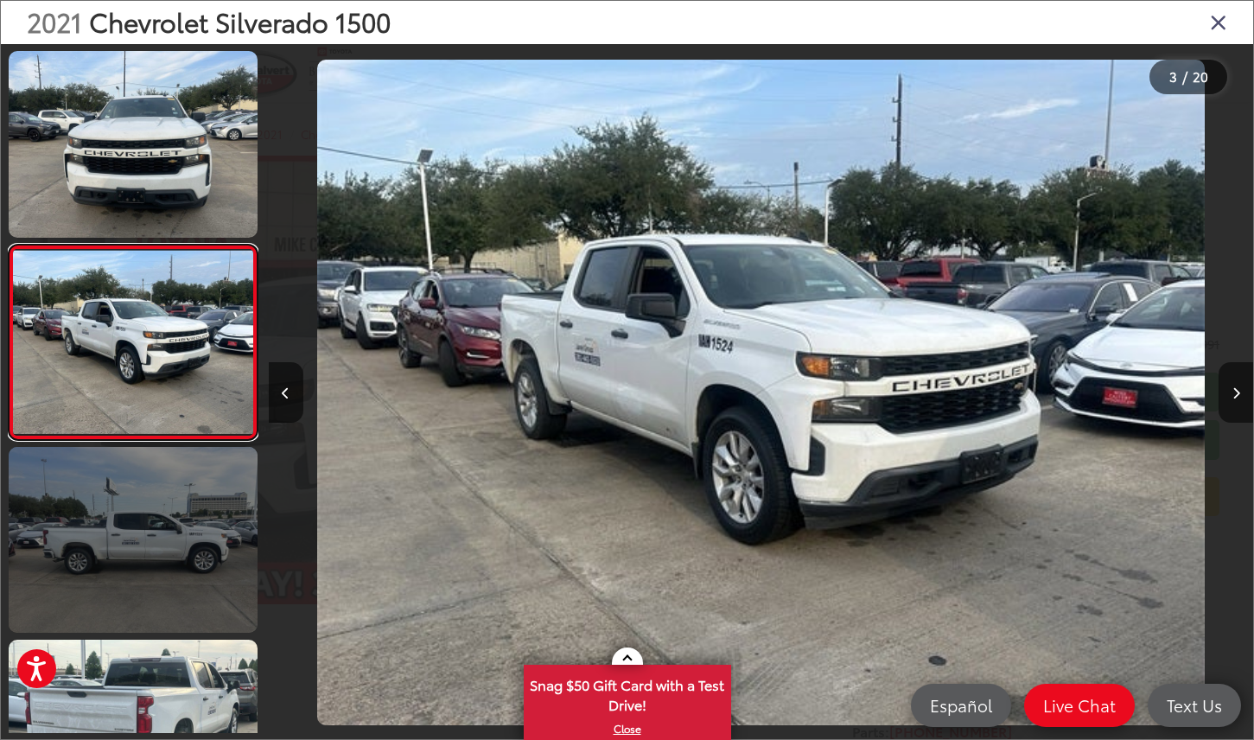
scroll to position [200, 0]
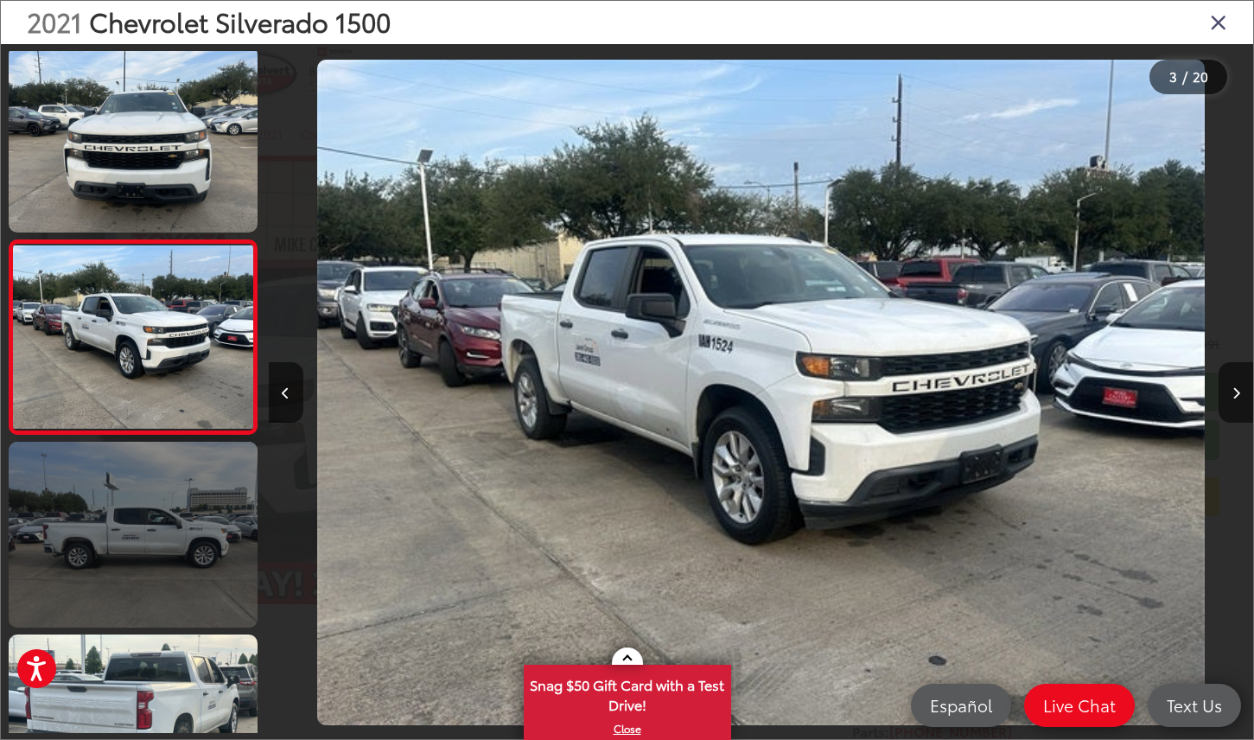
click at [175, 520] on link at bounding box center [133, 535] width 249 height 187
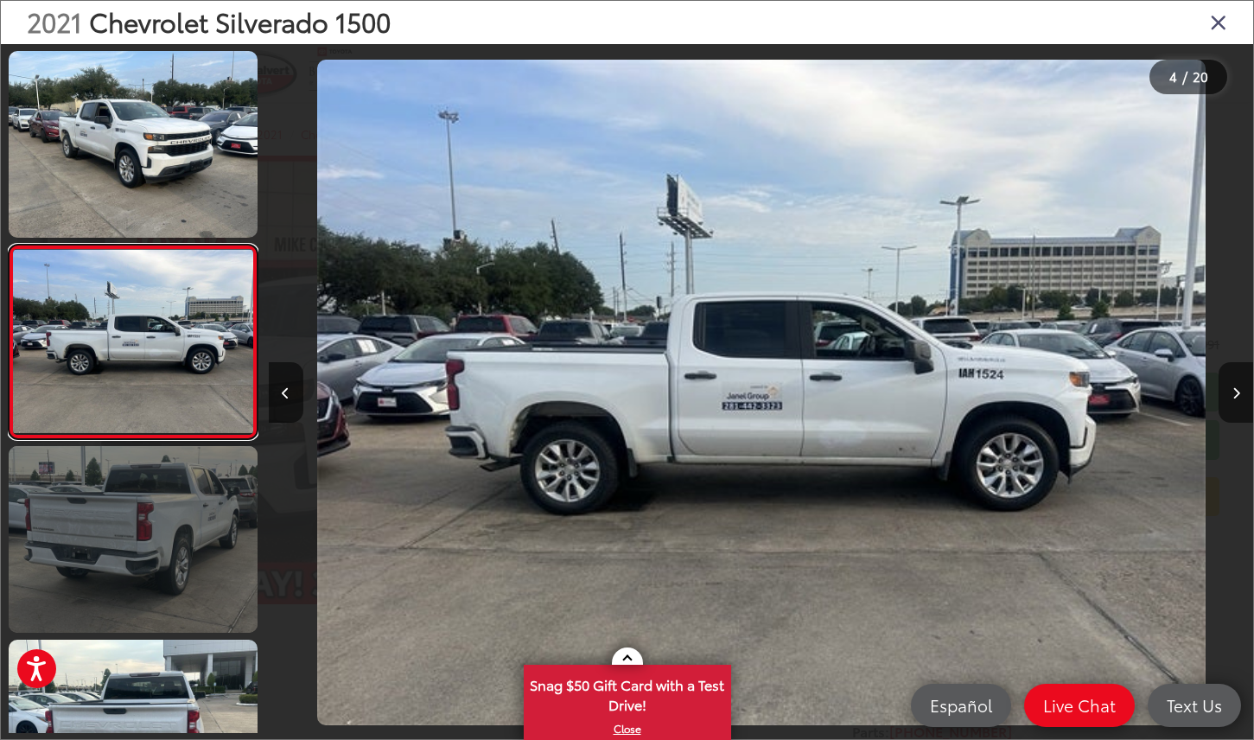
scroll to position [0, 2955]
click at [163, 535] on link at bounding box center [133, 539] width 249 height 187
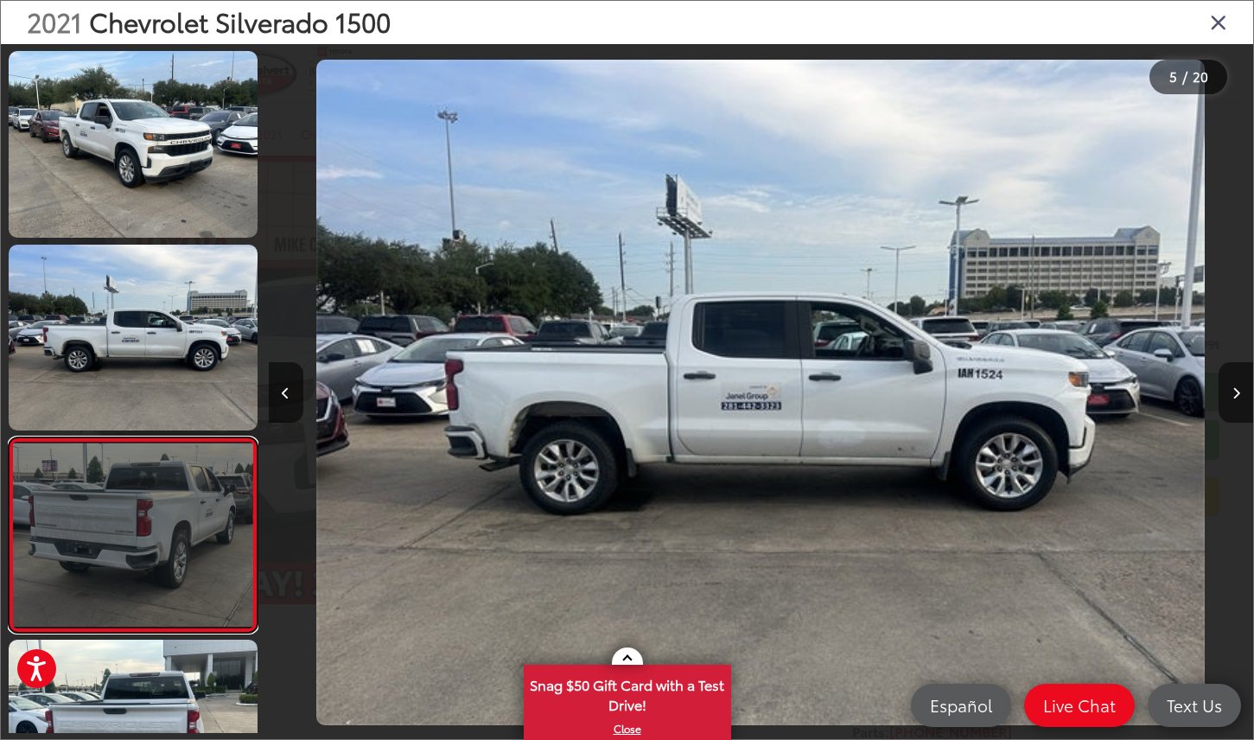
scroll to position [0, 3939]
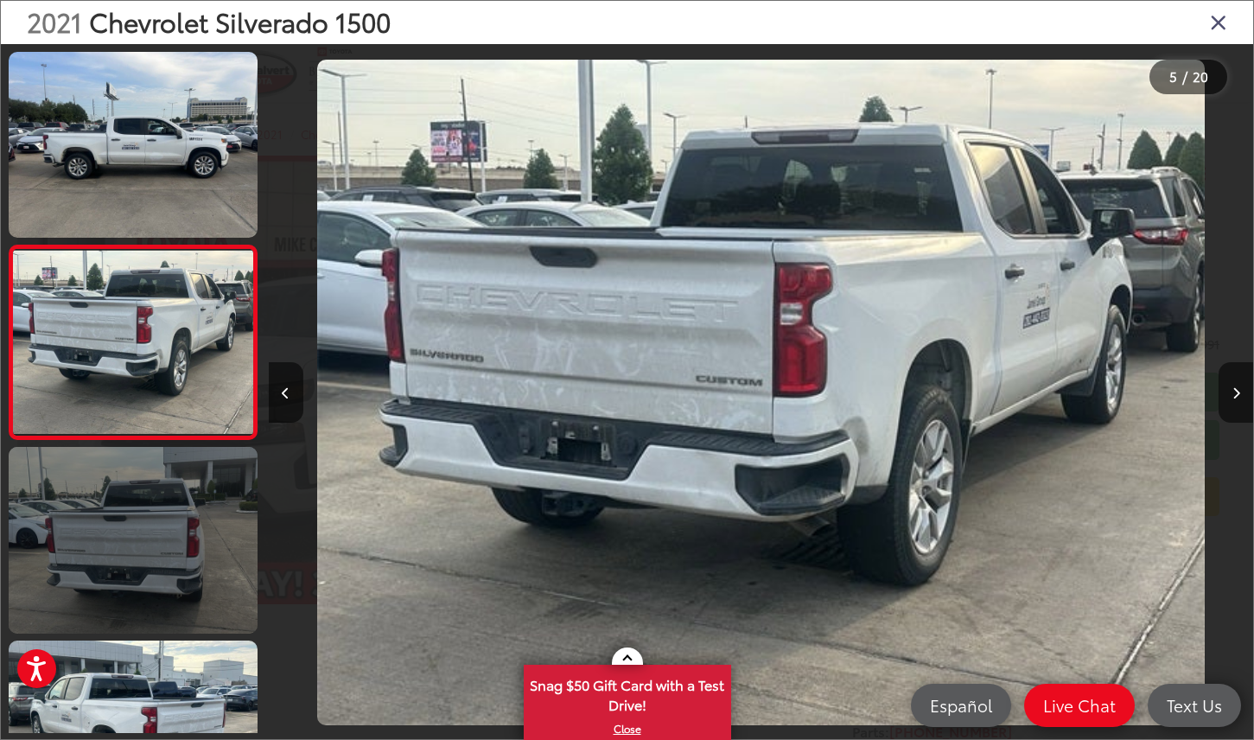
click at [163, 536] on link at bounding box center [133, 540] width 249 height 187
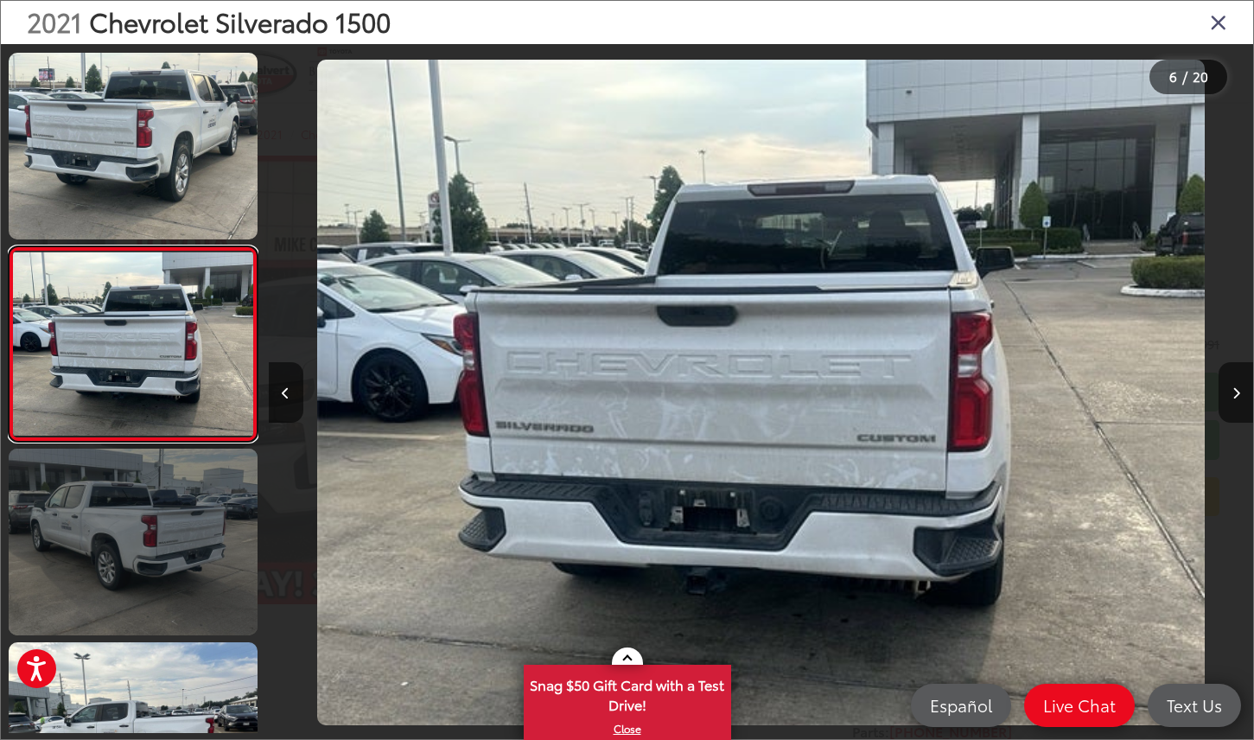
scroll to position [775, 0]
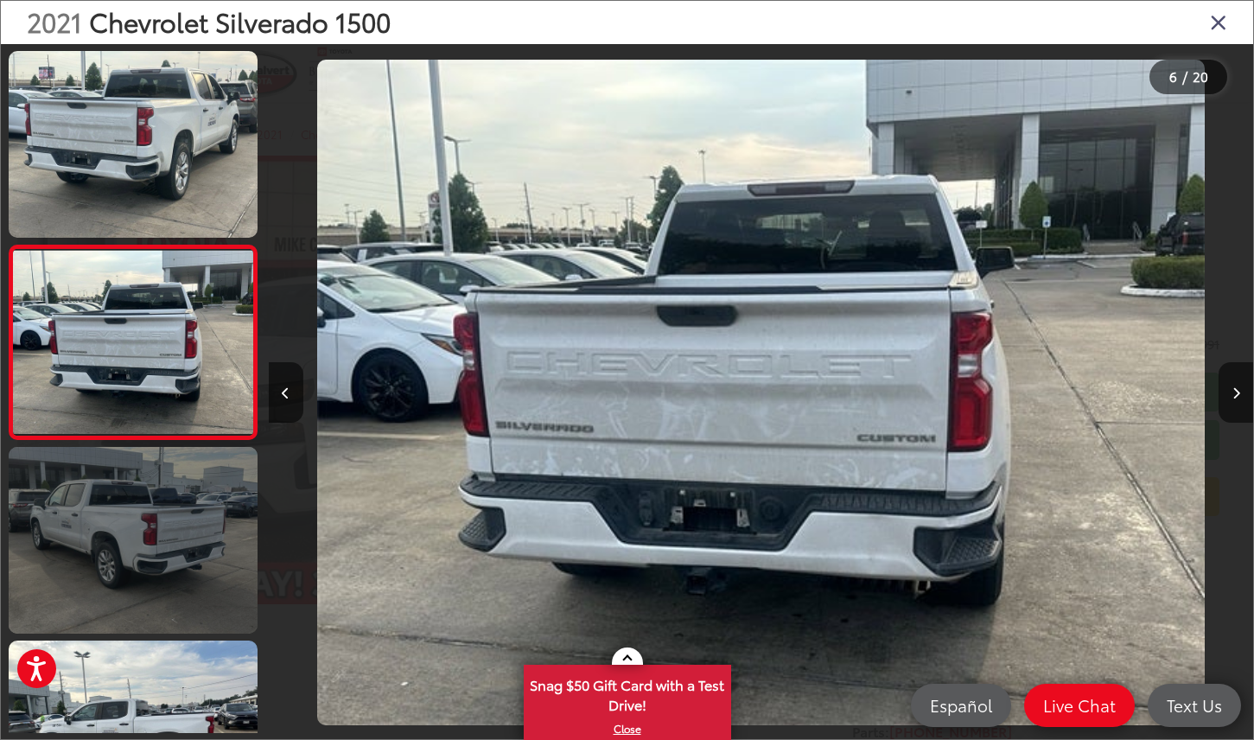
click at [162, 537] on link at bounding box center [133, 540] width 249 height 187
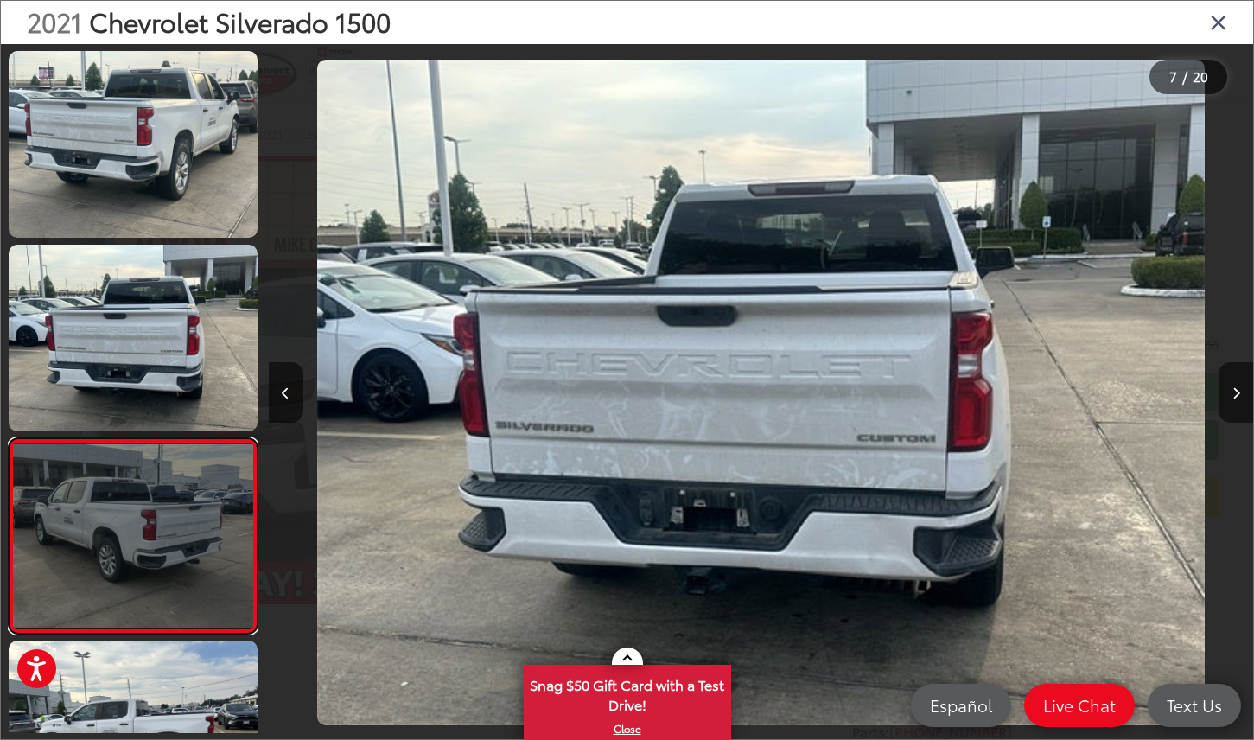
scroll to position [968, 0]
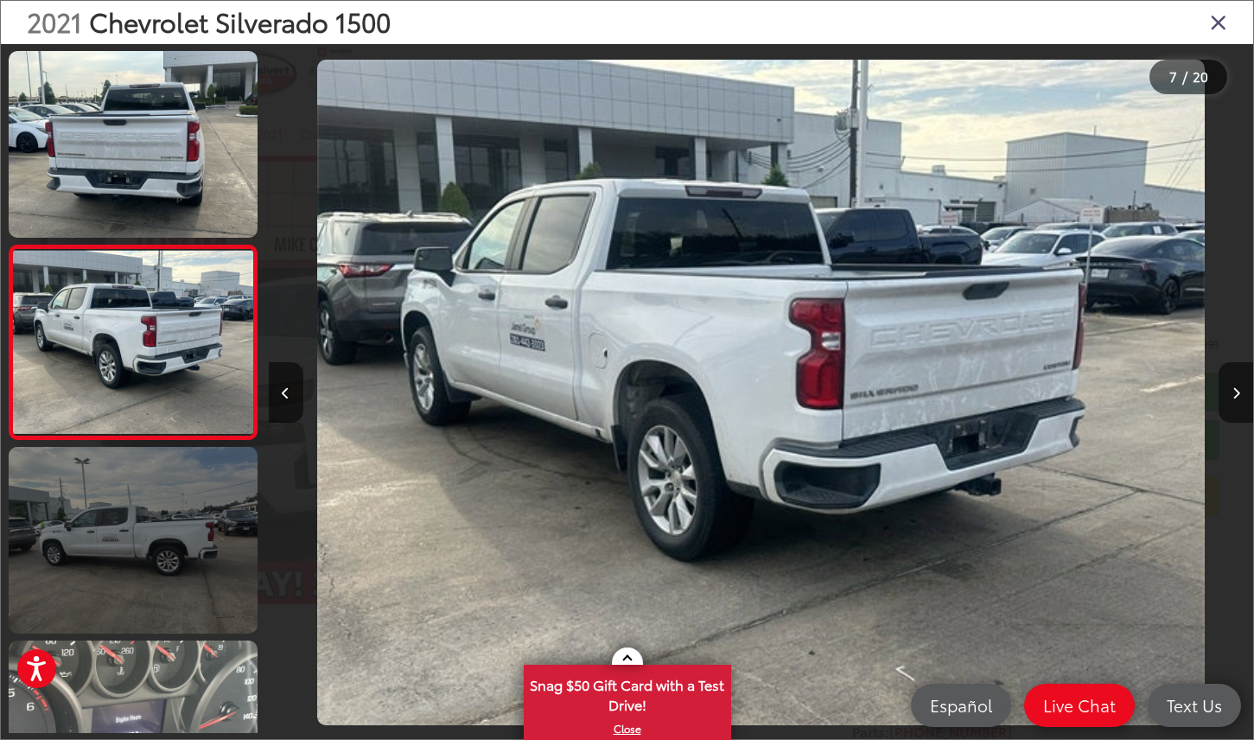
click at [162, 539] on link at bounding box center [133, 540] width 249 height 187
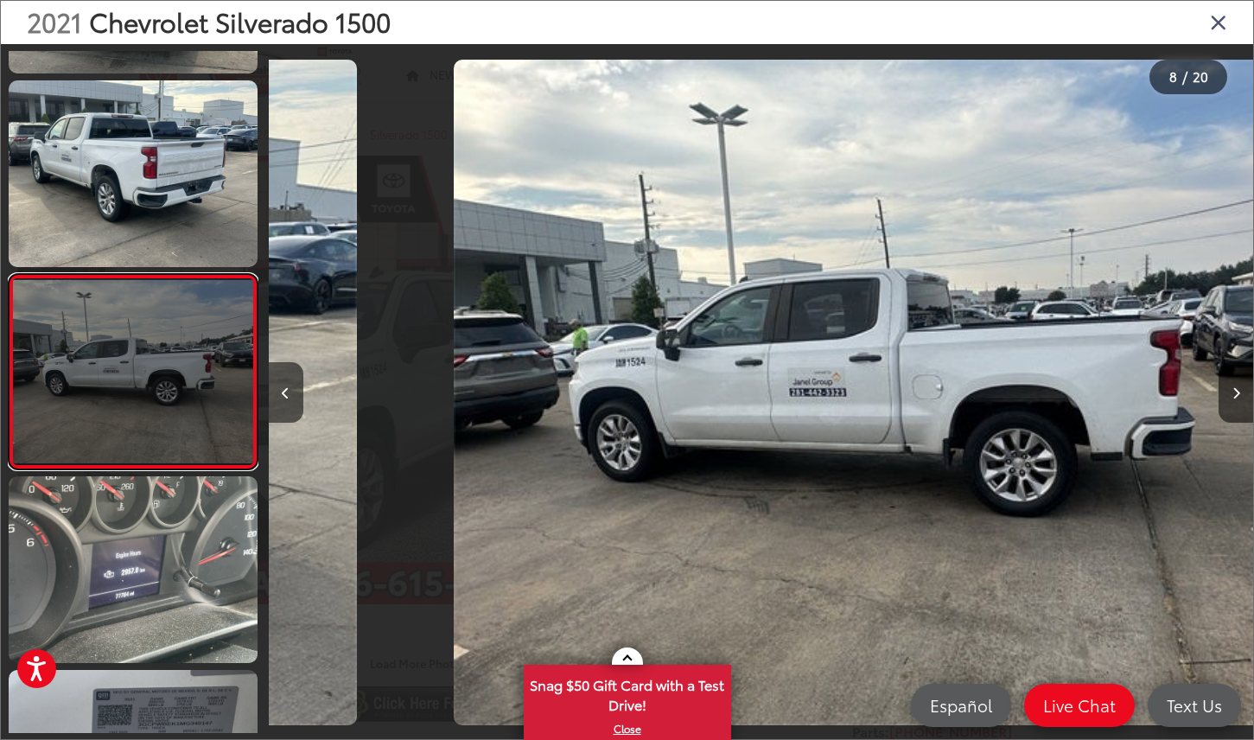
scroll to position [0, 6893]
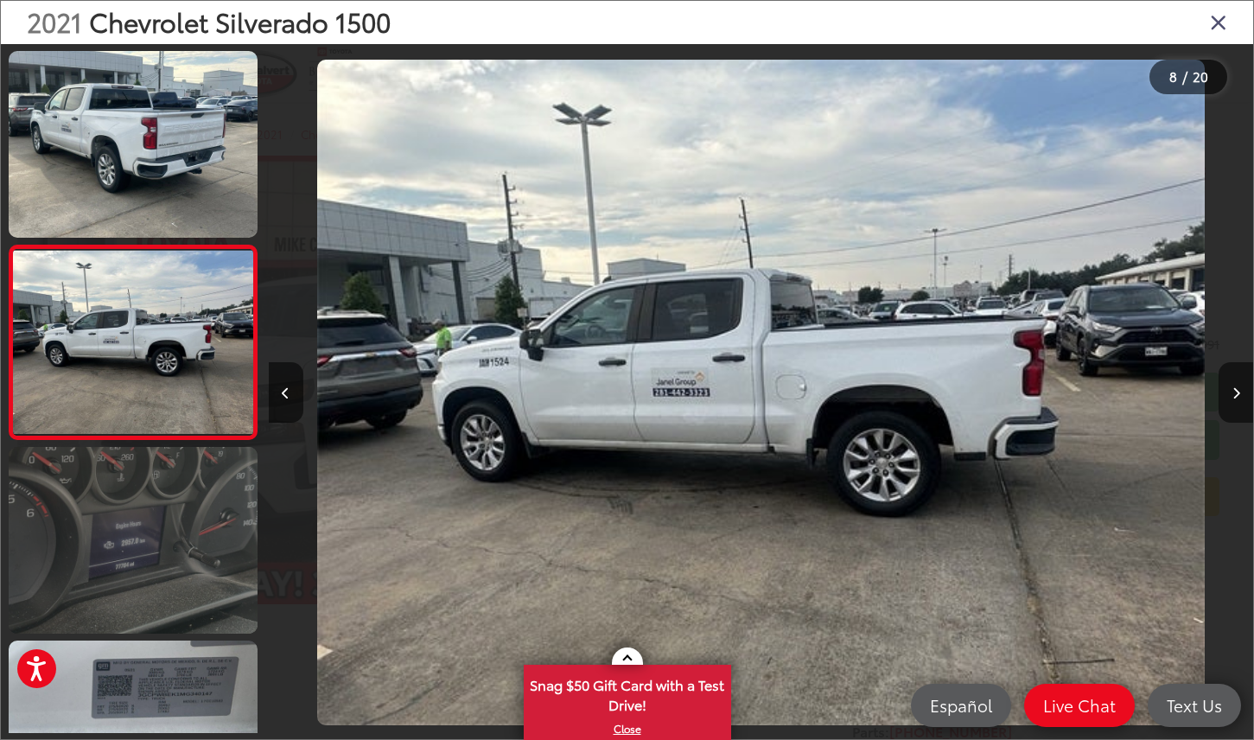
click at [162, 539] on link at bounding box center [133, 540] width 249 height 187
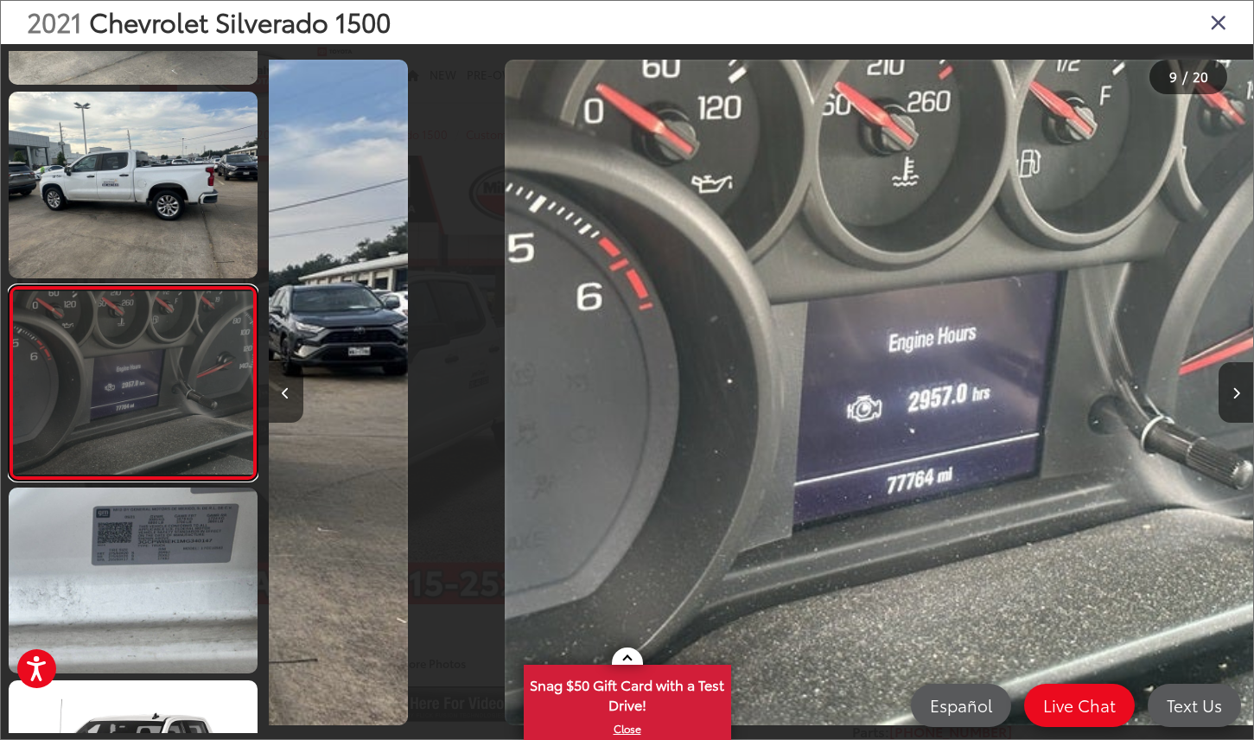
scroll to position [0, 7879]
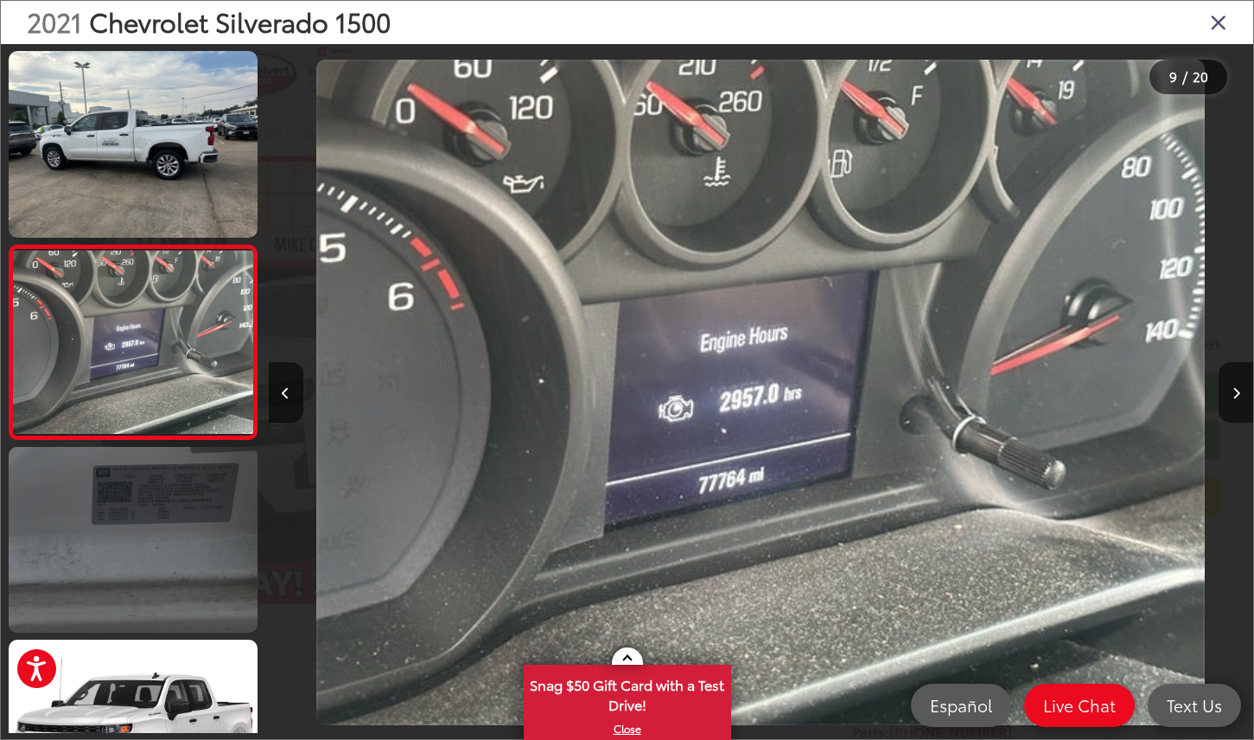
click at [162, 501] on link at bounding box center [133, 540] width 249 height 187
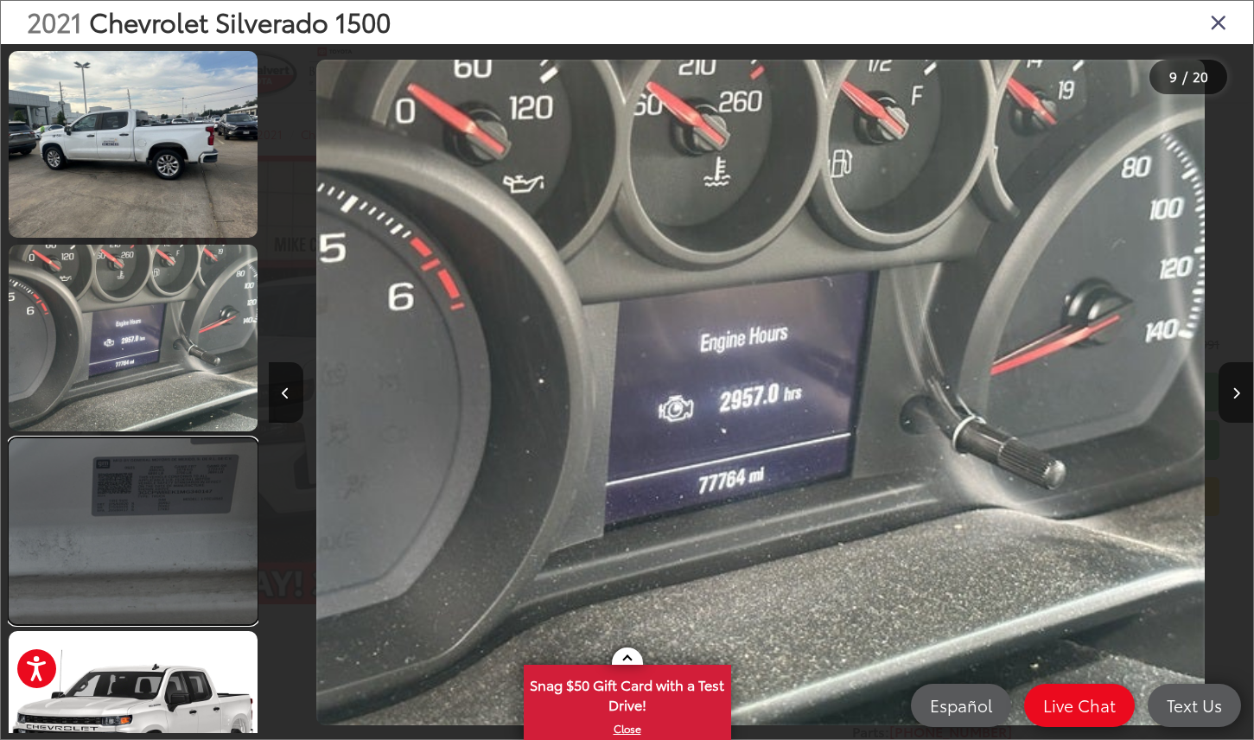
scroll to position [0, 0]
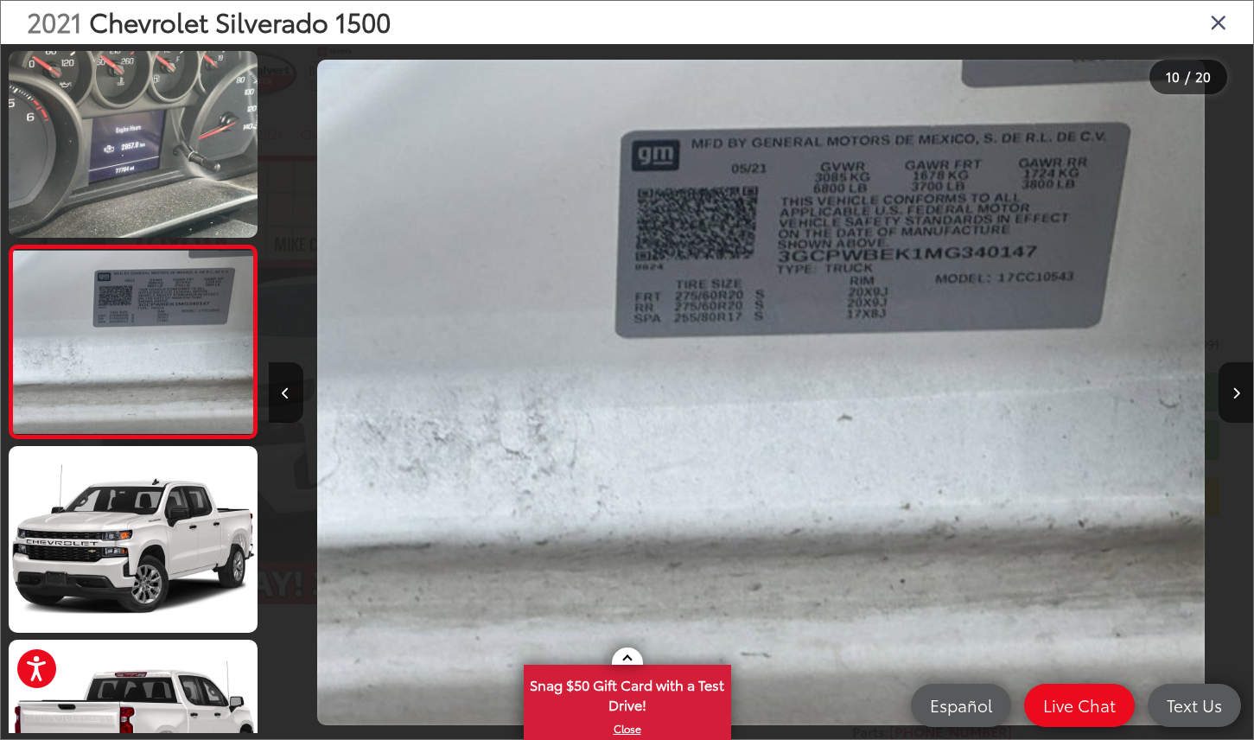
click at [1215, 24] on icon "Close gallery" at bounding box center [1218, 21] width 17 height 22
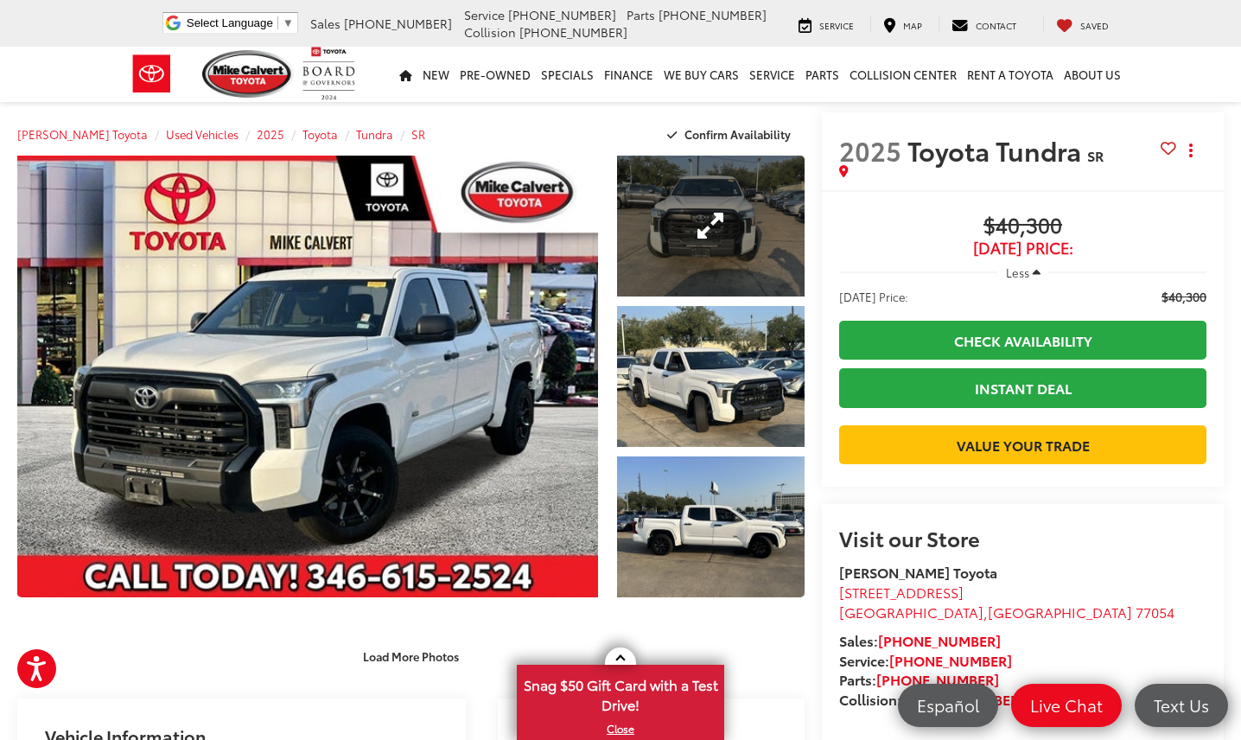
click at [698, 233] on link "Expand Photo 1" at bounding box center [711, 226] width 188 height 141
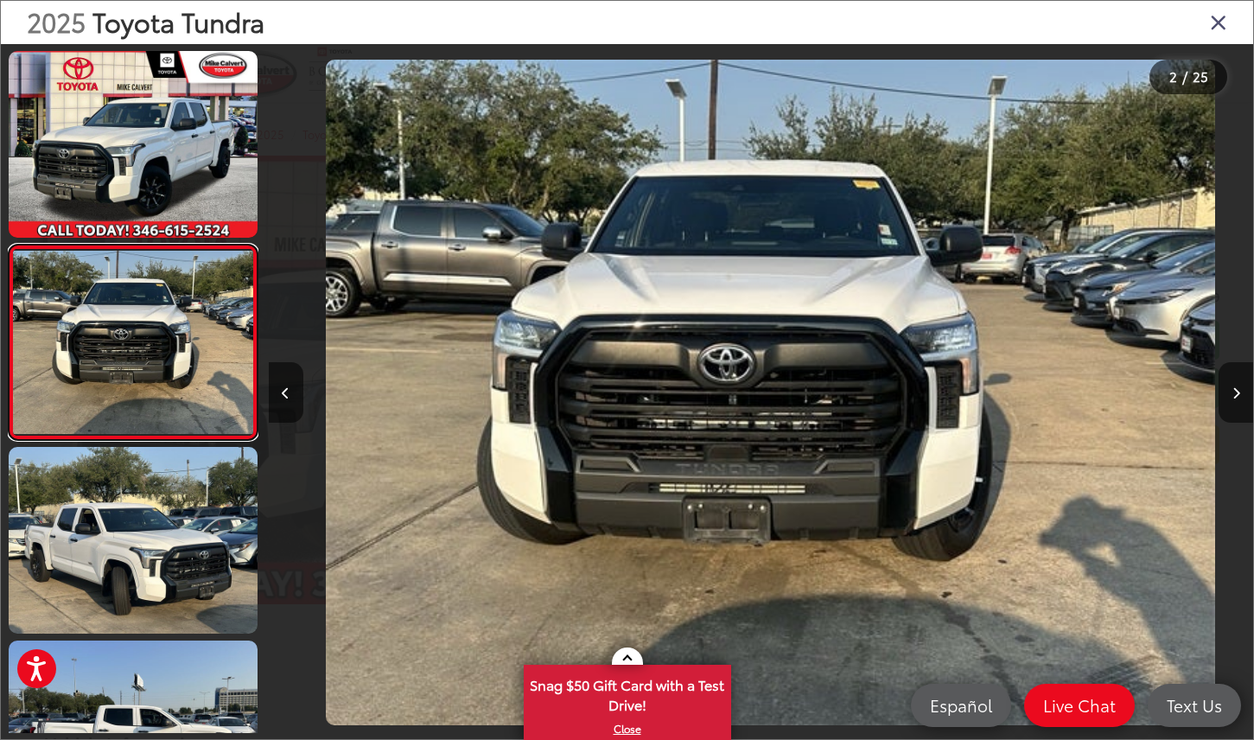
scroll to position [0, 985]
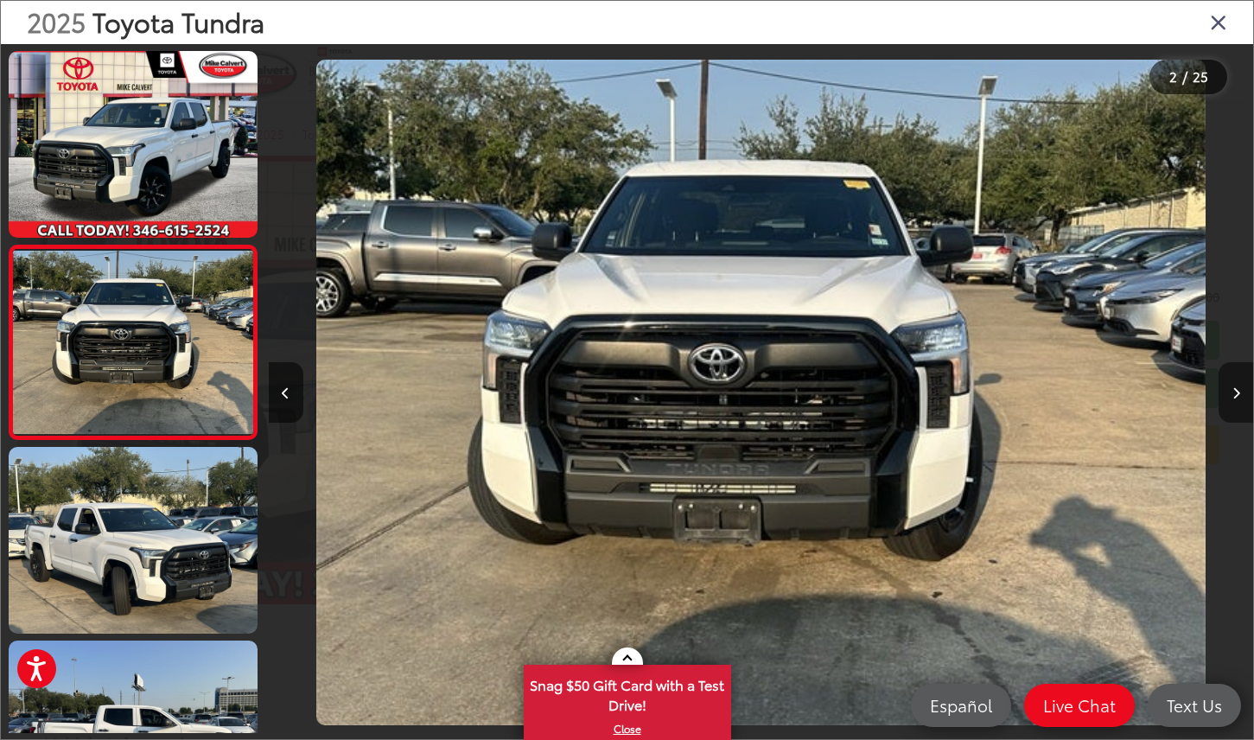
click at [1241, 405] on button "Next image" at bounding box center [1236, 392] width 35 height 61
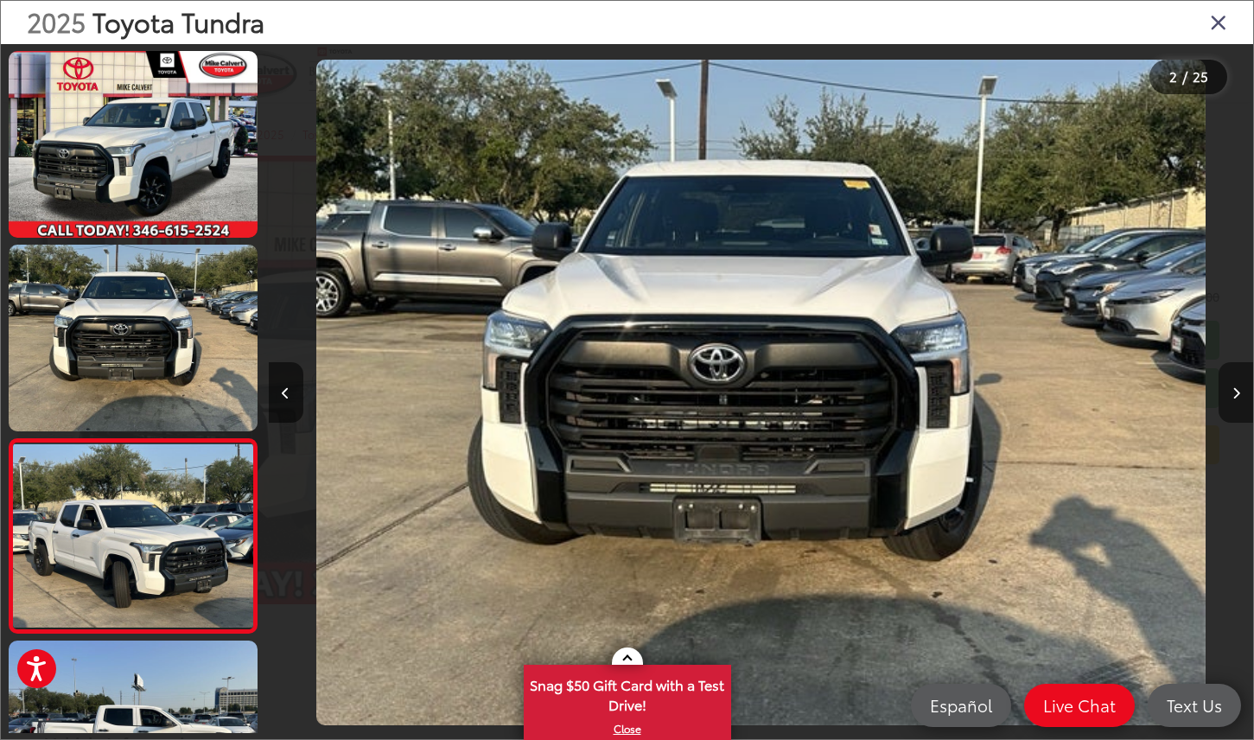
scroll to position [195, 0]
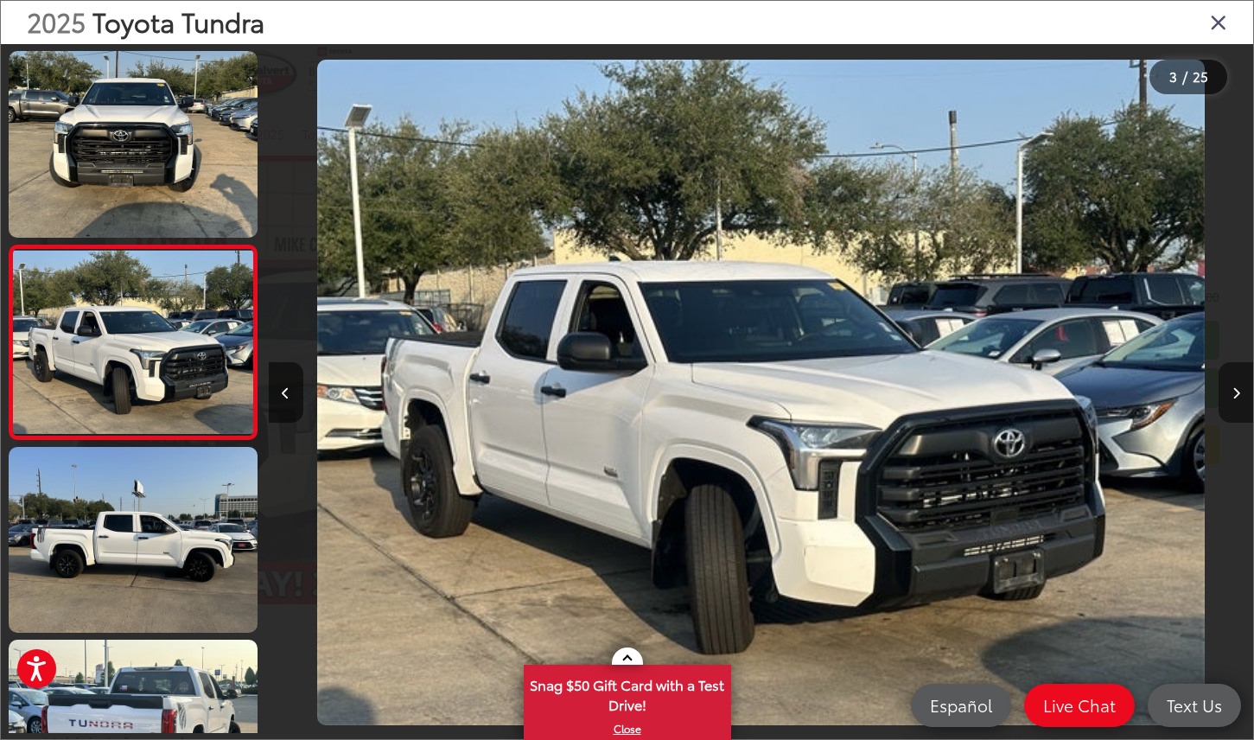
click at [1241, 405] on button "Next image" at bounding box center [1236, 392] width 35 height 61
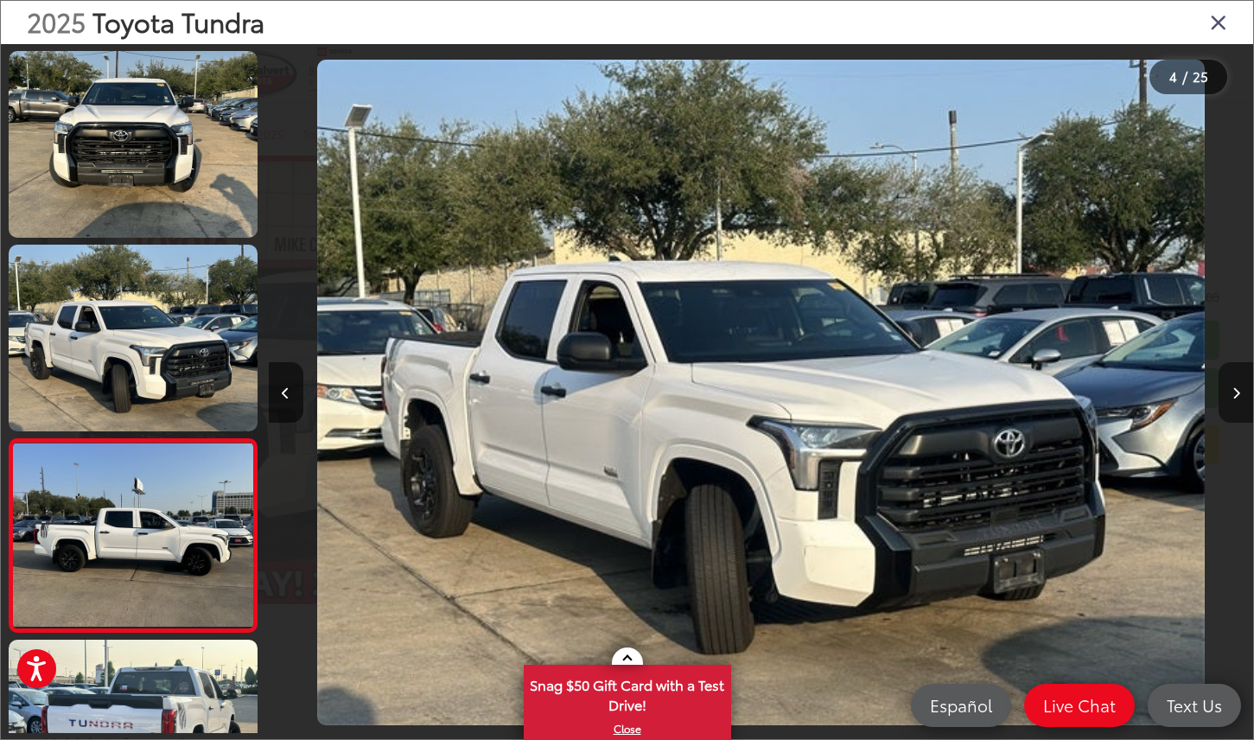
scroll to position [388, 0]
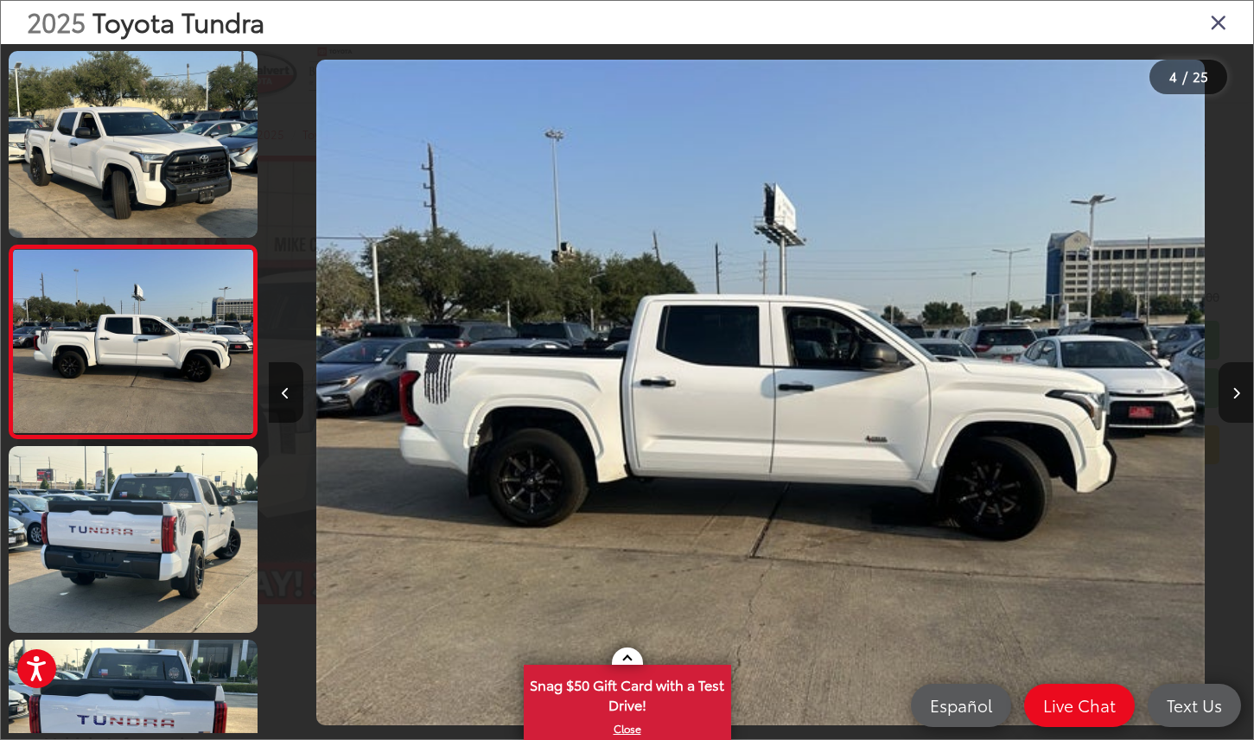
click at [1241, 409] on button "Next image" at bounding box center [1236, 392] width 35 height 61
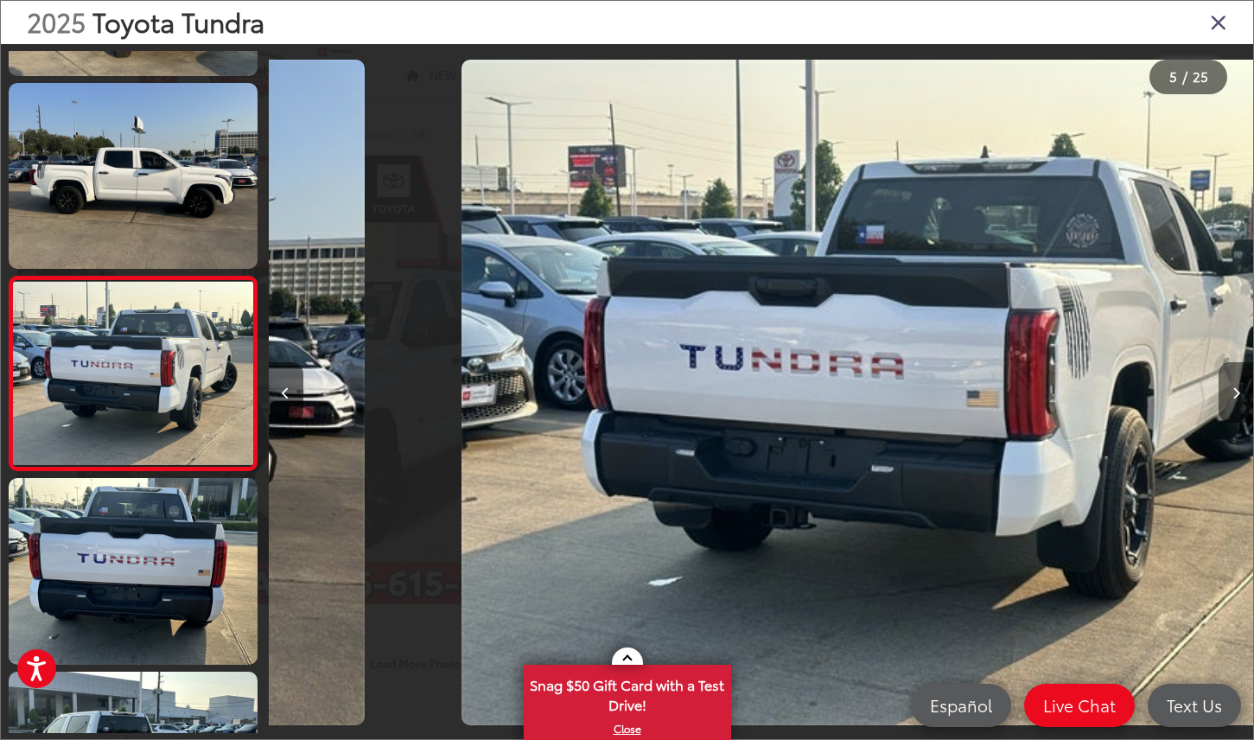
scroll to position [0, 3939]
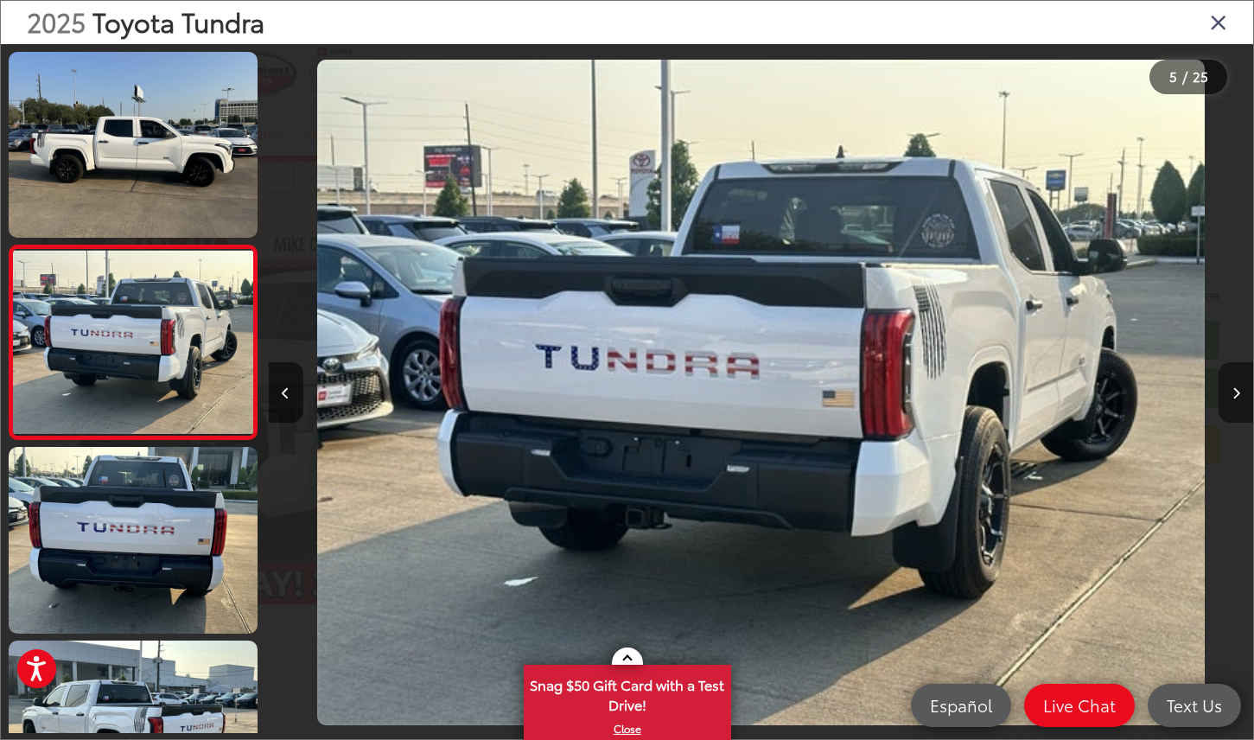
click at [1241, 409] on button "Next image" at bounding box center [1236, 392] width 35 height 61
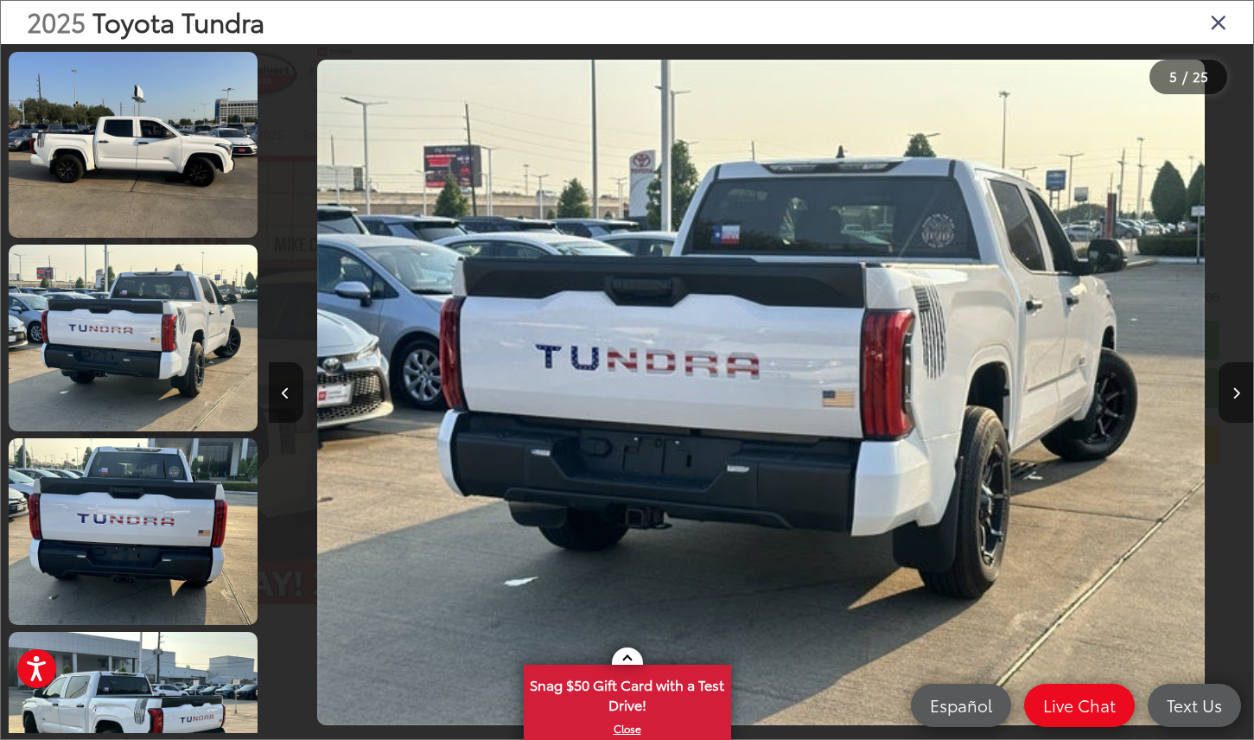
scroll to position [775, 0]
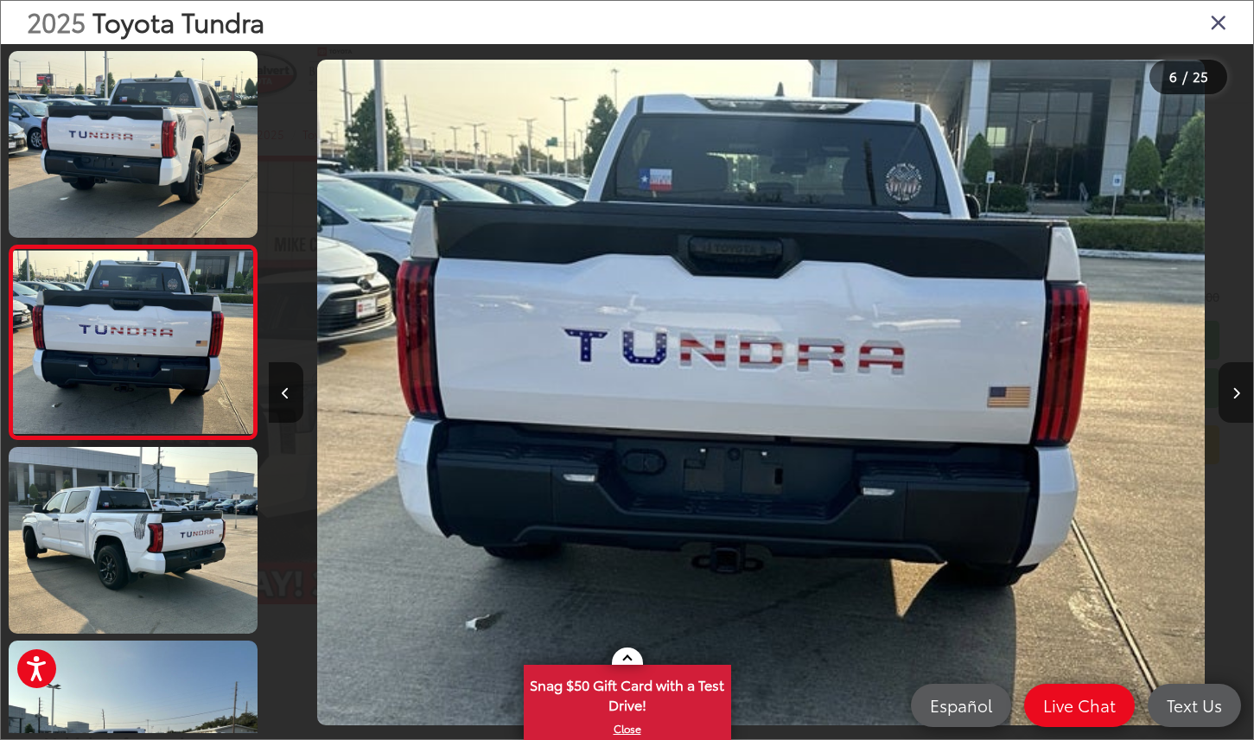
click at [1241, 410] on button "Next image" at bounding box center [1236, 392] width 35 height 61
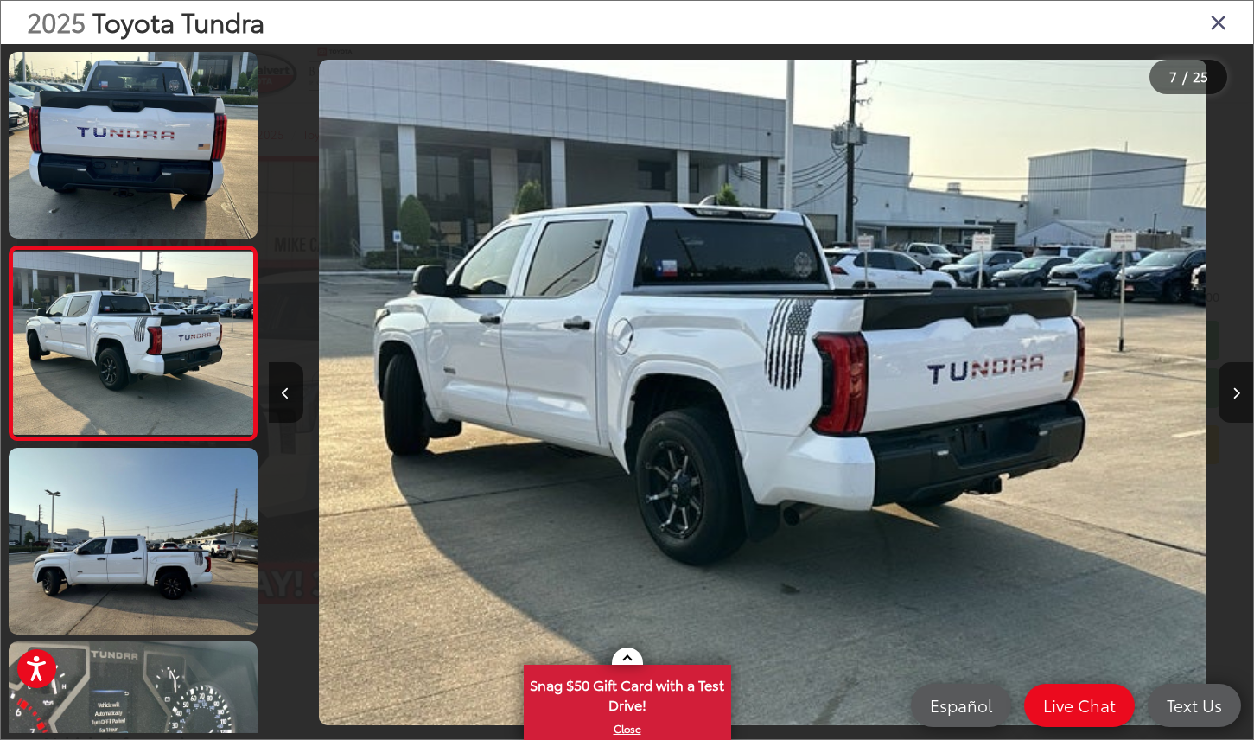
scroll to position [0, 5909]
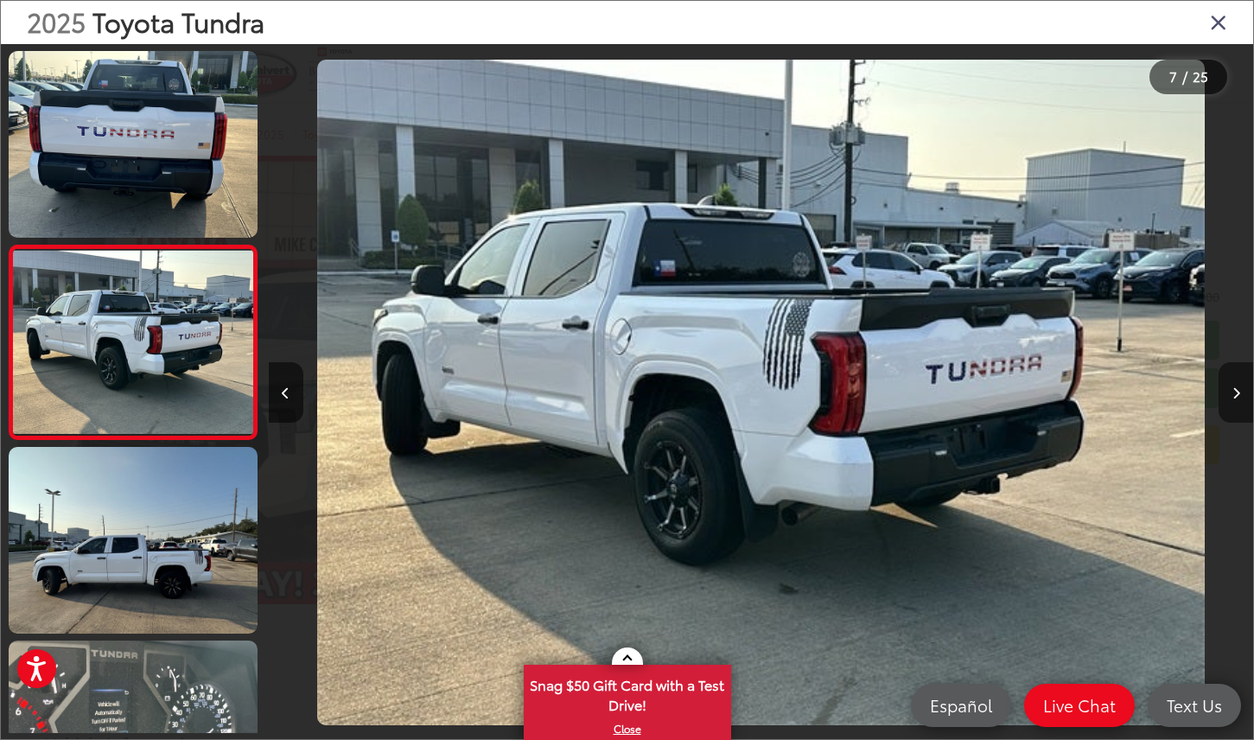
click at [1241, 411] on button "Next image" at bounding box center [1236, 392] width 35 height 61
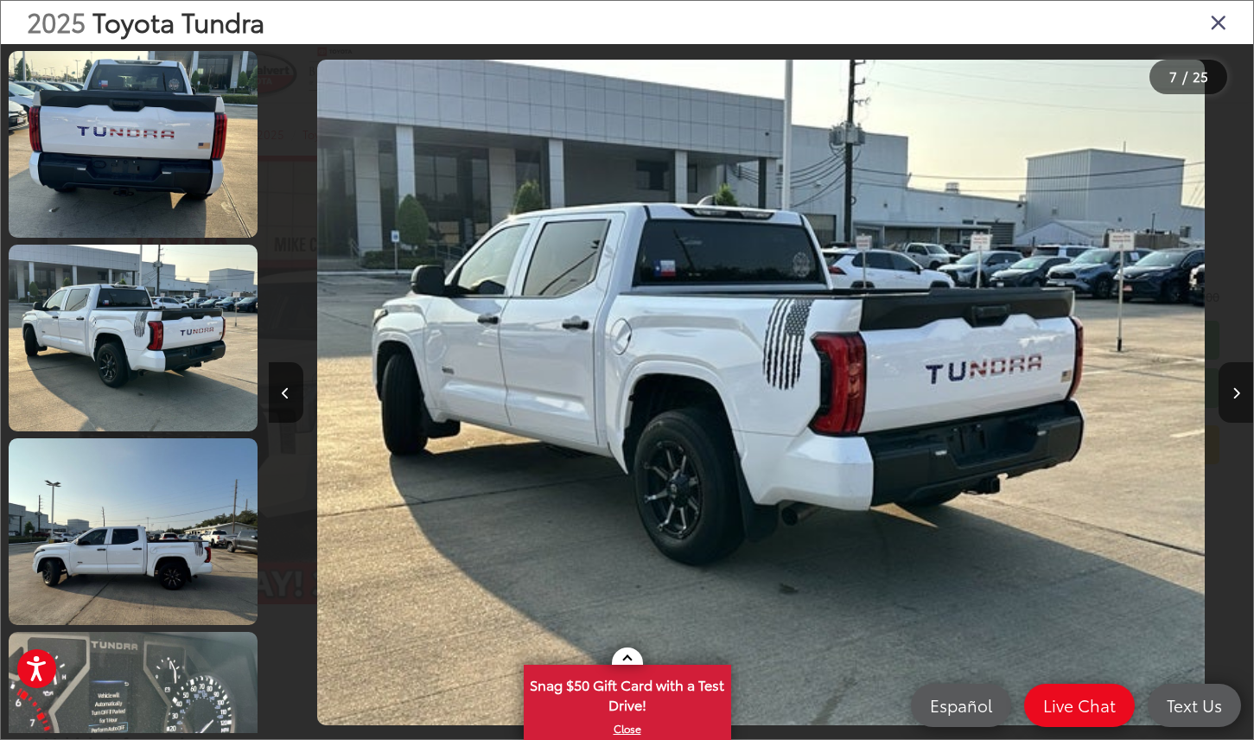
scroll to position [0, 6893]
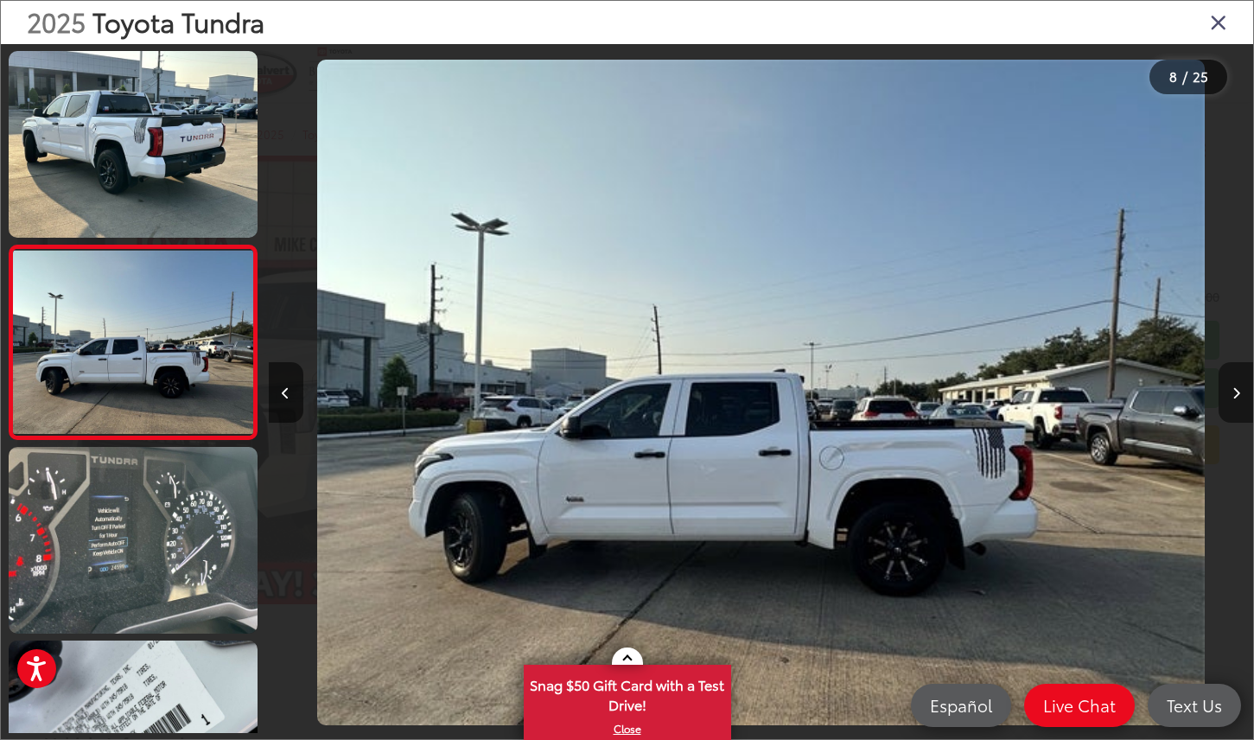
click at [1241, 411] on button "Next image" at bounding box center [1236, 392] width 35 height 61
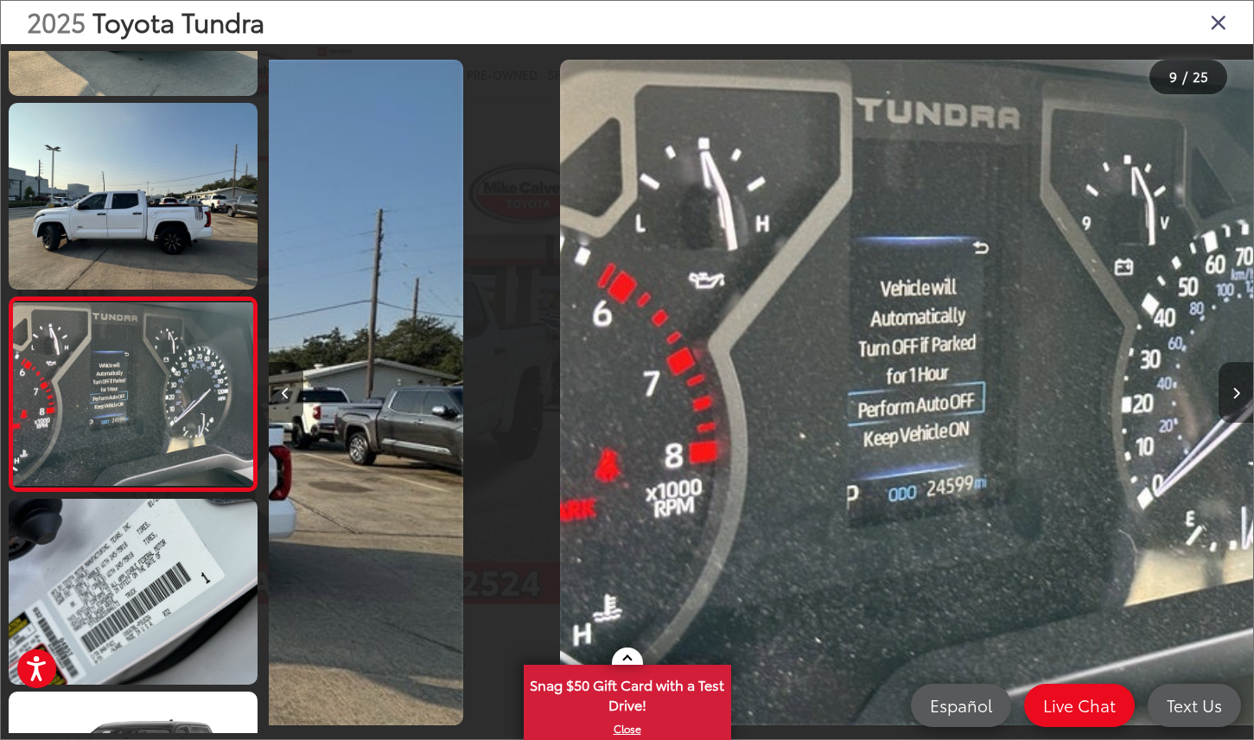
scroll to position [0, 7879]
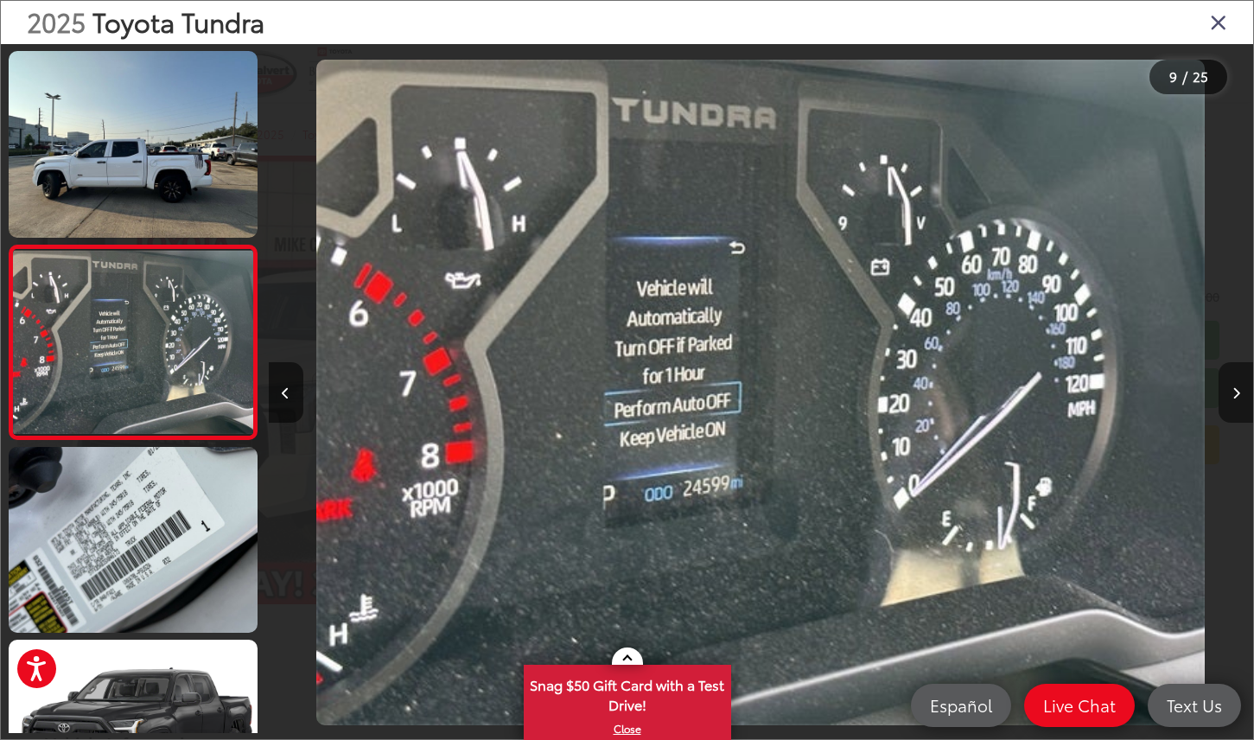
click at [1241, 411] on button "Next image" at bounding box center [1236, 392] width 35 height 61
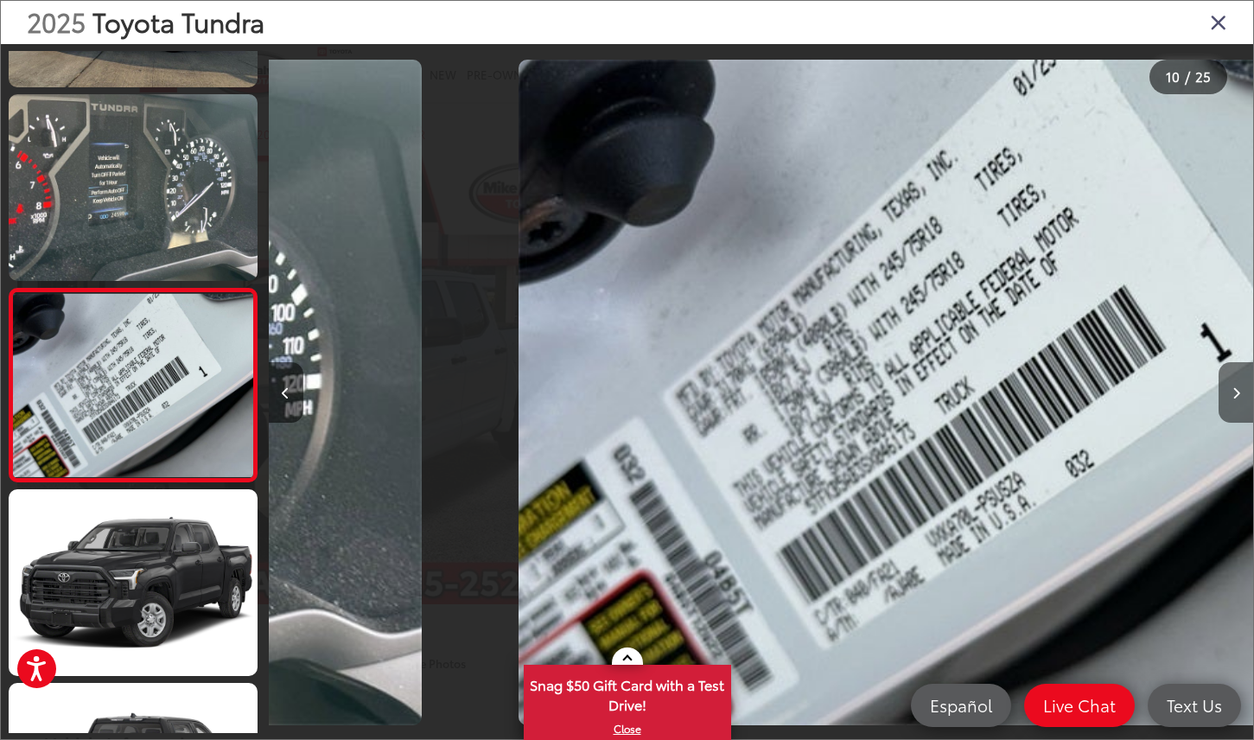
scroll to position [0, 0]
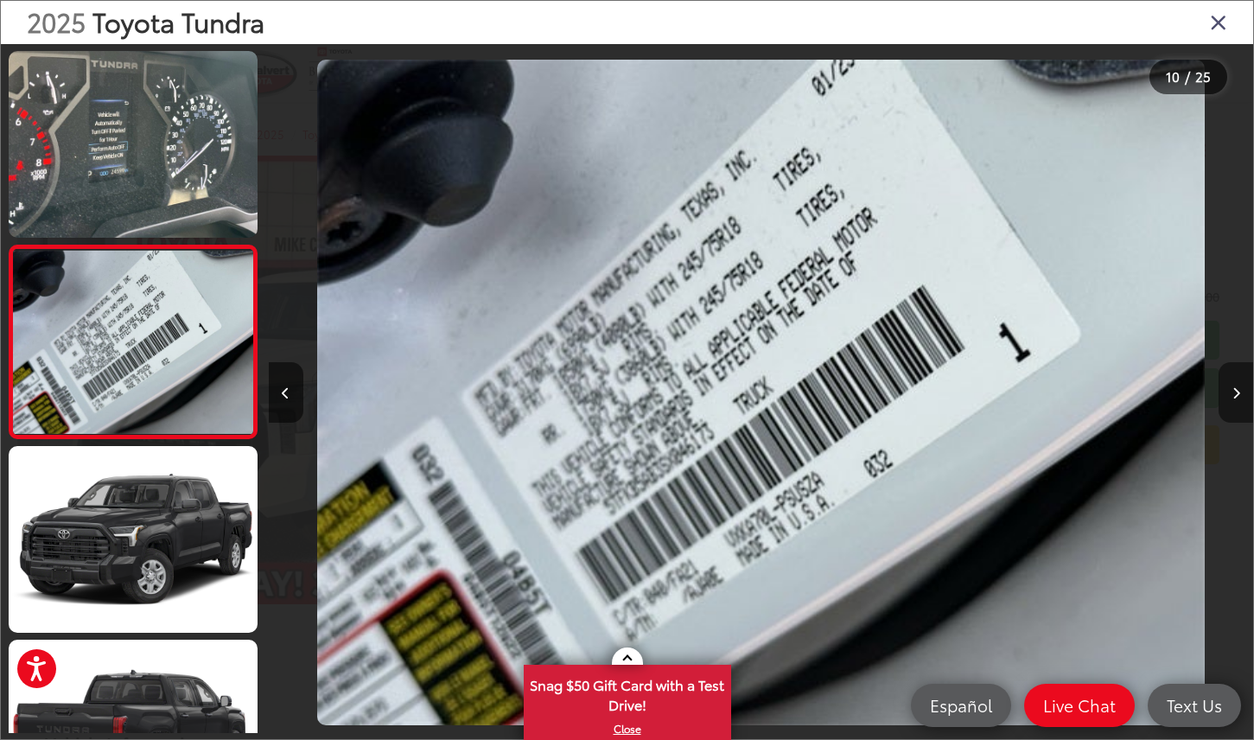
click at [1241, 411] on button "Next image" at bounding box center [1236, 392] width 35 height 61
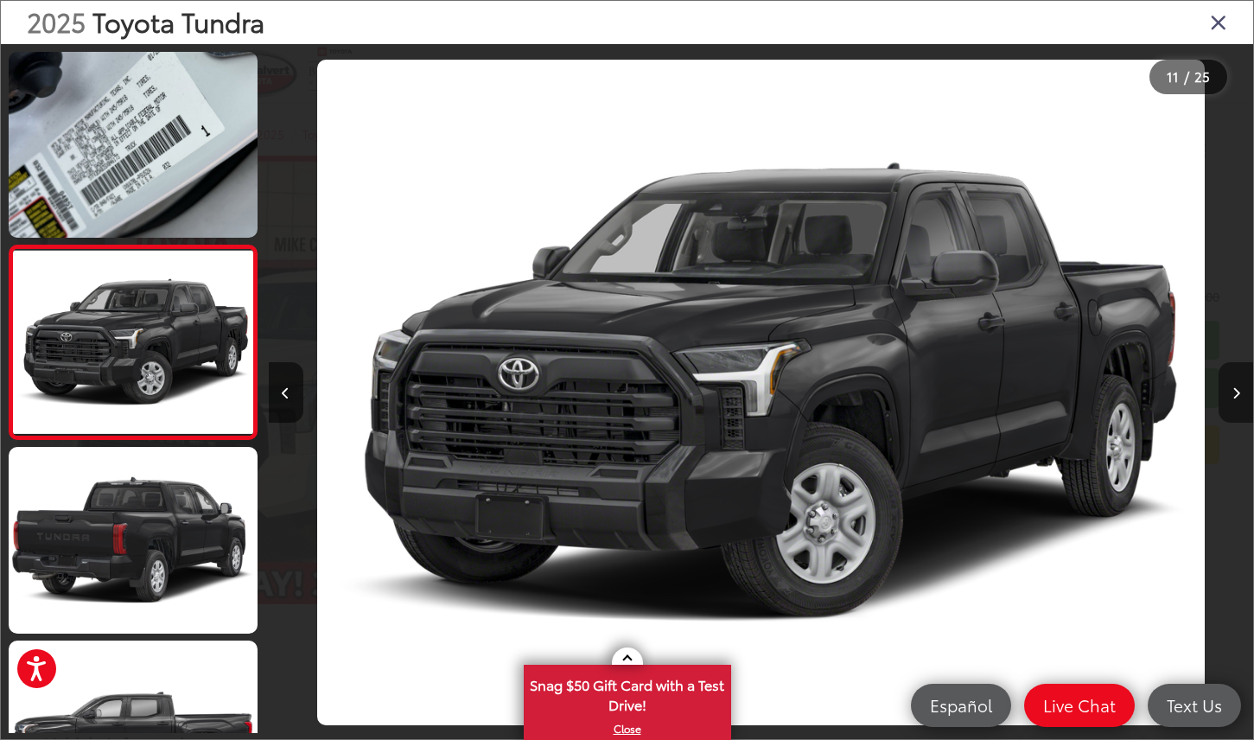
click at [1241, 418] on button "Next image" at bounding box center [1236, 392] width 35 height 61
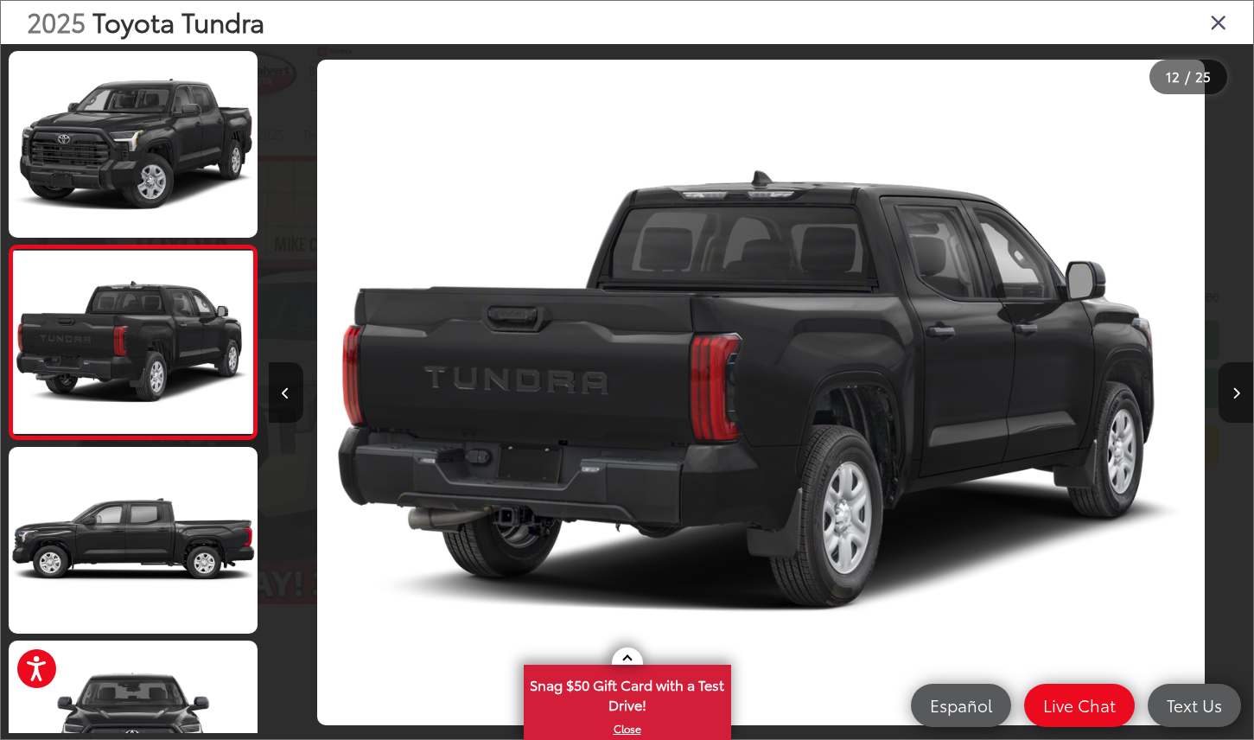
click at [1241, 418] on button "Next image" at bounding box center [1236, 392] width 35 height 61
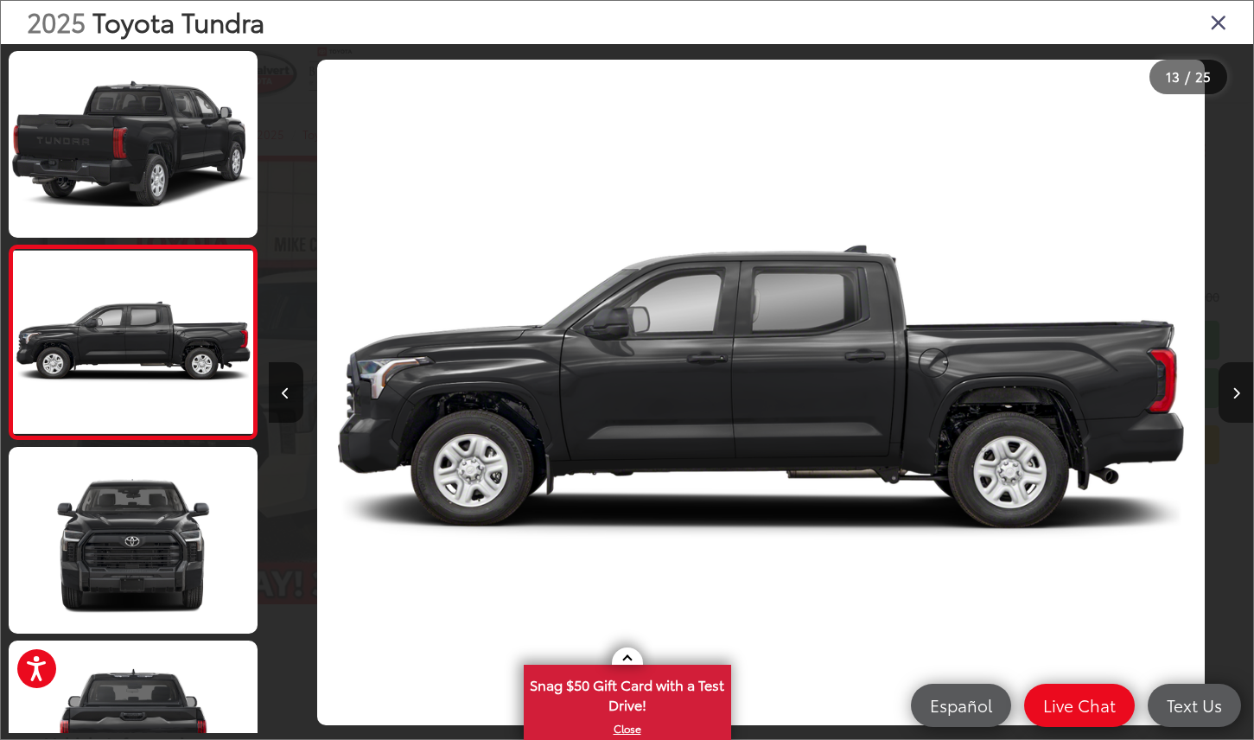
click at [1241, 418] on button "Next image" at bounding box center [1236, 392] width 35 height 61
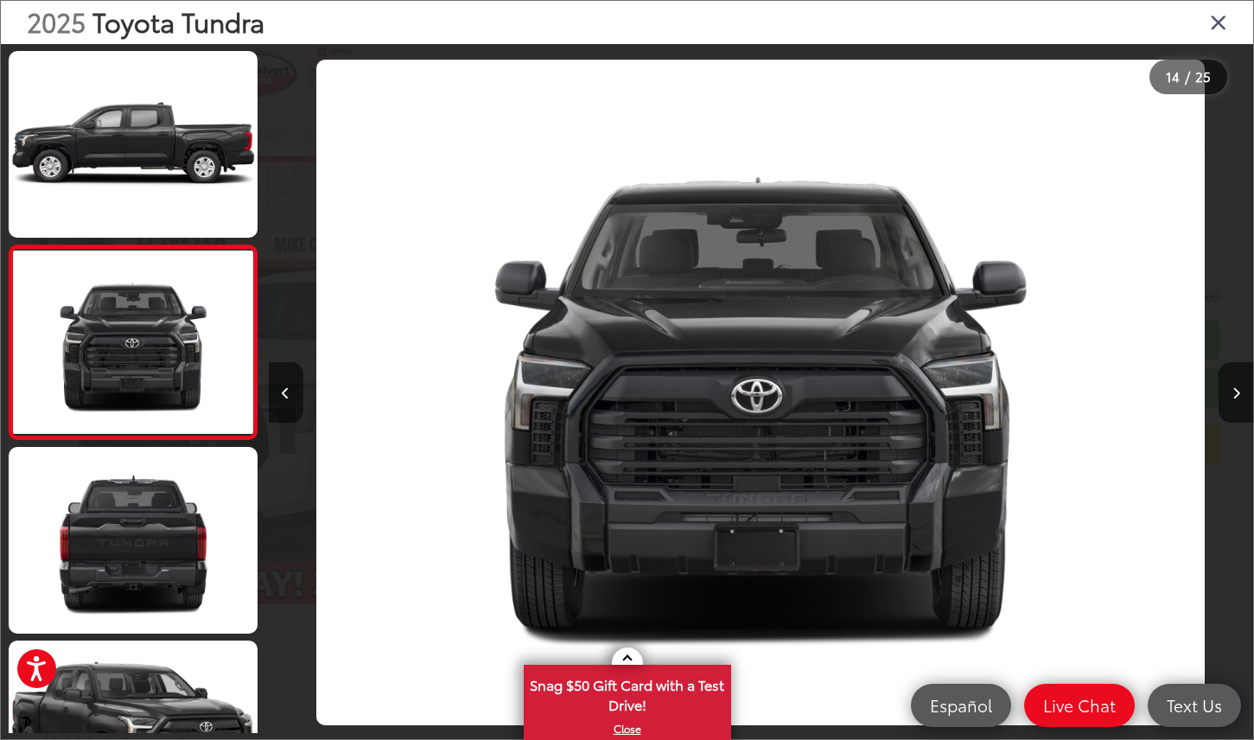
click at [1226, 29] on icon "Close gallery" at bounding box center [1218, 21] width 17 height 22
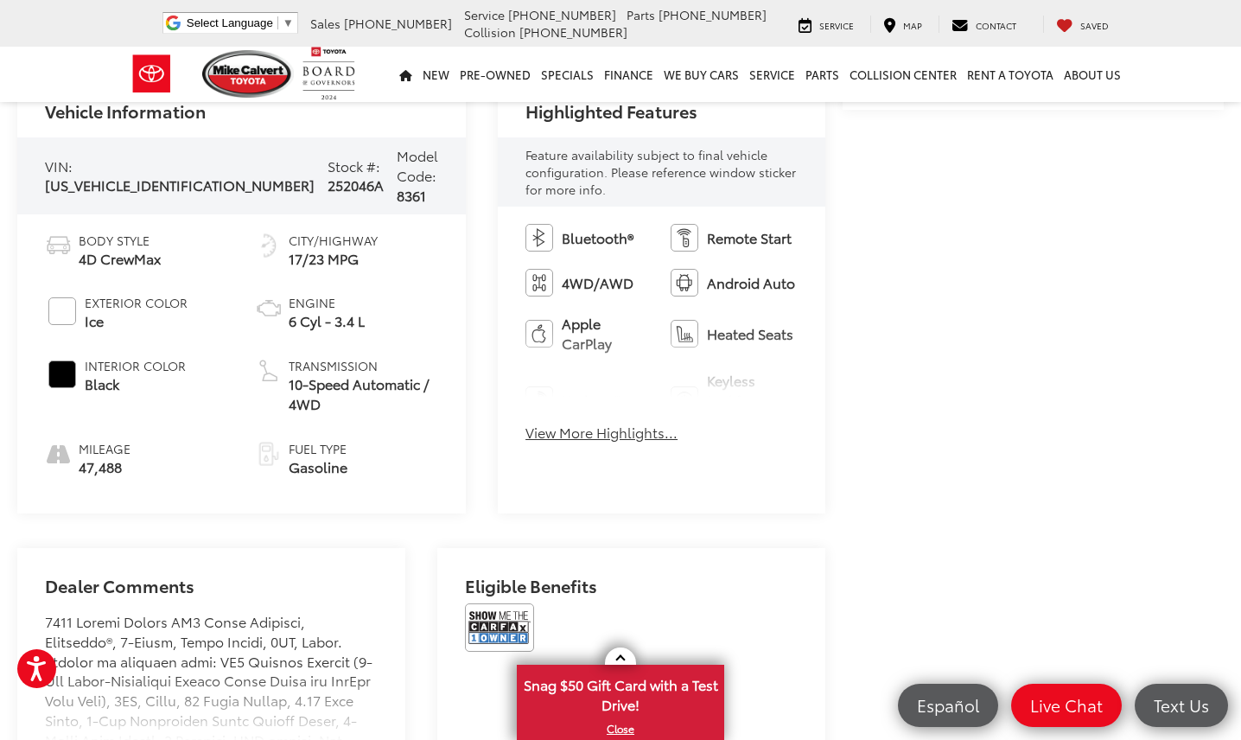
scroll to position [628, 0]
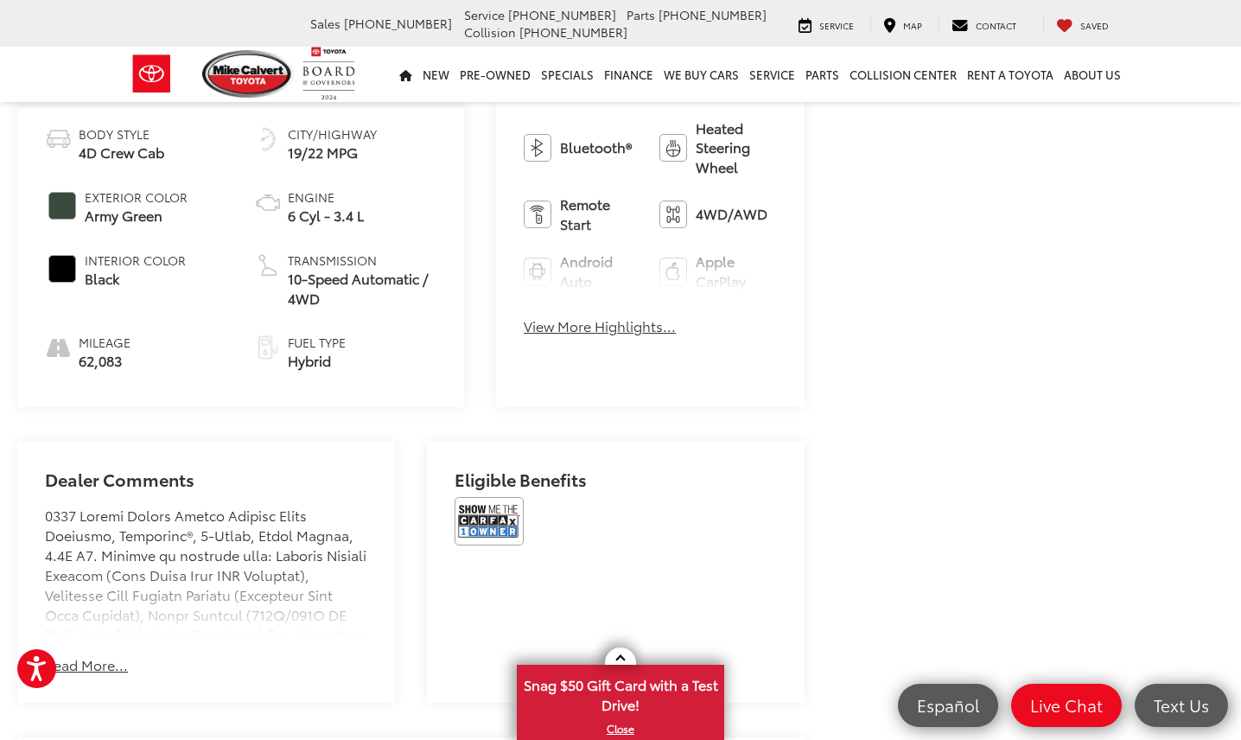
scroll to position [730, 0]
click at [104, 655] on button "Read More..." at bounding box center [86, 665] width 83 height 20
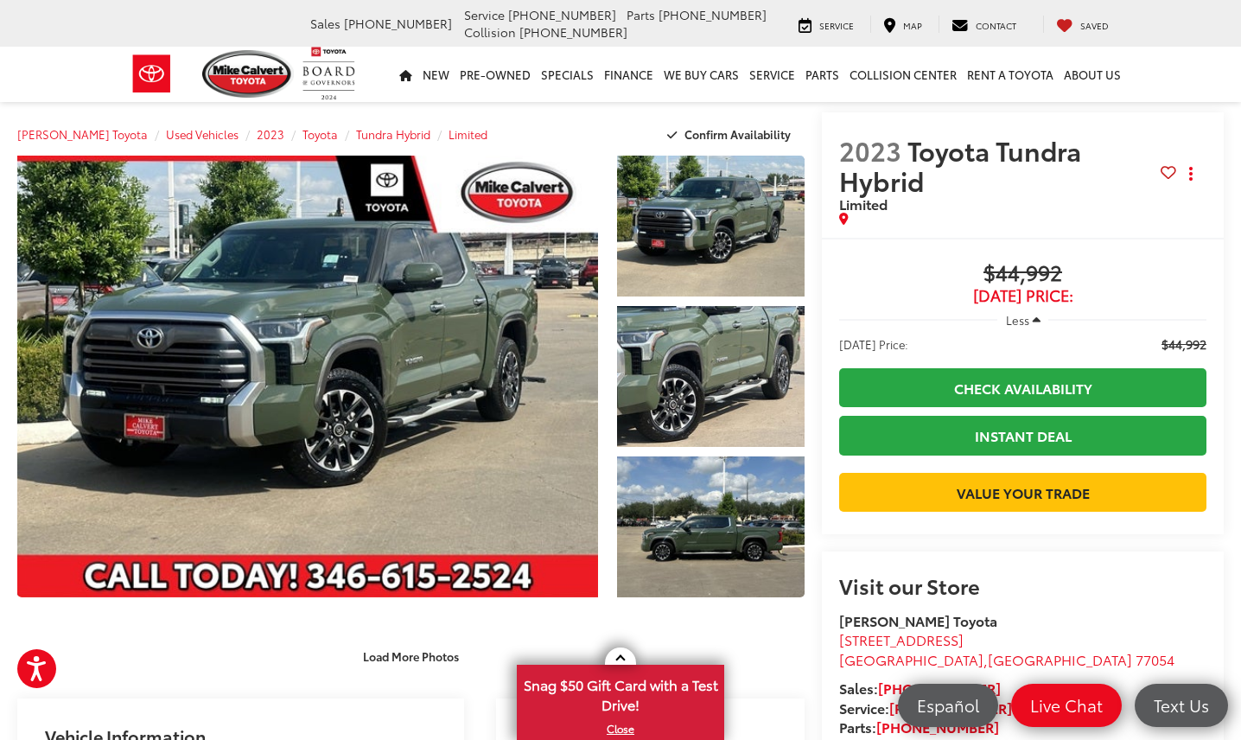
scroll to position [0, 0]
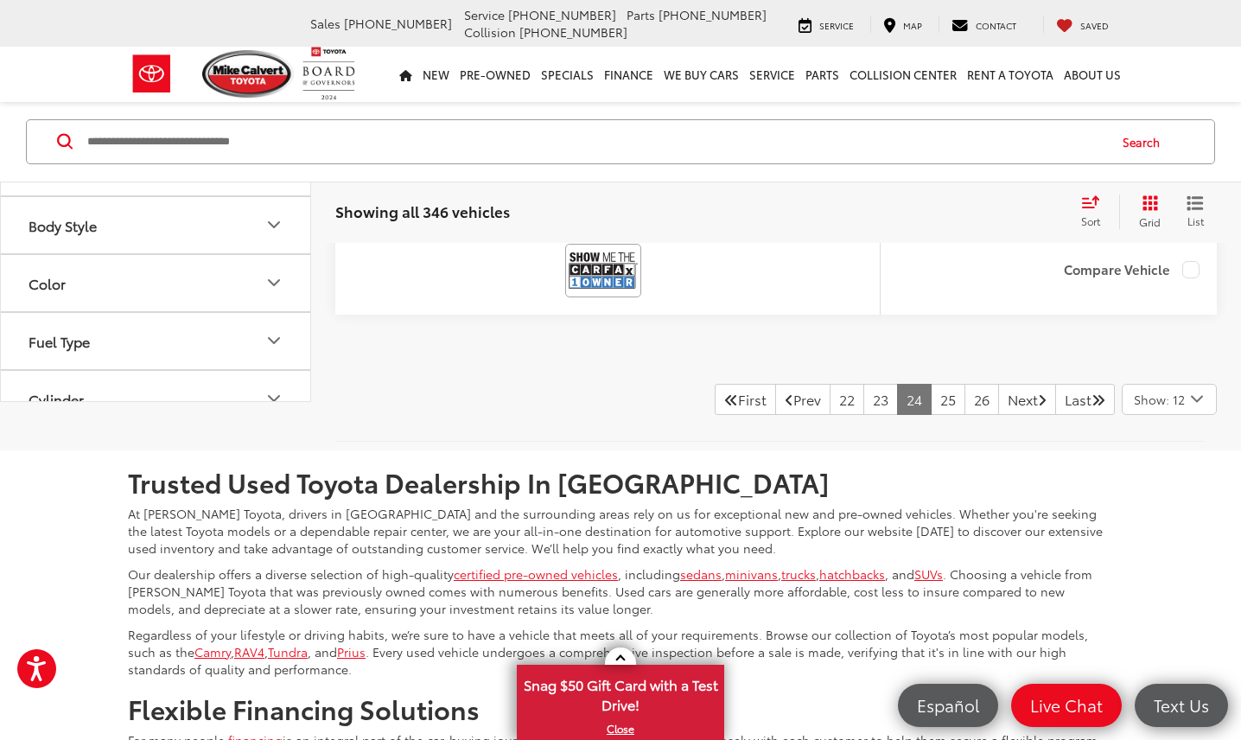
scroll to position [8140, 0]
click at [931, 402] on link "25" at bounding box center [948, 397] width 35 height 31
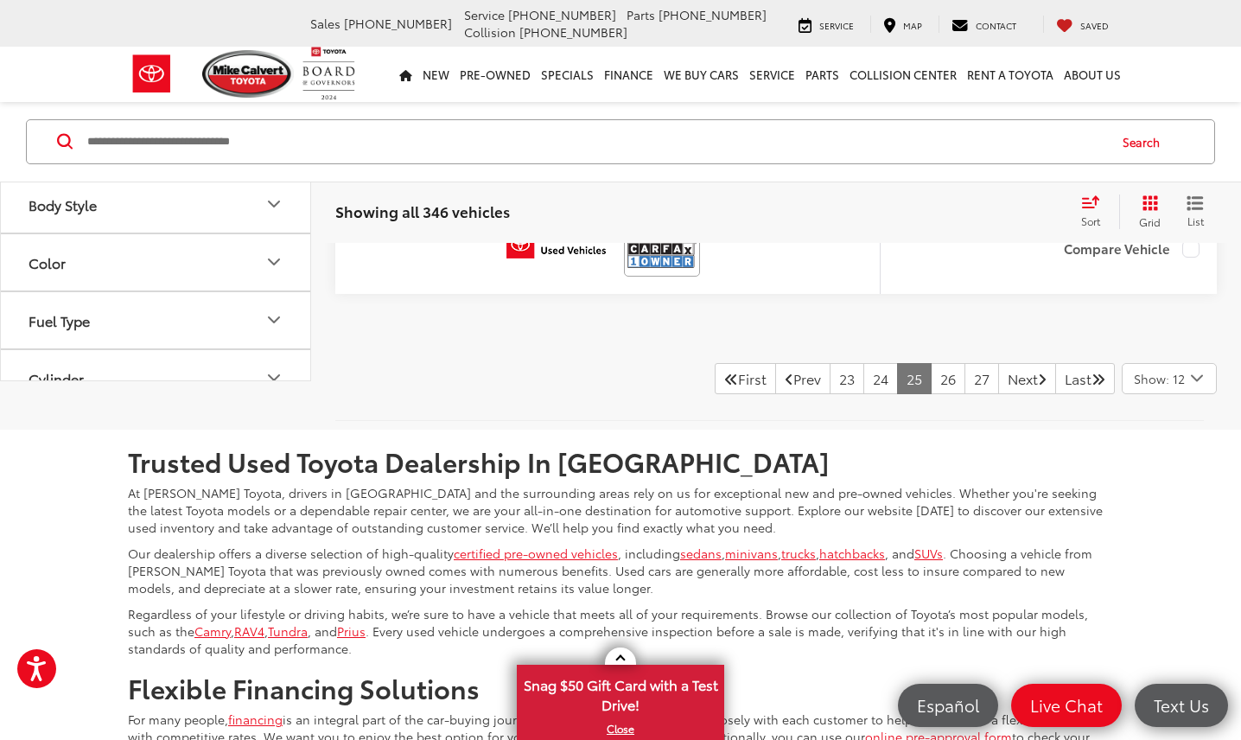
scroll to position [7999, 0]
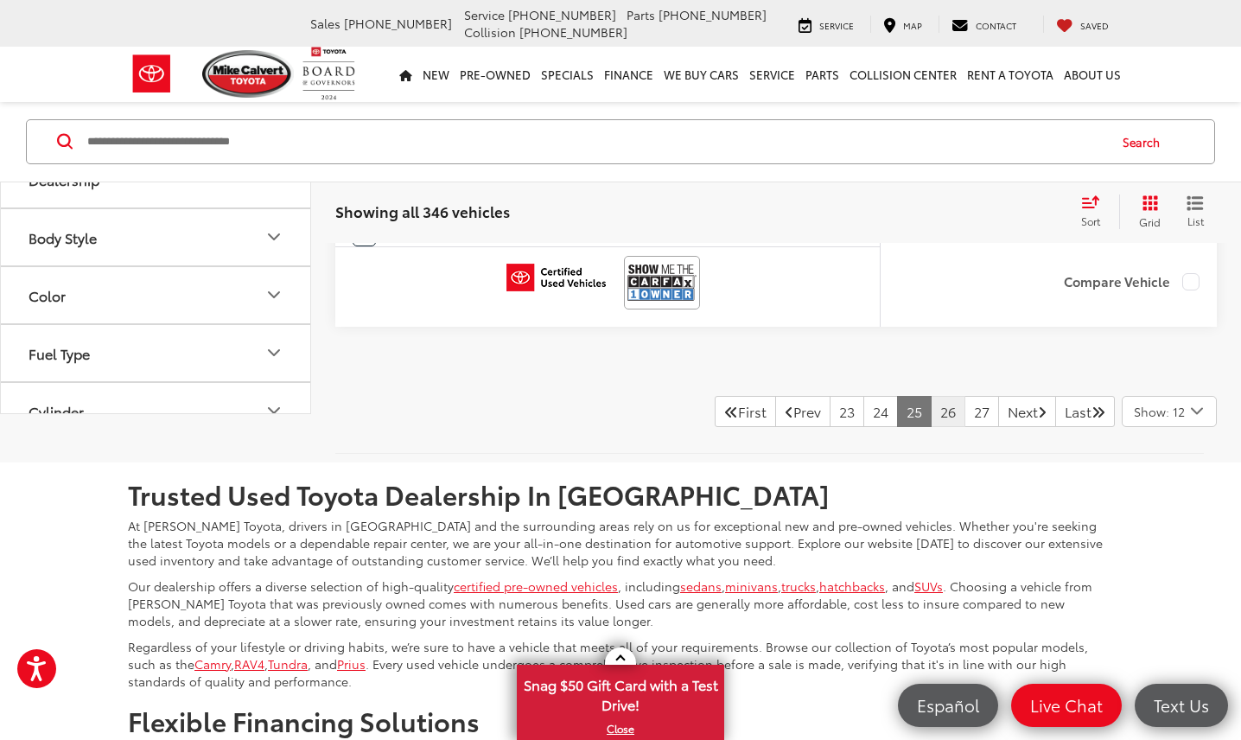
click at [931, 427] on link "26" at bounding box center [948, 411] width 35 height 31
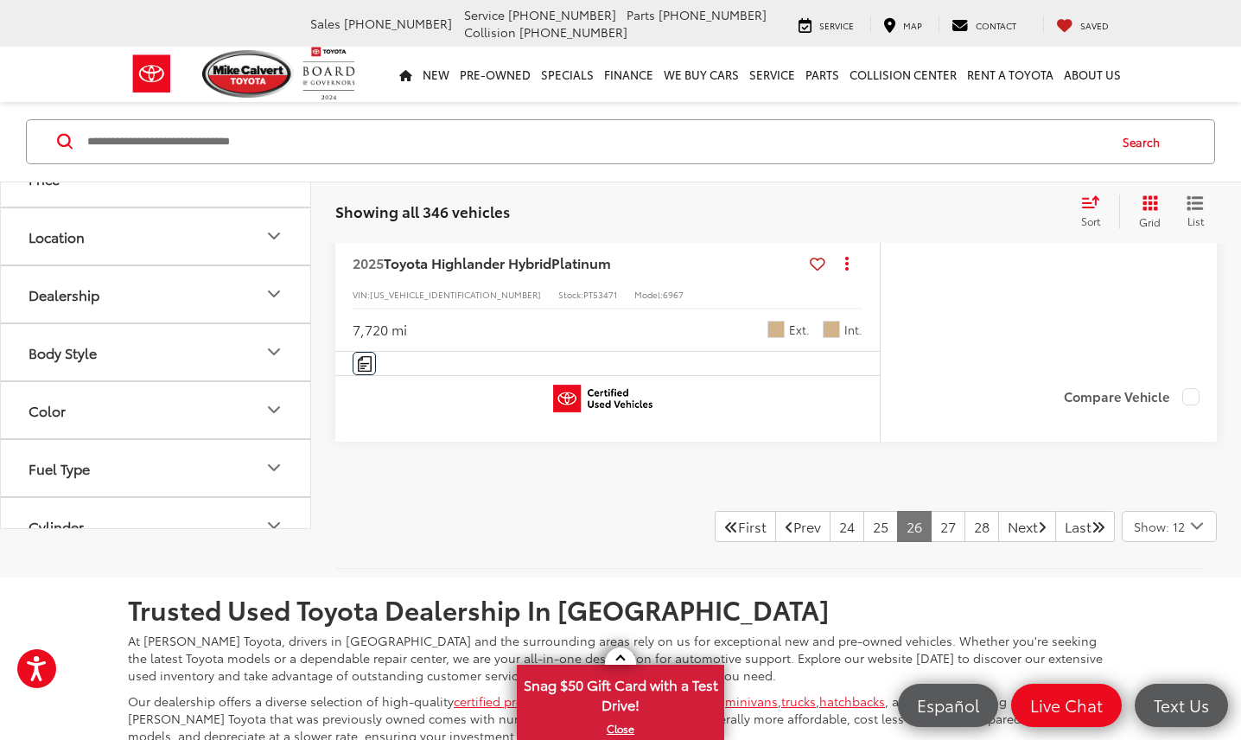
scroll to position [8009, 0]
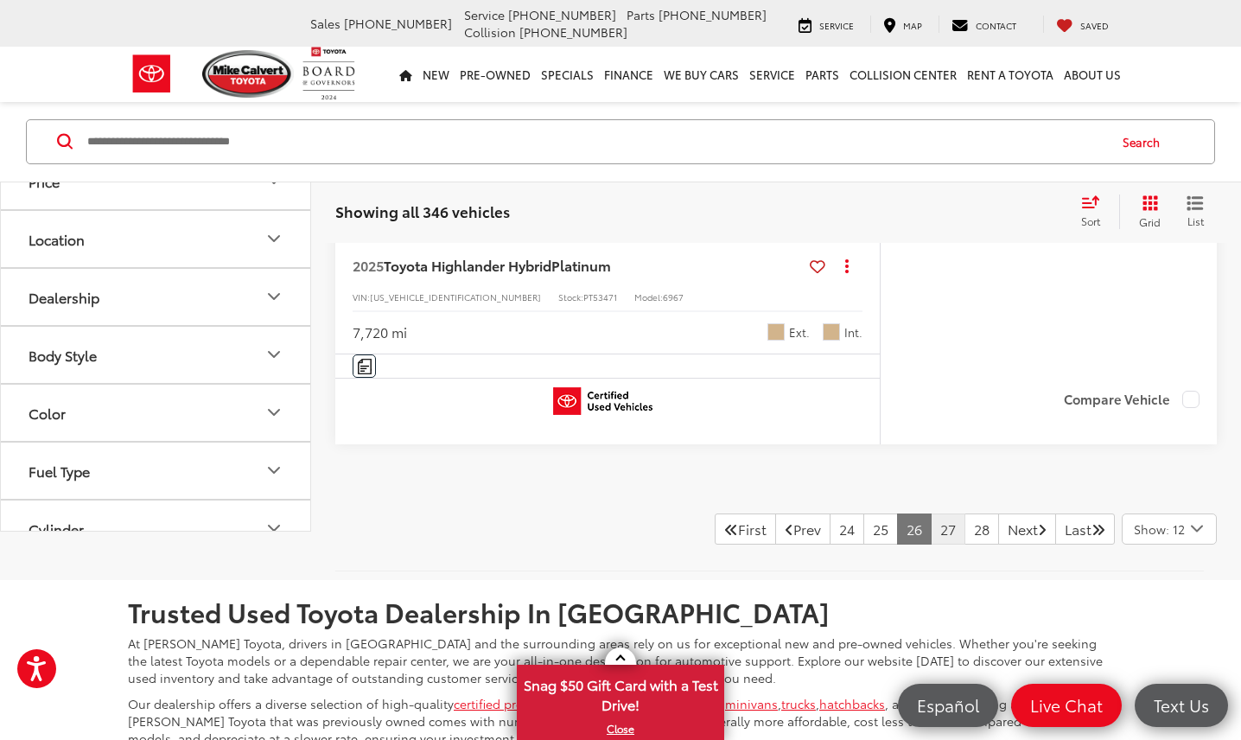
click at [931, 525] on link "27" at bounding box center [948, 529] width 35 height 31
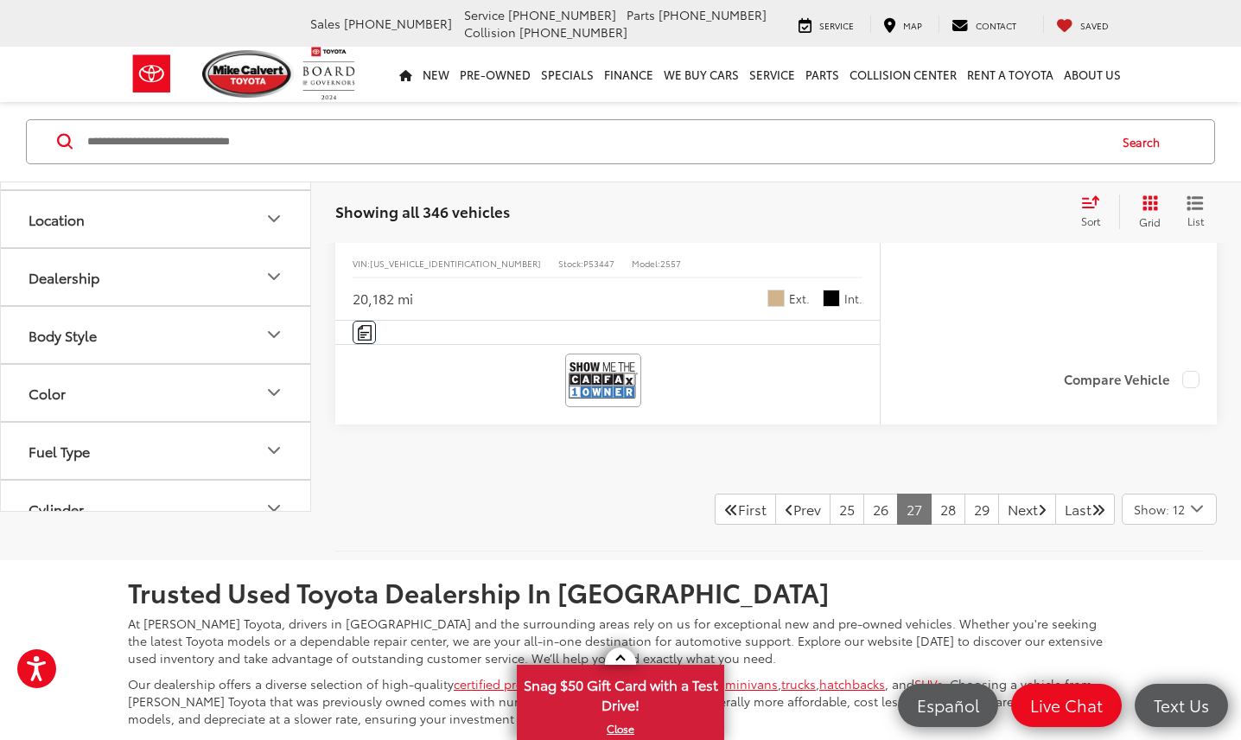
scroll to position [8028, 0]
click at [931, 501] on link "28" at bounding box center [948, 509] width 35 height 31
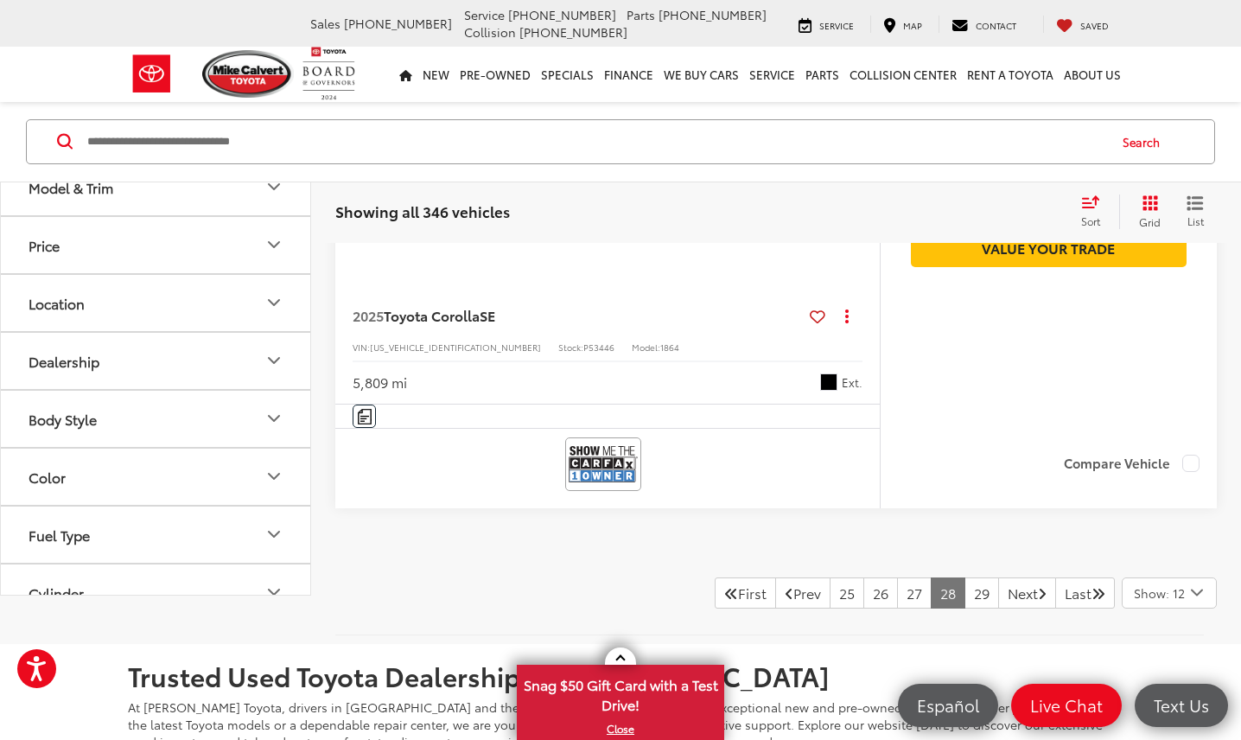
scroll to position [7971, 0]
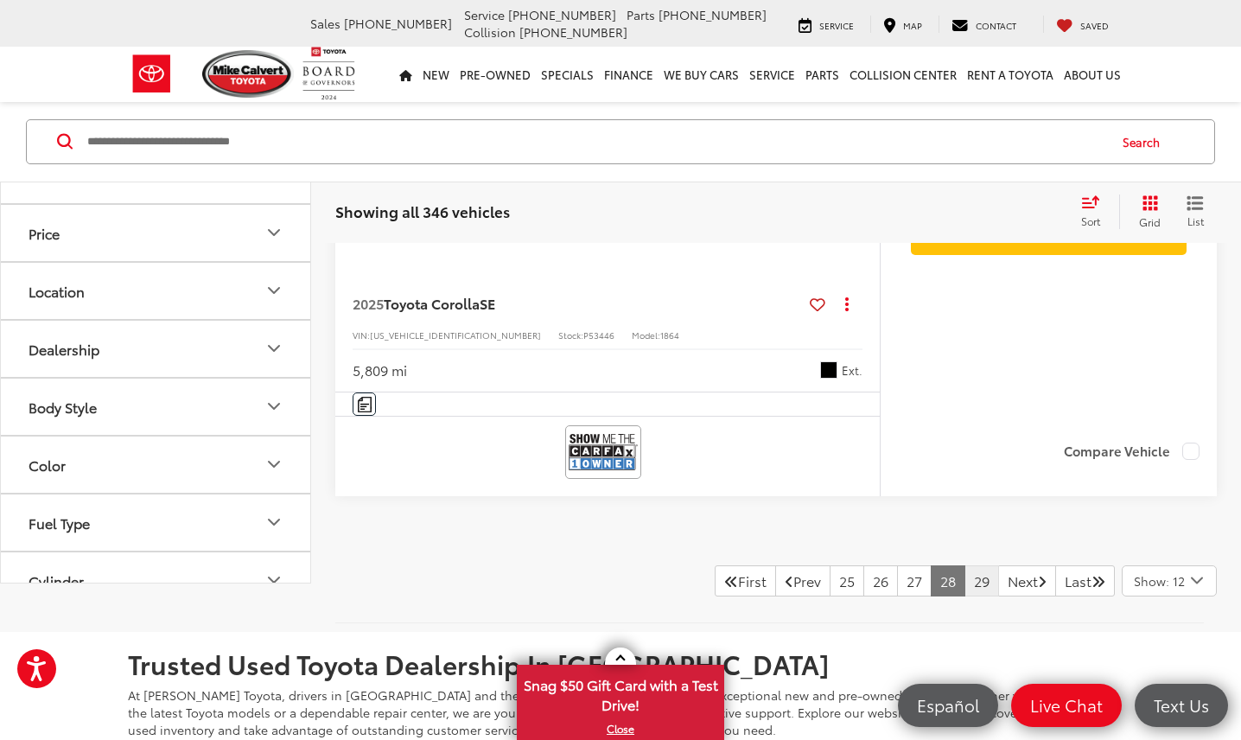
click at [965, 578] on link "29" at bounding box center [982, 580] width 35 height 31
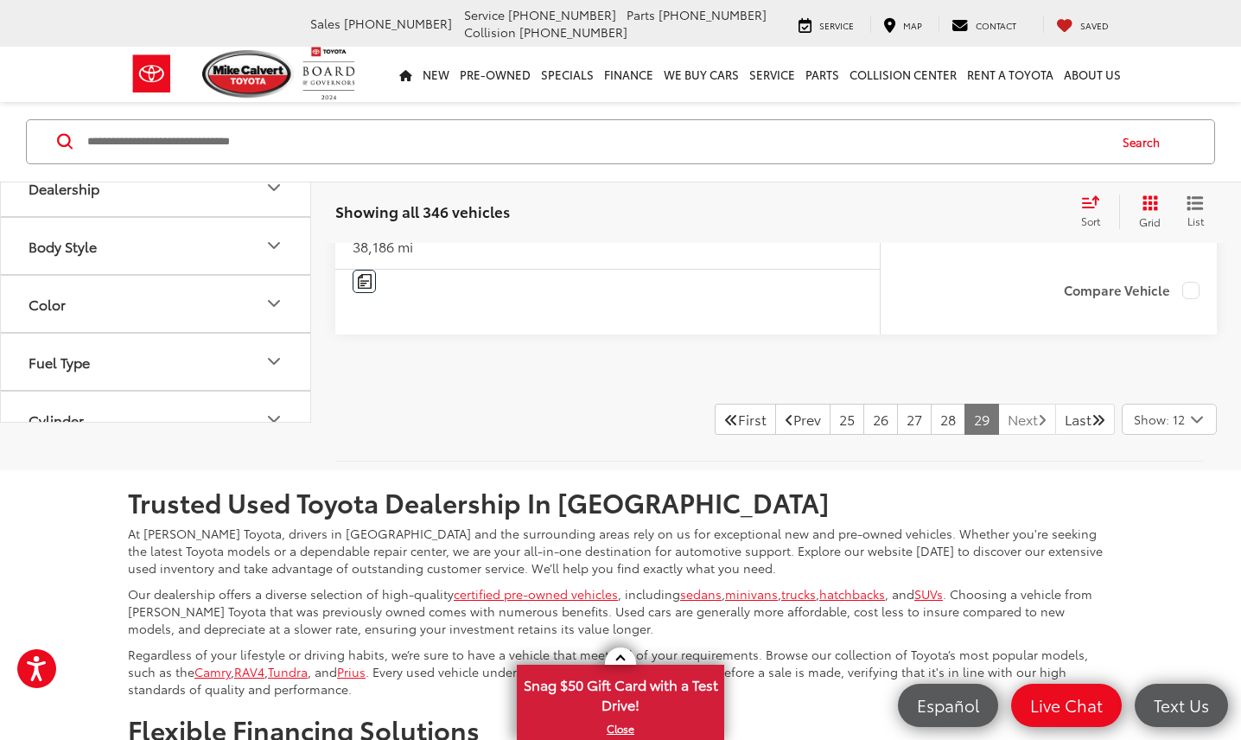
click at [1009, 435] on link "Next" at bounding box center [1027, 419] width 58 height 31
